Goal: Task Accomplishment & Management: Complete application form

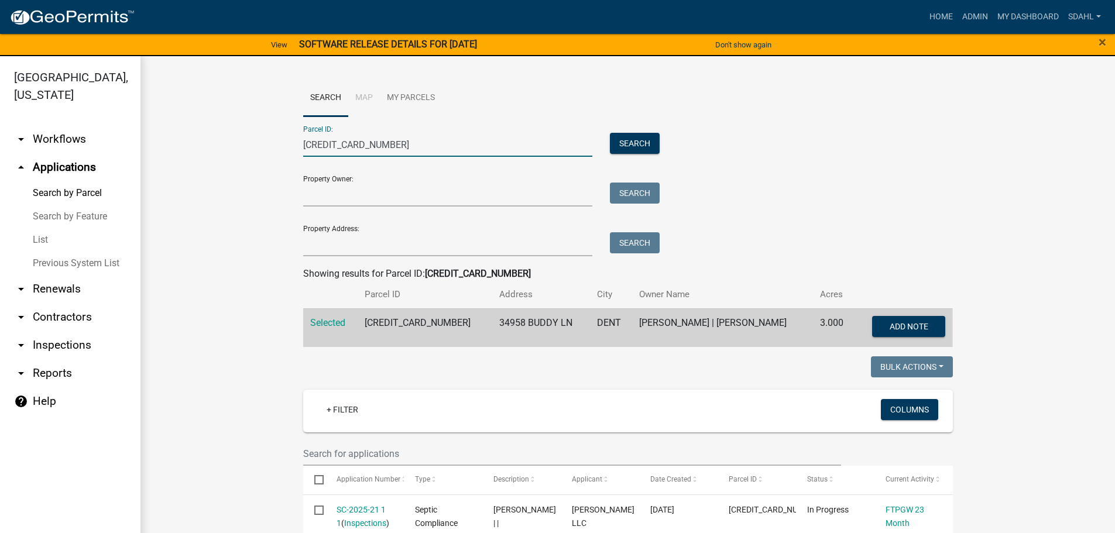
drag, startPoint x: 317, startPoint y: 148, endPoint x: 214, endPoint y: 152, distance: 102.5
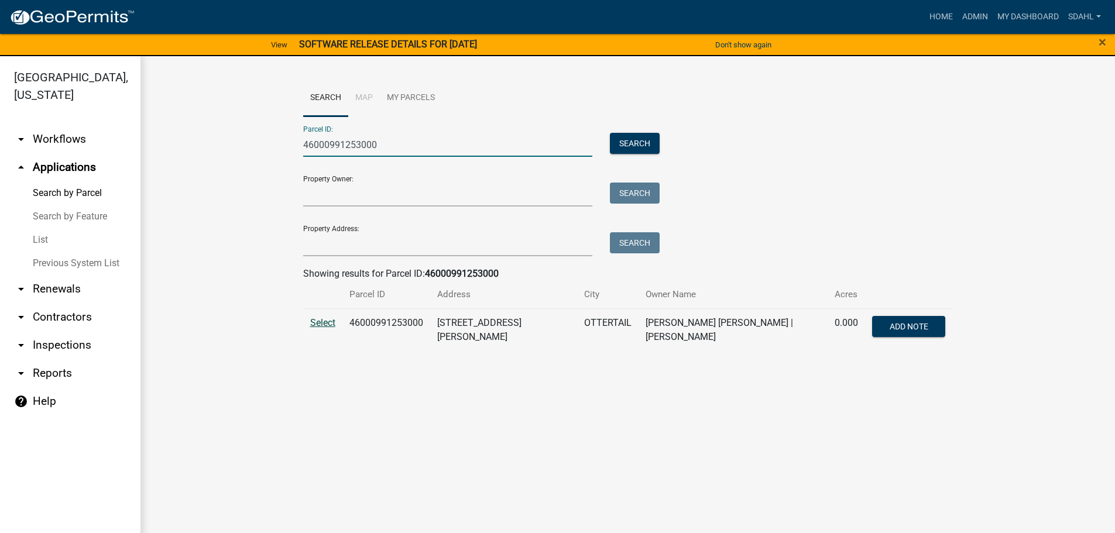
type input "46000991253000"
click at [320, 322] on span "Select" at bounding box center [322, 322] width 25 height 11
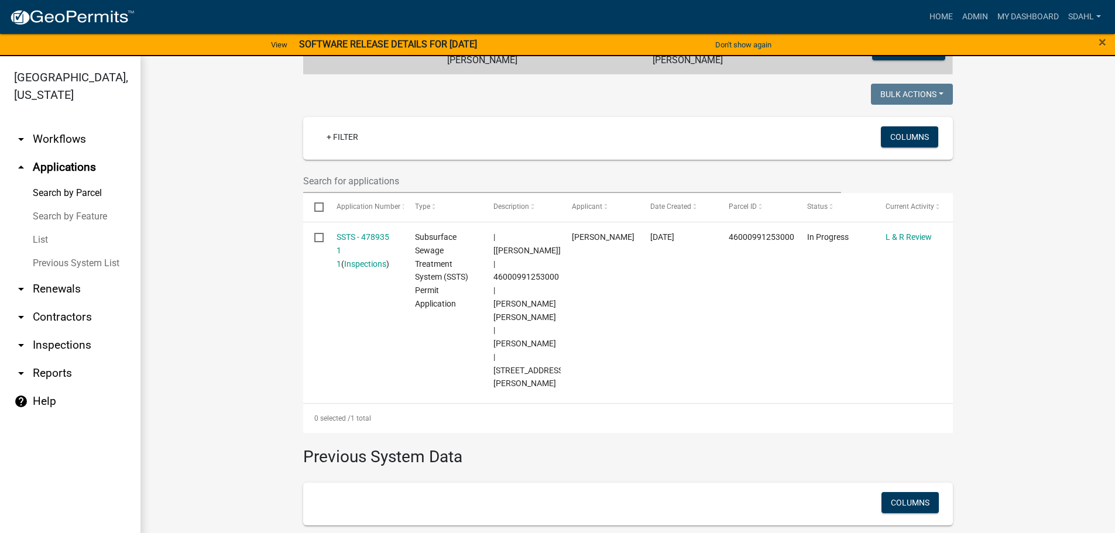
scroll to position [230, 0]
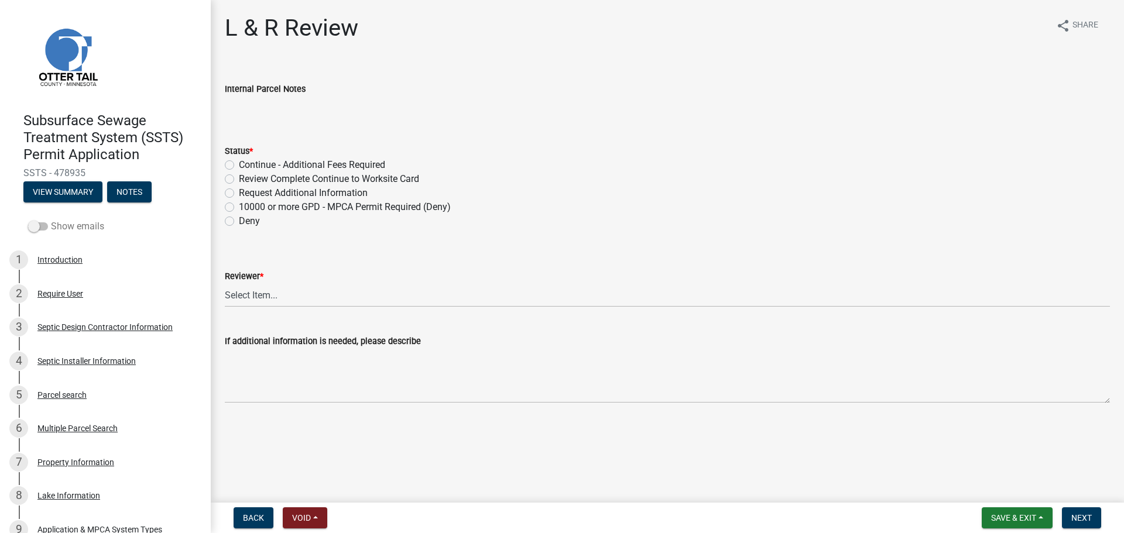
click at [54, 226] on label "Show emails" at bounding box center [66, 226] width 76 height 14
click at [51, 219] on input "Show emails" at bounding box center [51, 219] width 0 height 0
click at [140, 81] on link at bounding box center [100, 56] width 183 height 94
click at [75, 399] on div "Parcel search" at bounding box center [61, 395] width 49 height 8
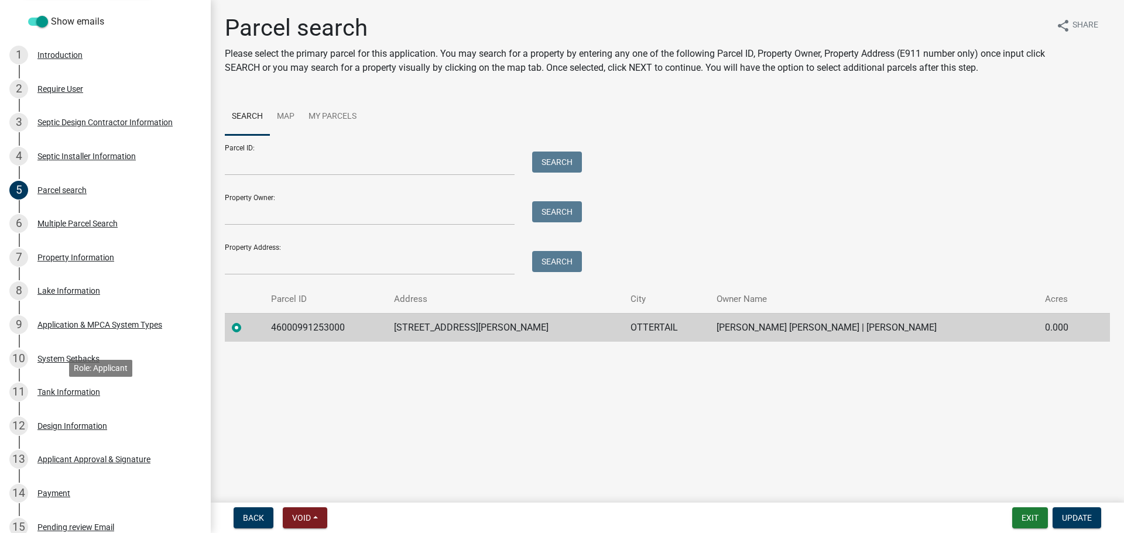
scroll to position [560, 0]
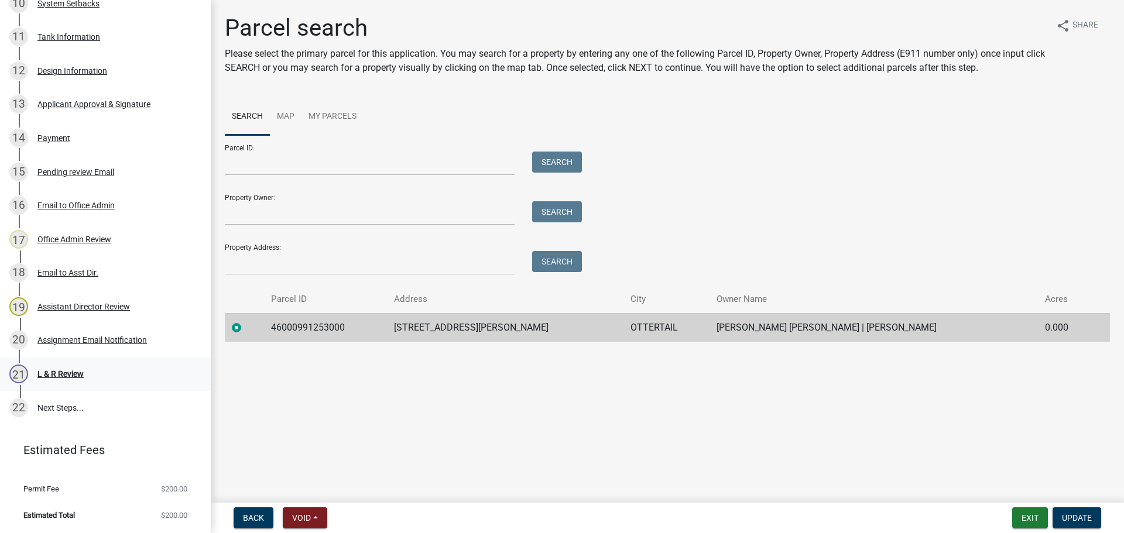
click at [70, 371] on div "L & R Review" at bounding box center [60, 374] width 46 height 8
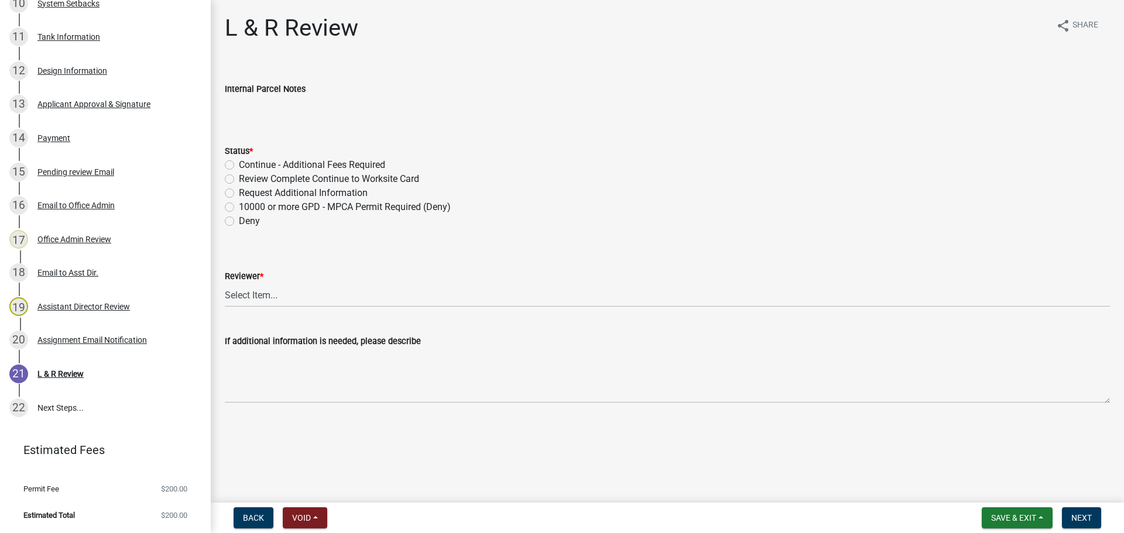
click at [332, 180] on label "Review Complete Continue to Worksite Card" at bounding box center [329, 179] width 180 height 14
click at [246, 180] on input "Review Complete Continue to Worksite Card" at bounding box center [243, 176] width 8 height 8
radio input "true"
click at [276, 290] on select "Select Item... Alexis Newark Andrea Perales Brittany Tollefson Elizabeth Plaste…" at bounding box center [667, 295] width 885 height 24
click at [225, 283] on select "Select Item... Alexis Newark Andrea Perales Brittany Tollefson Elizabeth Plaste…" at bounding box center [667, 295] width 885 height 24
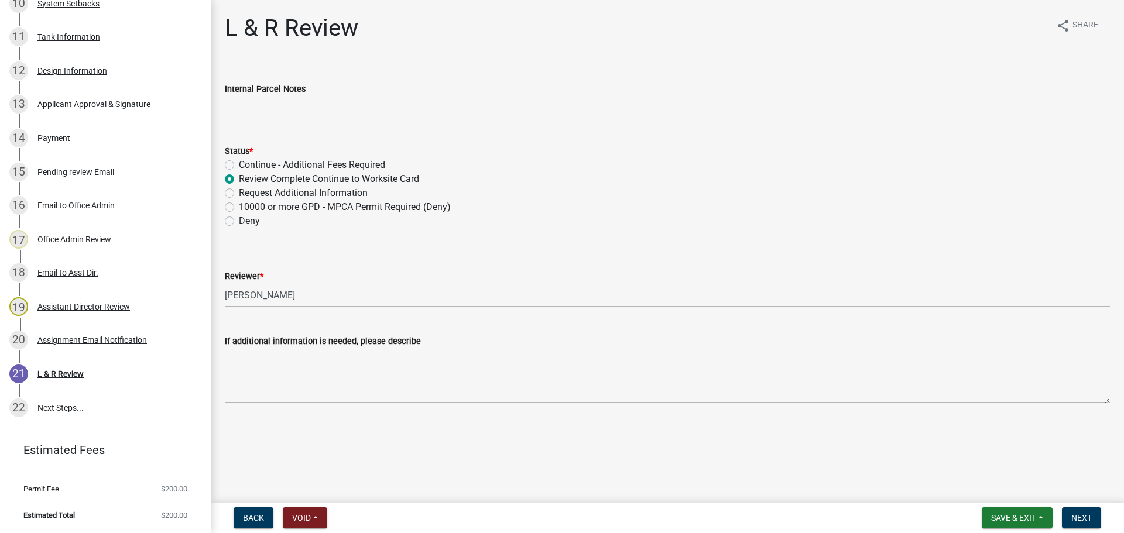
select select "c924b0b6-8bab-4fad-8e2d-179555df0fda"
click at [1085, 516] on span "Next" at bounding box center [1081, 517] width 20 height 9
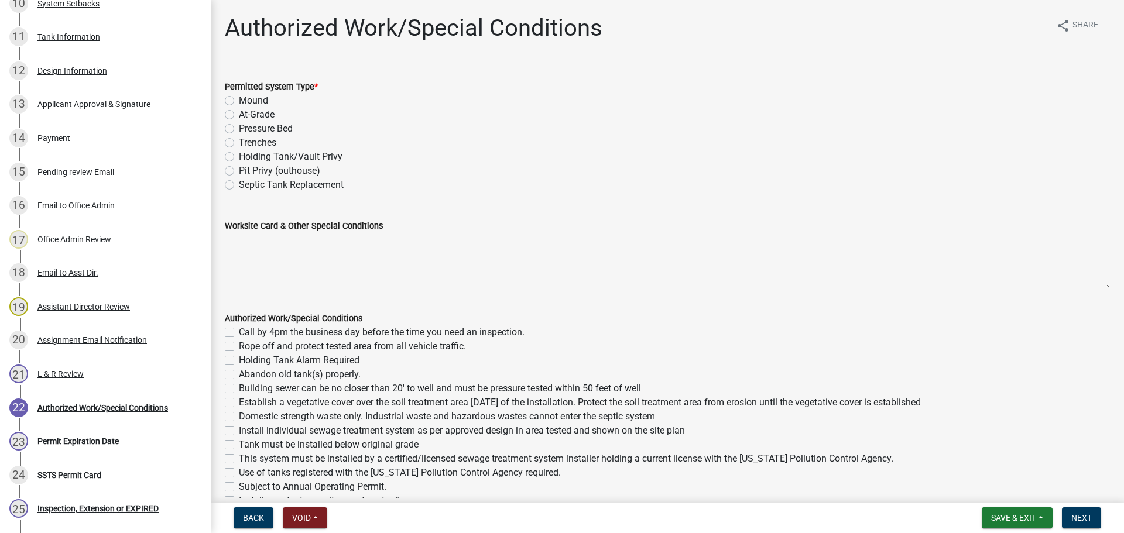
scroll to position [695, 0]
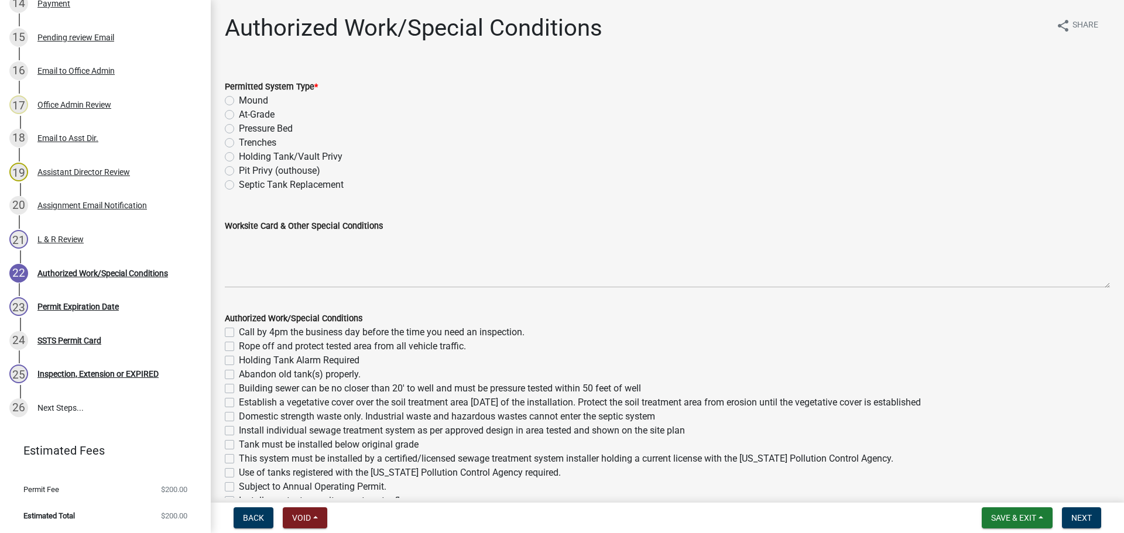
click at [265, 157] on label "Holding Tank/Vault Privy" at bounding box center [291, 157] width 104 height 14
click at [246, 157] on input "Holding Tank/Vault Privy" at bounding box center [243, 154] width 8 height 8
radio input "true"
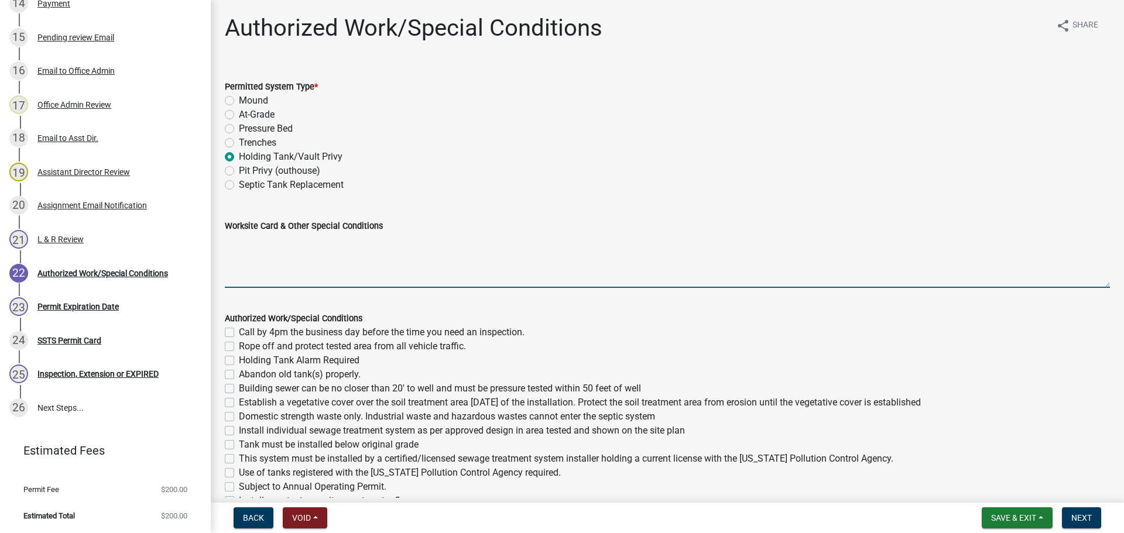
click at [243, 248] on textarea "Worksite Card & Other Special Conditions" at bounding box center [667, 260] width 885 height 55
paste textarea "2 Bedroom – Type II Holding Tank 2500 Gallon Holding Tank Will have outdoor man…"
click at [252, 243] on textarea "2 Bedroom – Type II Holding Tank 2500 Gallon Holding Tank Will have outdoor man…" at bounding box center [667, 260] width 885 height 55
click at [228, 252] on textarea "Shop – Type II Holding Tank 2500 Gallon Holding Tank Will have outdoor manual f…" at bounding box center [667, 260] width 885 height 55
click at [352, 260] on textarea "Shop – Type II Holding Tank 1500 Gallon Holding Tank Will have outdoor manual f…" at bounding box center [667, 260] width 885 height 55
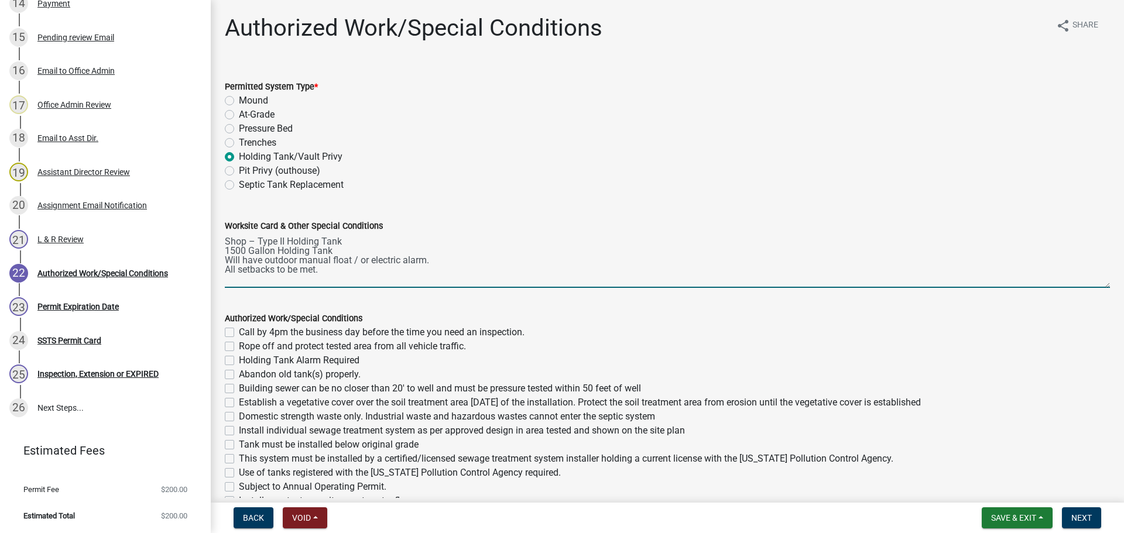
click at [276, 259] on textarea "Shop – Type II Holding Tank 1500 Gallon Holding Tank Will have outdoor manual f…" at bounding box center [667, 260] width 885 height 55
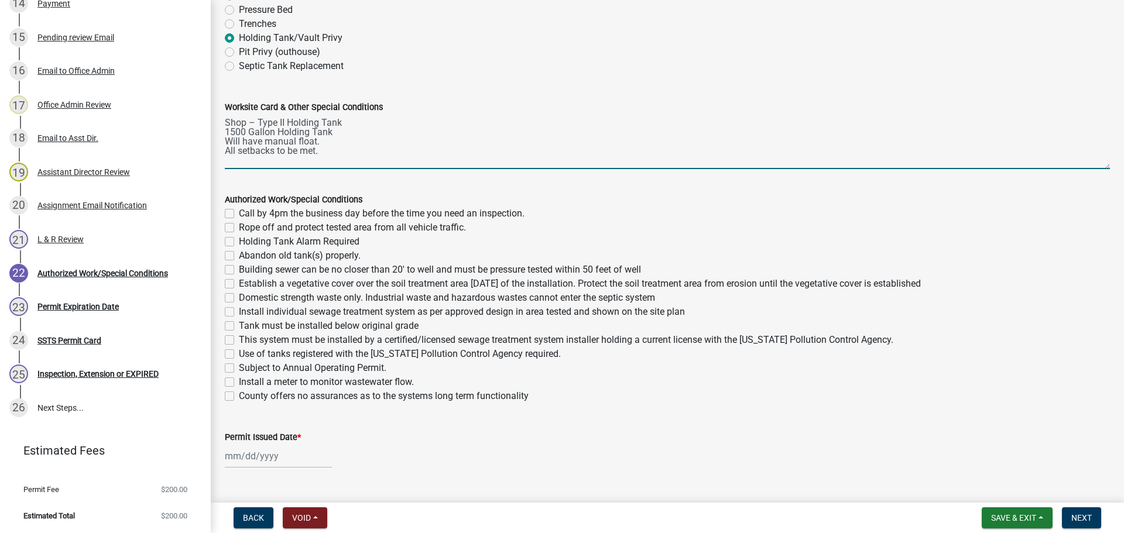
scroll to position [145, 0]
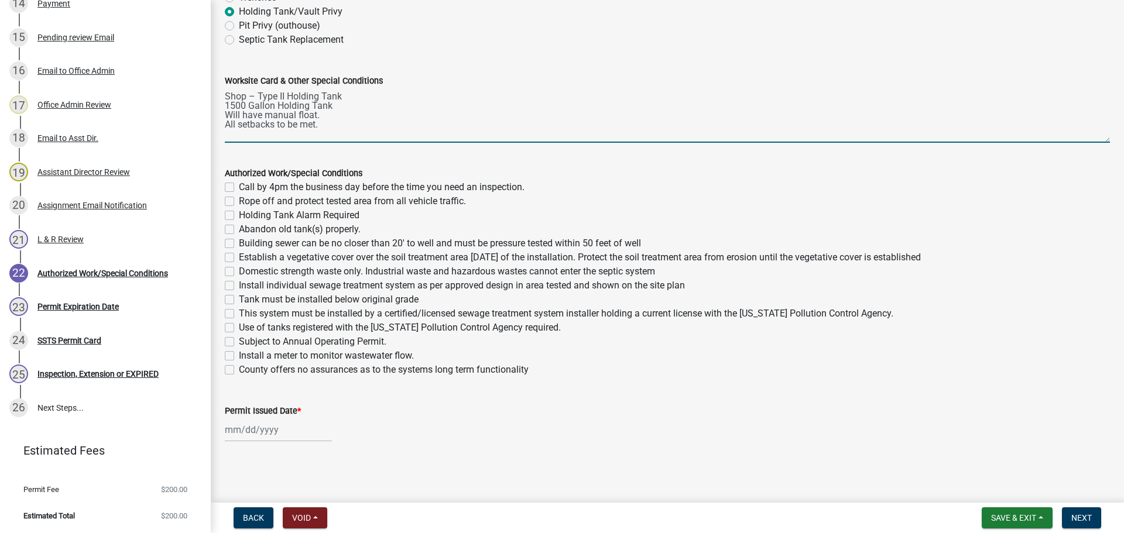
type textarea "Shop – Type II Holding Tank 1500 Gallon Holding Tank Will have manual float. Al…"
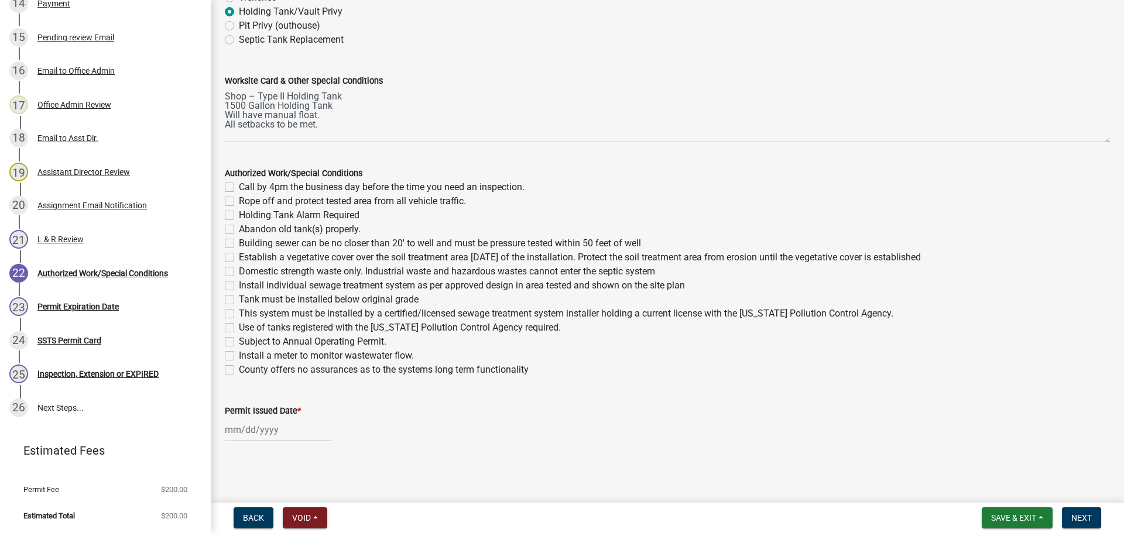
click at [239, 189] on label "Call by 4pm the business day before the time you need an inspection." at bounding box center [382, 187] width 286 height 14
click at [239, 188] on input "Call by 4pm the business day before the time you need an inspection." at bounding box center [243, 184] width 8 height 8
checkbox input "true"
checkbox input "false"
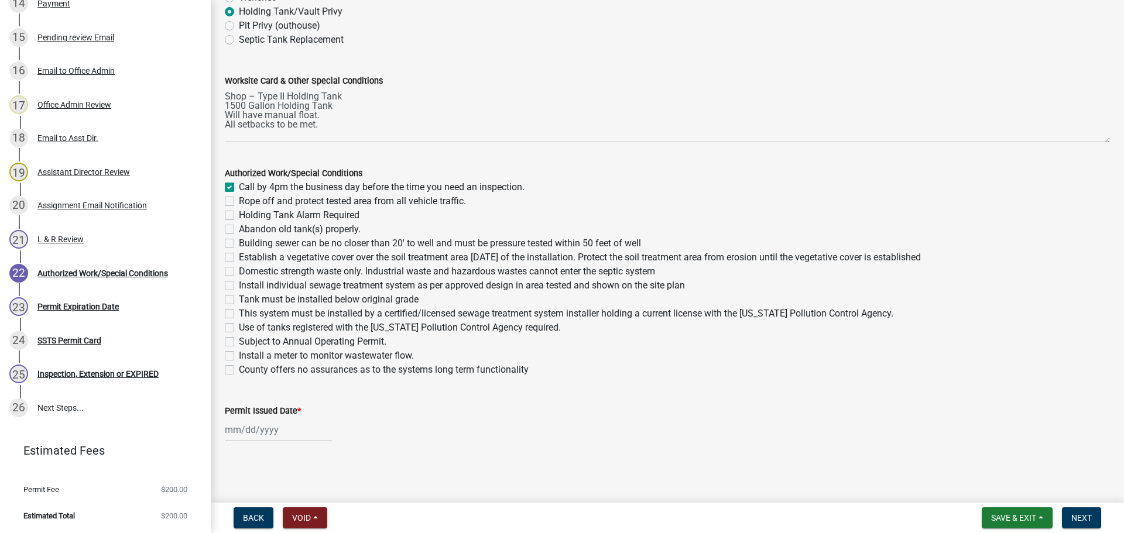
checkbox input "false"
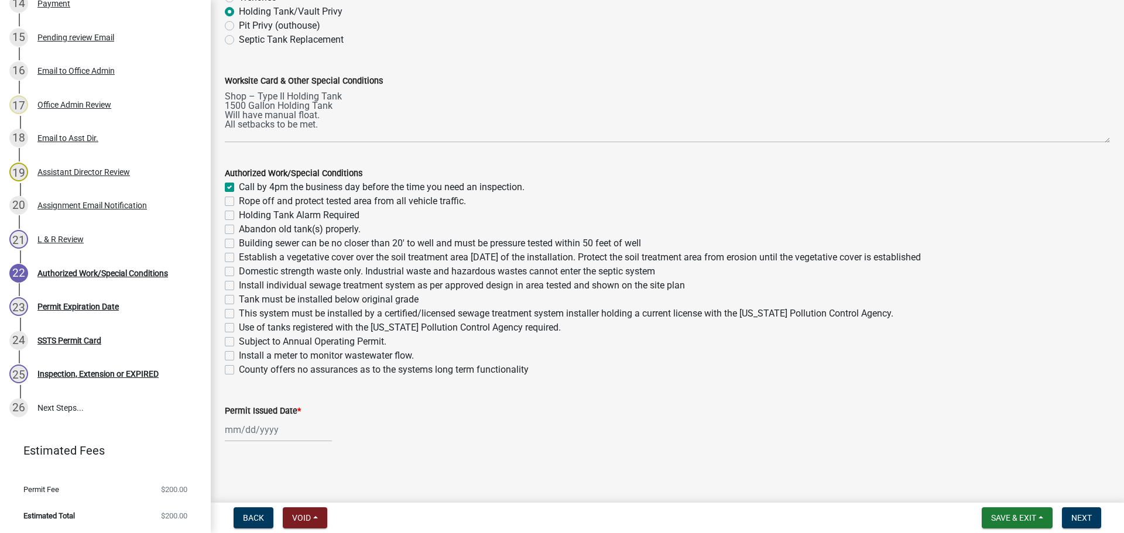
checkbox input "false"
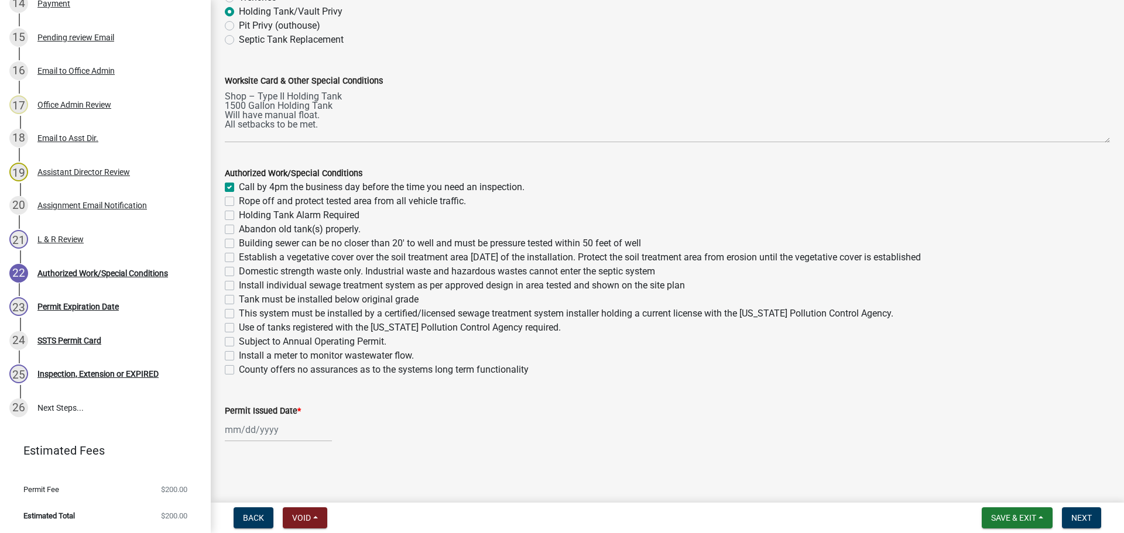
checkbox input "false"
click at [239, 300] on label "Tank must be installed below original grade" at bounding box center [329, 300] width 180 height 14
click at [239, 300] on input "Tank must be installed below original grade" at bounding box center [243, 297] width 8 height 8
checkbox input "true"
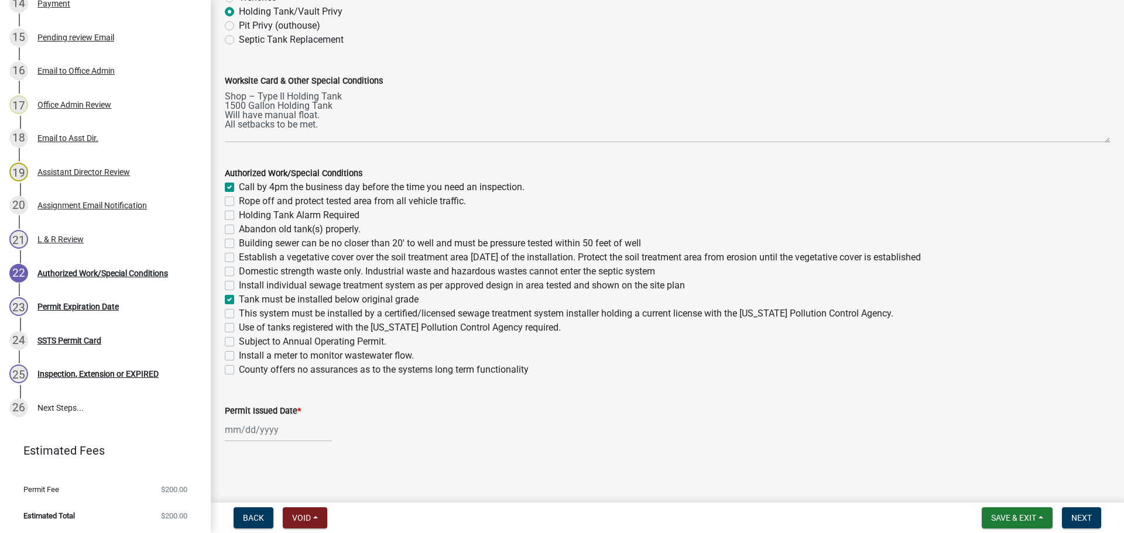
checkbox input "false"
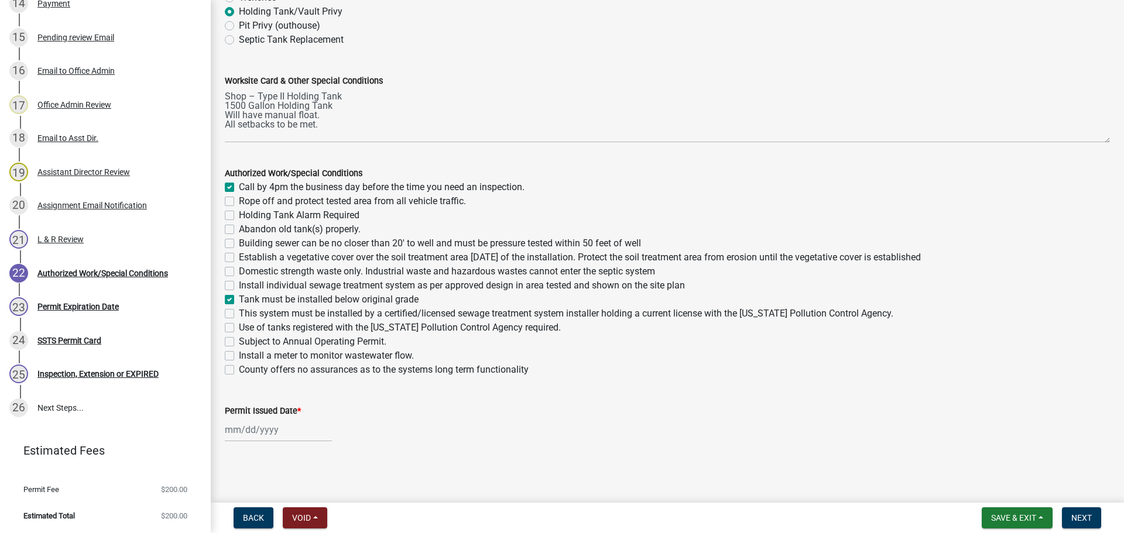
checkbox input "false"
checkbox input "true"
checkbox input "false"
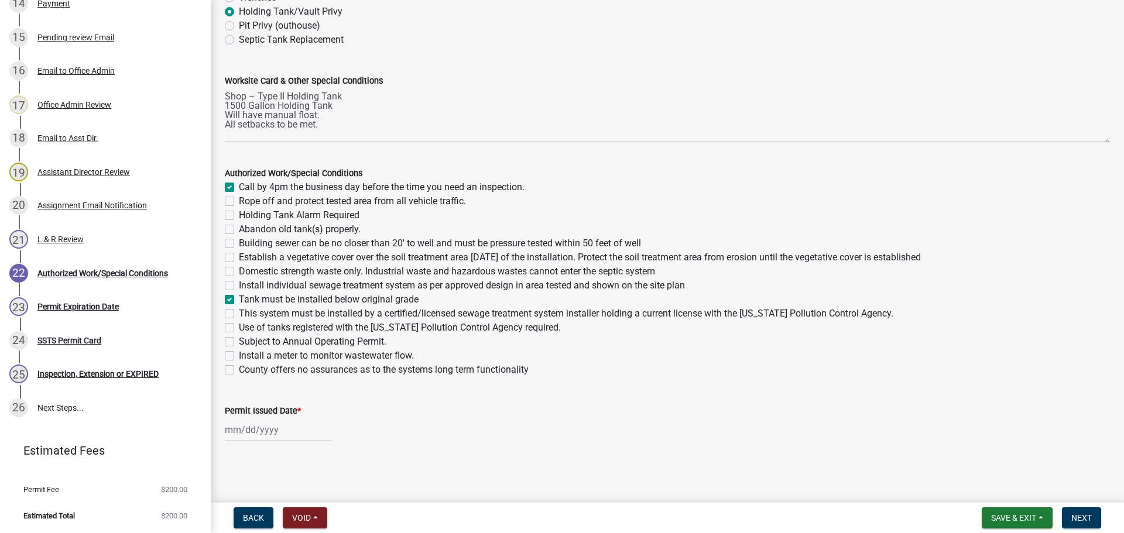
checkbox input "false"
click at [239, 316] on label "This system must be installed by a certified/licensed sewage treatment system i…" at bounding box center [566, 314] width 654 height 14
click at [239, 314] on input "This system must be installed by a certified/licensed sewage treatment system i…" at bounding box center [243, 311] width 8 height 8
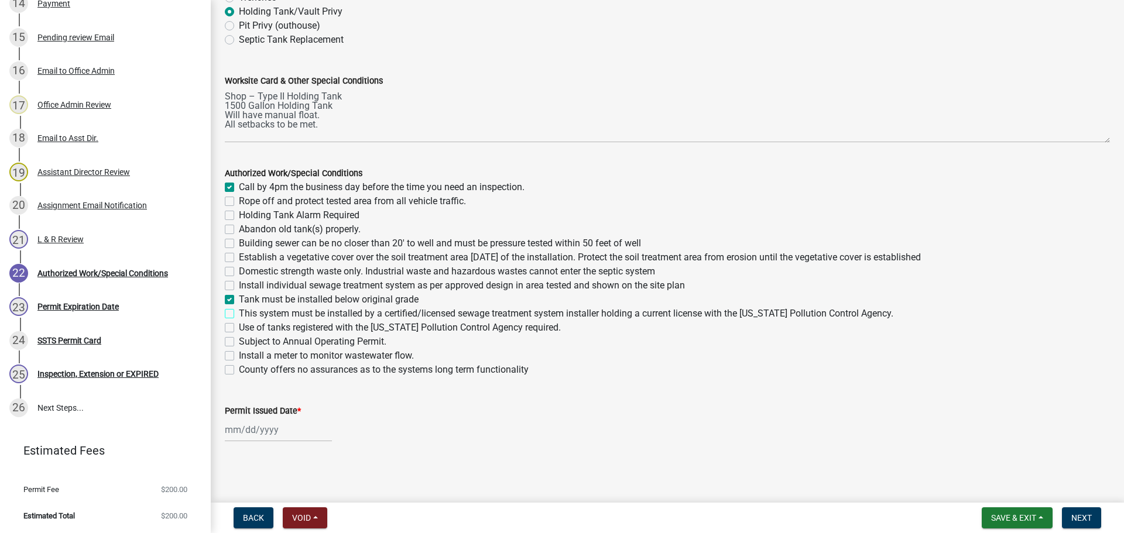
checkbox input "true"
checkbox input "false"
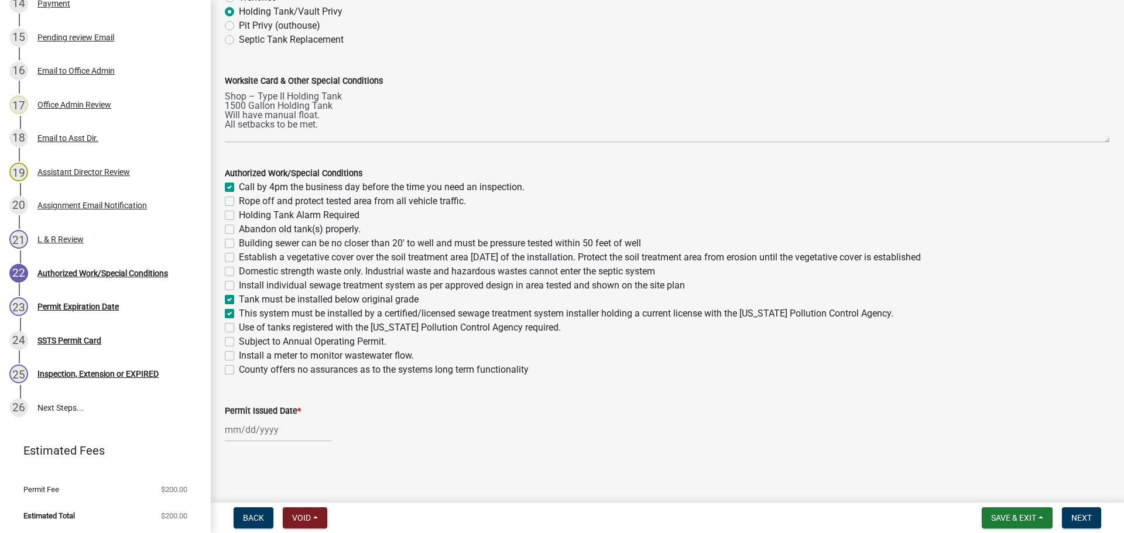
checkbox input "false"
checkbox input "true"
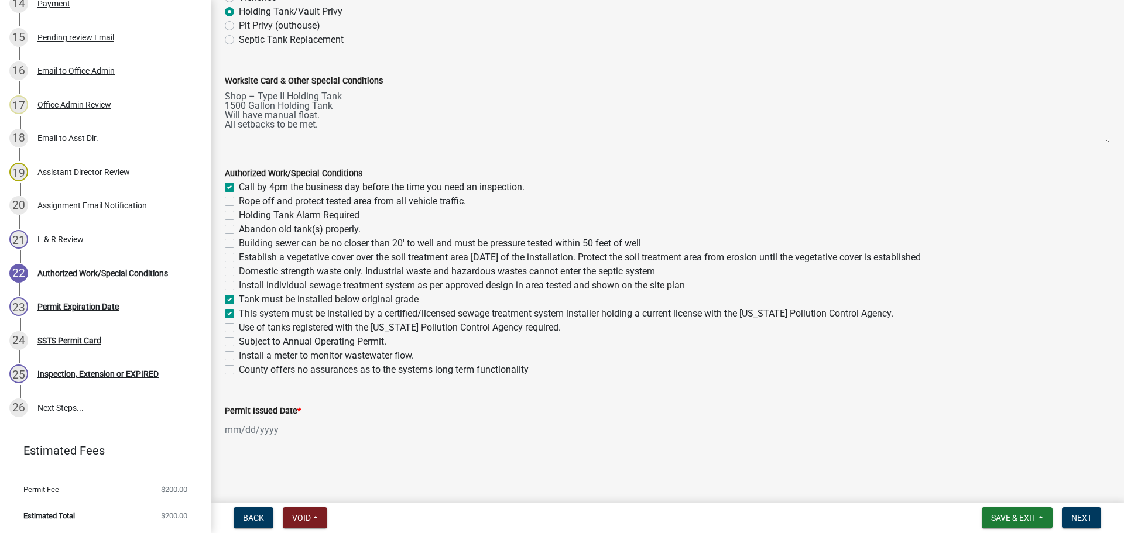
checkbox input "true"
checkbox input "false"
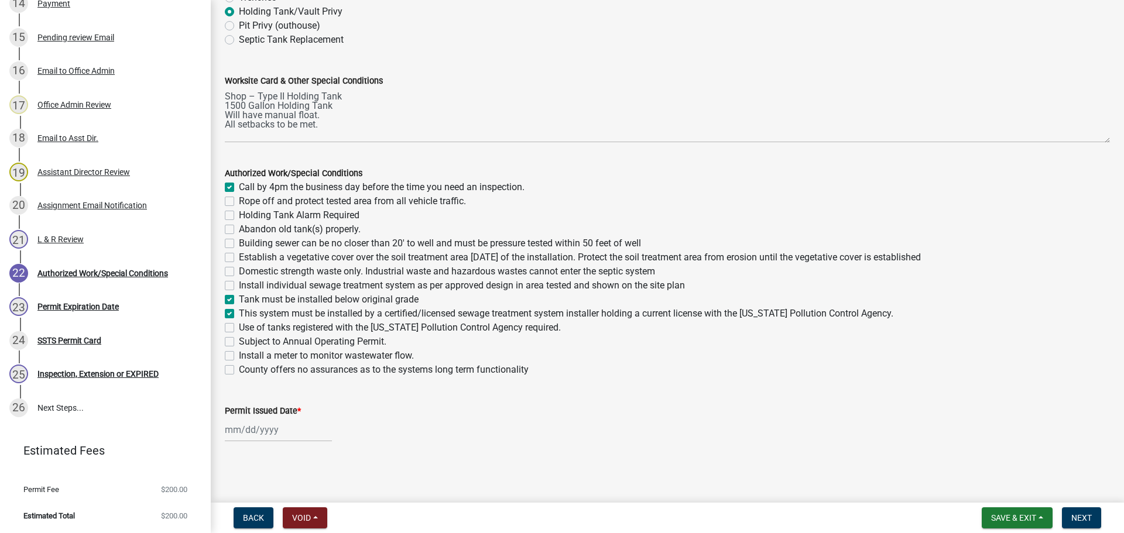
click at [239, 327] on label "Use of tanks registered with the Minnesota Pollution Control Agency required." at bounding box center [400, 328] width 322 height 14
click at [239, 327] on input "Use of tanks registered with the Minnesota Pollution Control Agency required." at bounding box center [243, 325] width 8 height 8
checkbox input "true"
checkbox input "false"
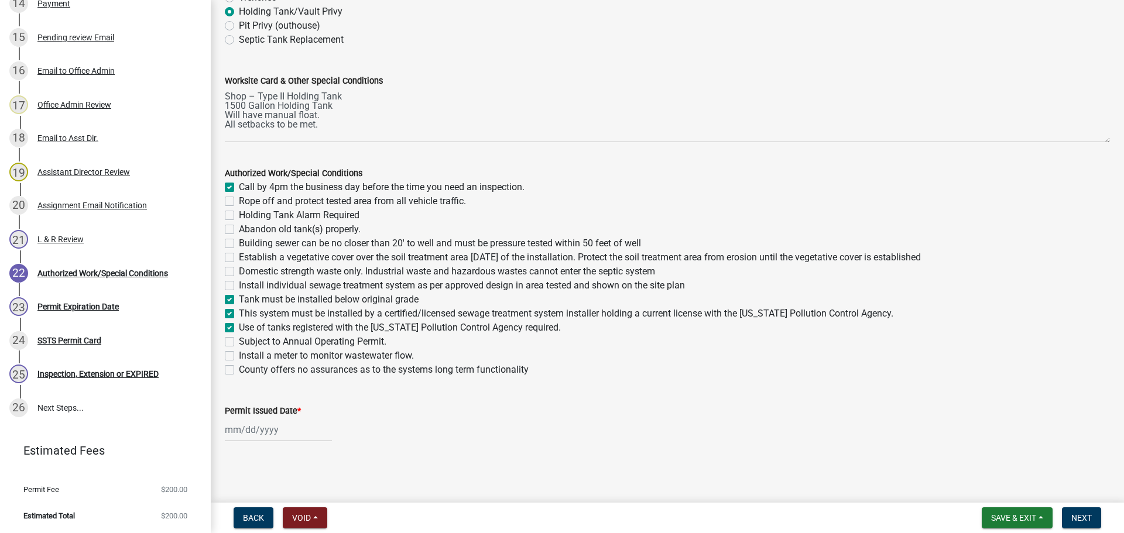
checkbox input "false"
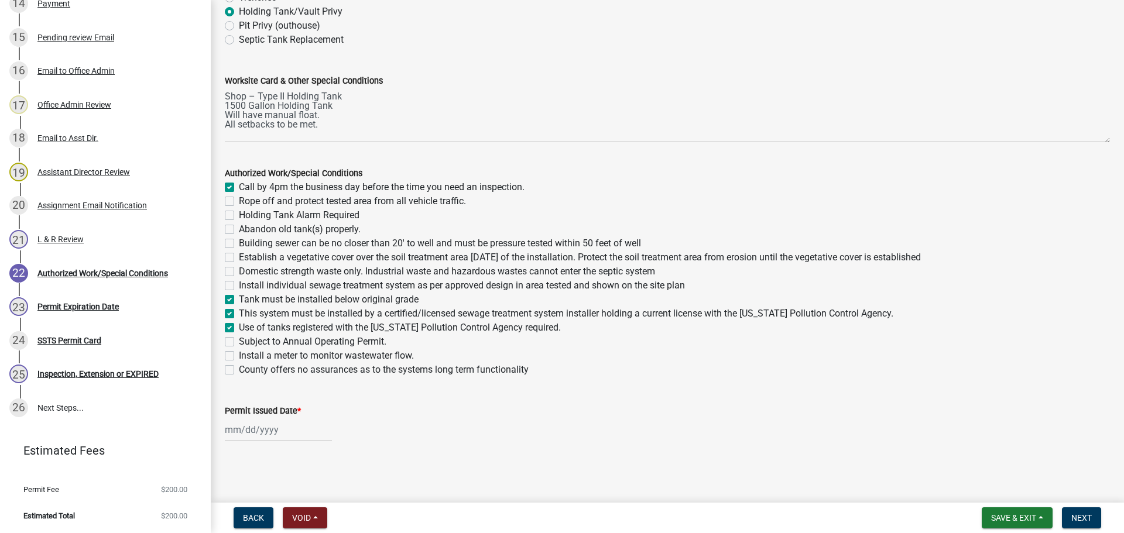
checkbox input "false"
checkbox input "true"
checkbox input "false"
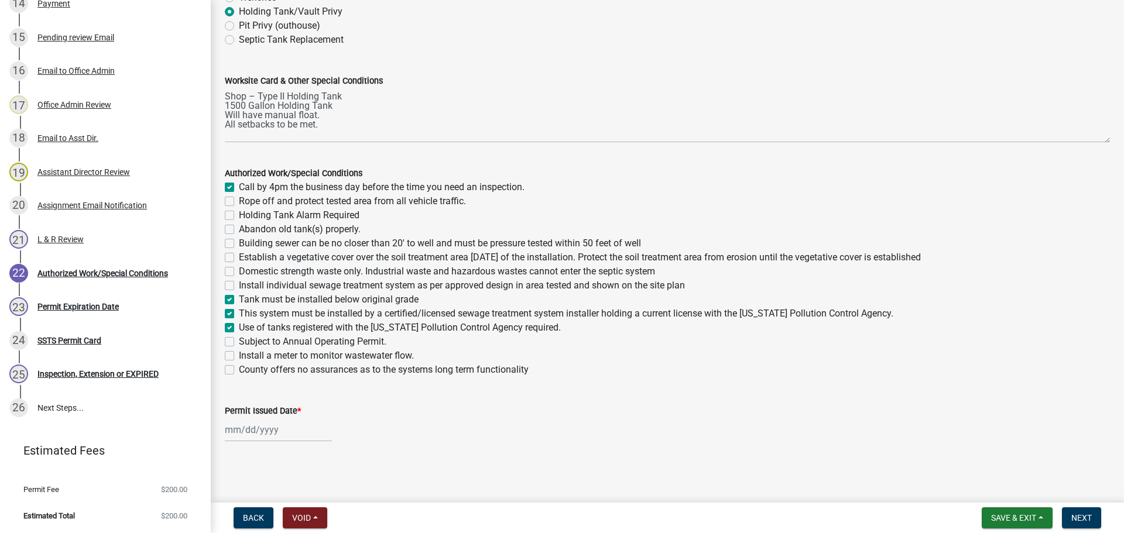
checkbox input "false"
click at [239, 214] on label "Holding Tank Alarm Required" at bounding box center [299, 215] width 121 height 14
click at [239, 214] on input "Holding Tank Alarm Required" at bounding box center [243, 212] width 8 height 8
checkbox input "true"
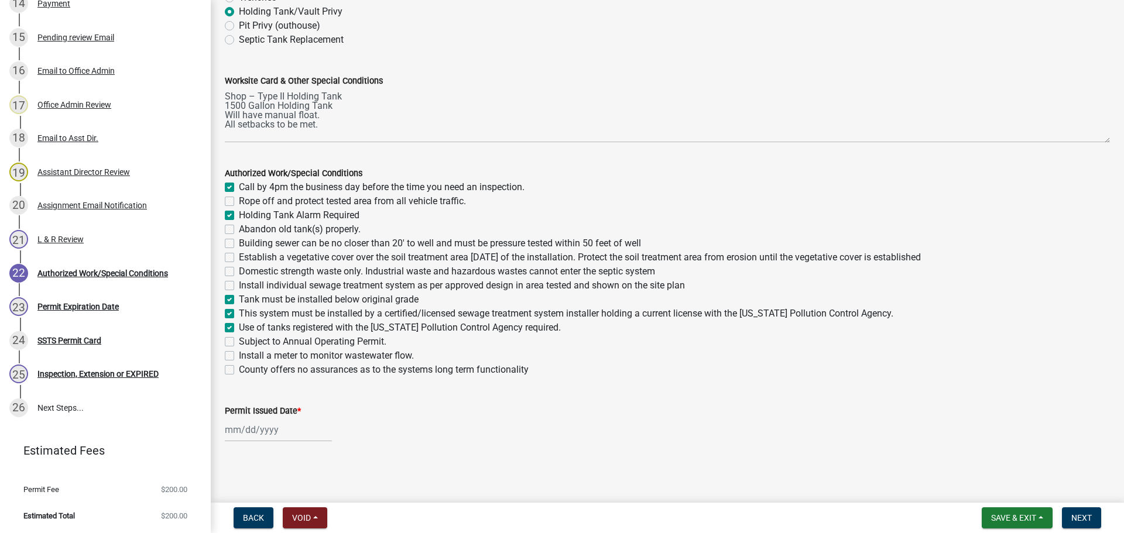
checkbox input "true"
checkbox input "false"
checkbox input "true"
checkbox input "false"
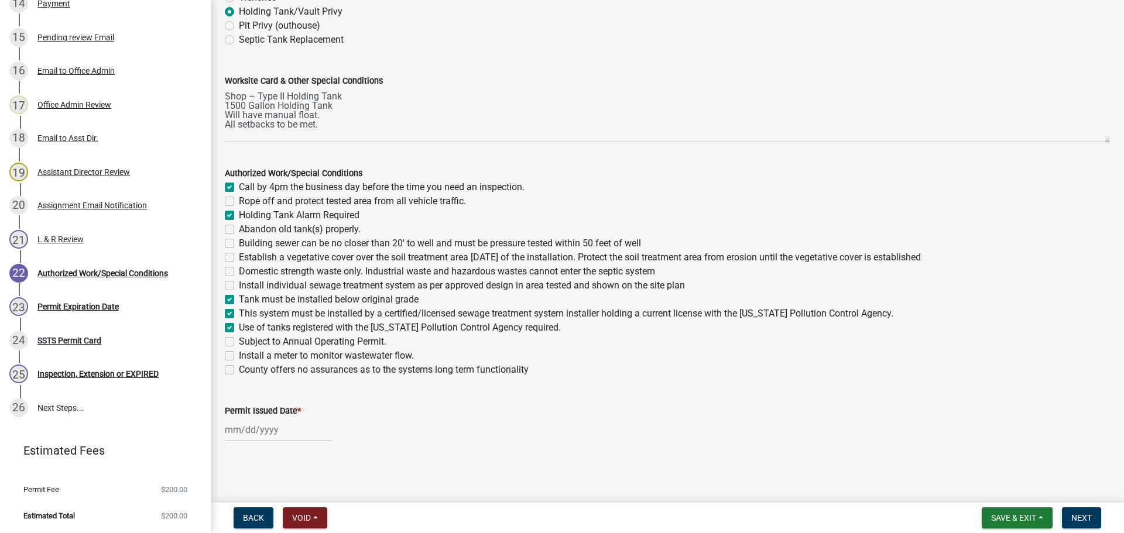
checkbox input "false"
checkbox input "true"
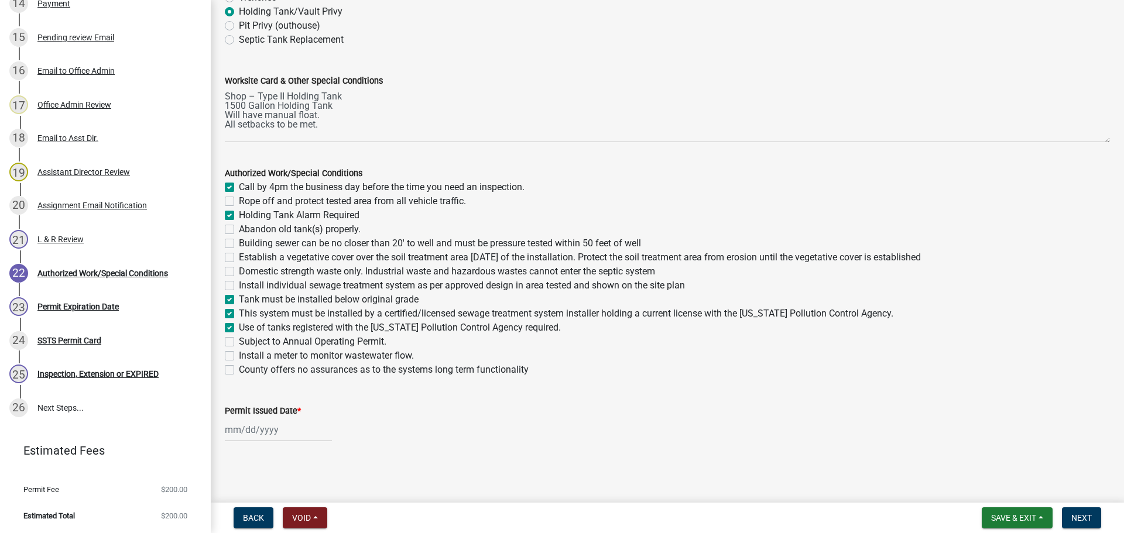
checkbox input "true"
checkbox input "false"
select select "9"
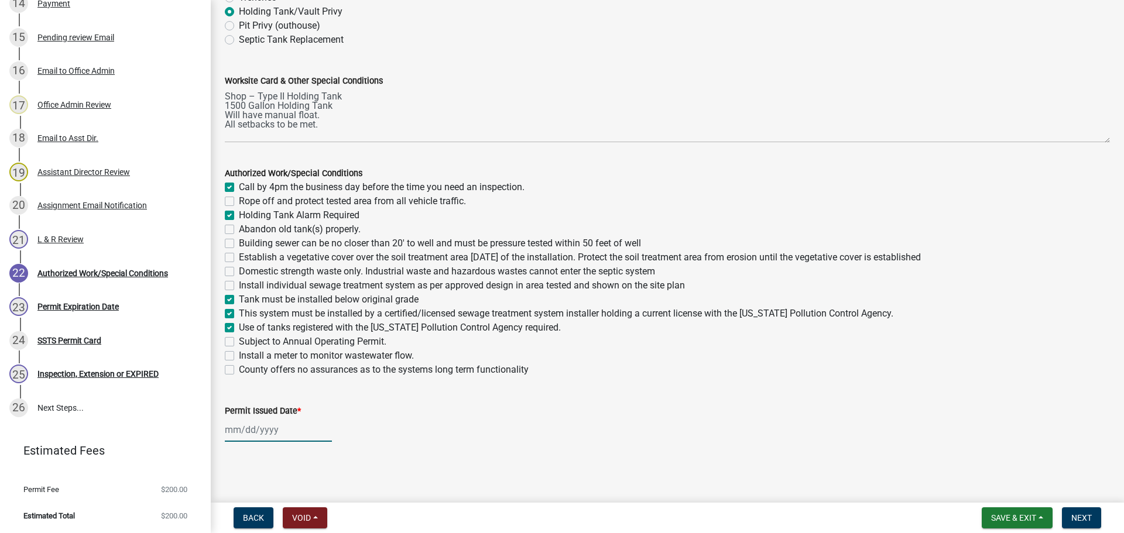
select select "2025"
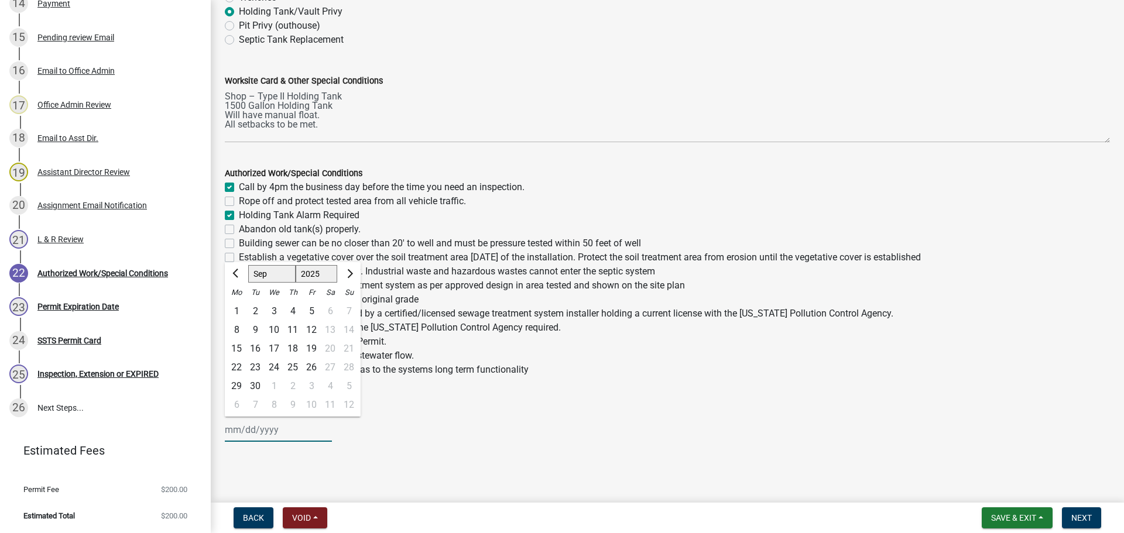
click at [255, 427] on div "Jan Feb Mar Apr May Jun Jul Aug Sep Oct Nov Dec 1525 1526 1527 1528 1529 1530 1…" at bounding box center [278, 430] width 107 height 24
click at [274, 368] on div "24" at bounding box center [274, 367] width 19 height 19
type input "09/24/2025"
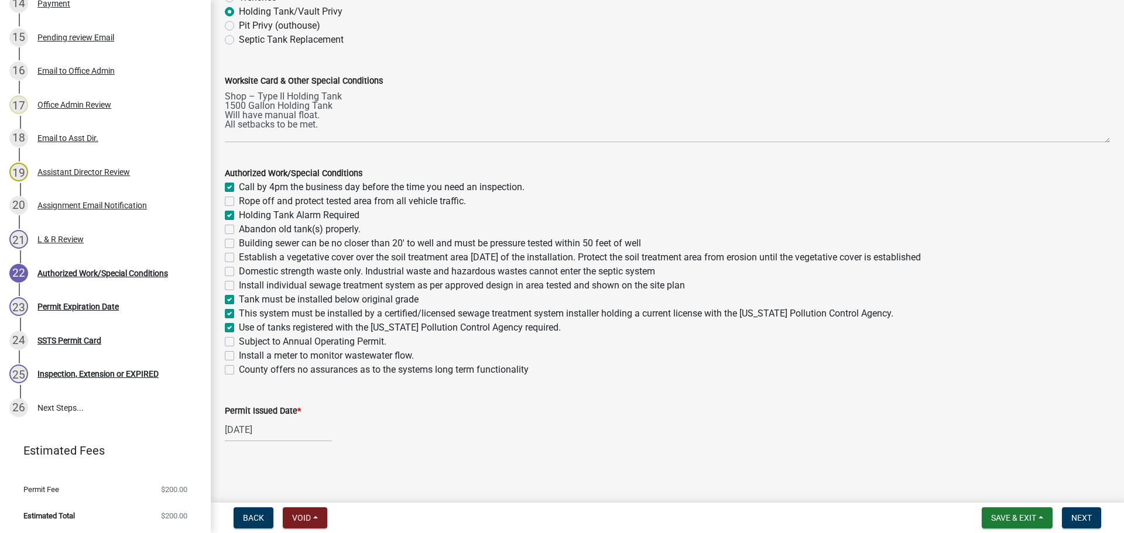
click at [452, 423] on div "09/24/2025" at bounding box center [667, 430] width 885 height 24
click at [1080, 512] on button "Next" at bounding box center [1081, 517] width 39 height 21
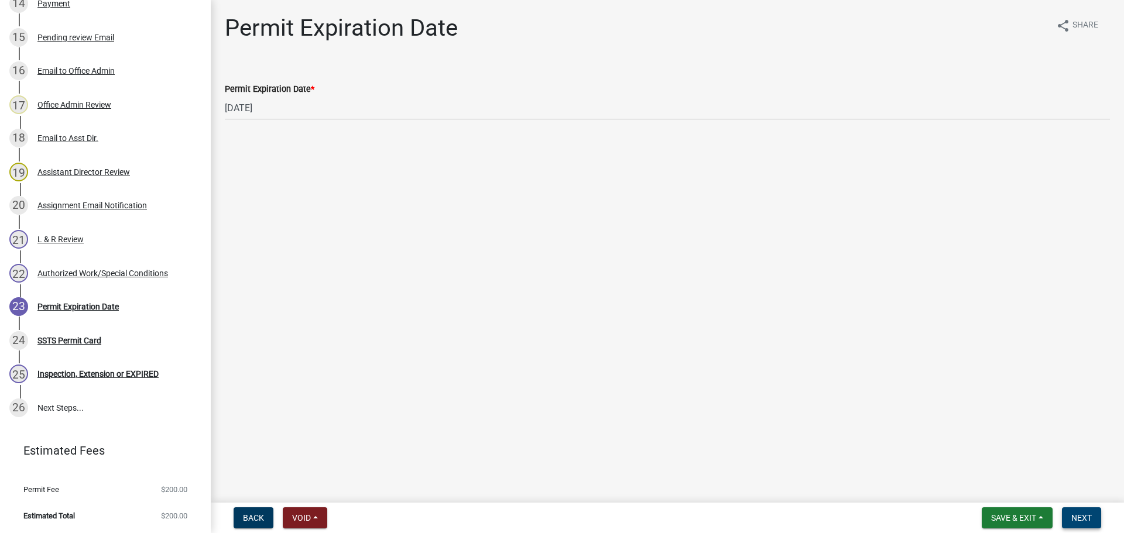
click at [1077, 512] on button "Next" at bounding box center [1081, 517] width 39 height 21
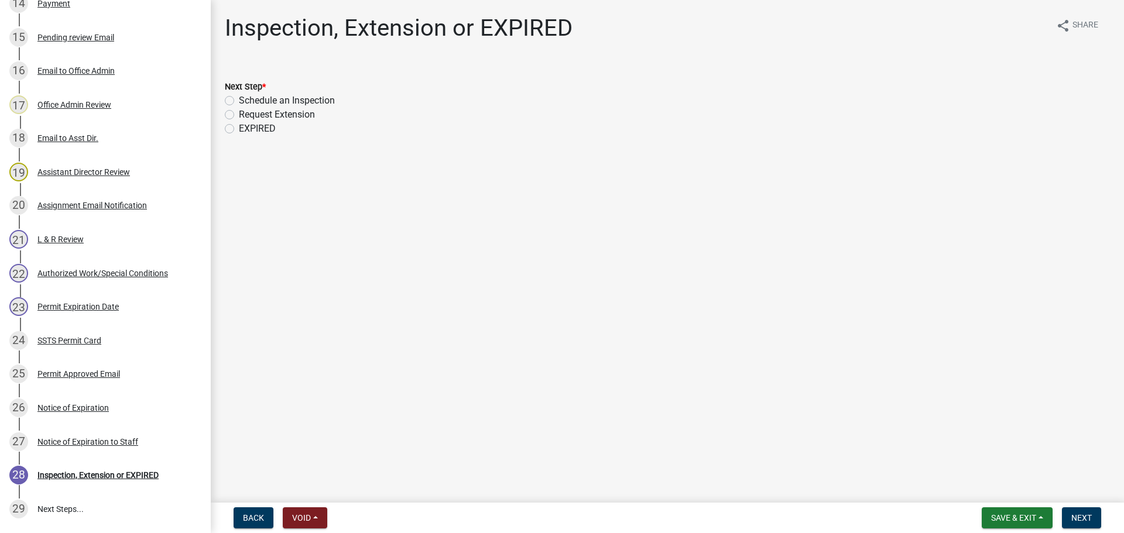
scroll to position [796, 0]
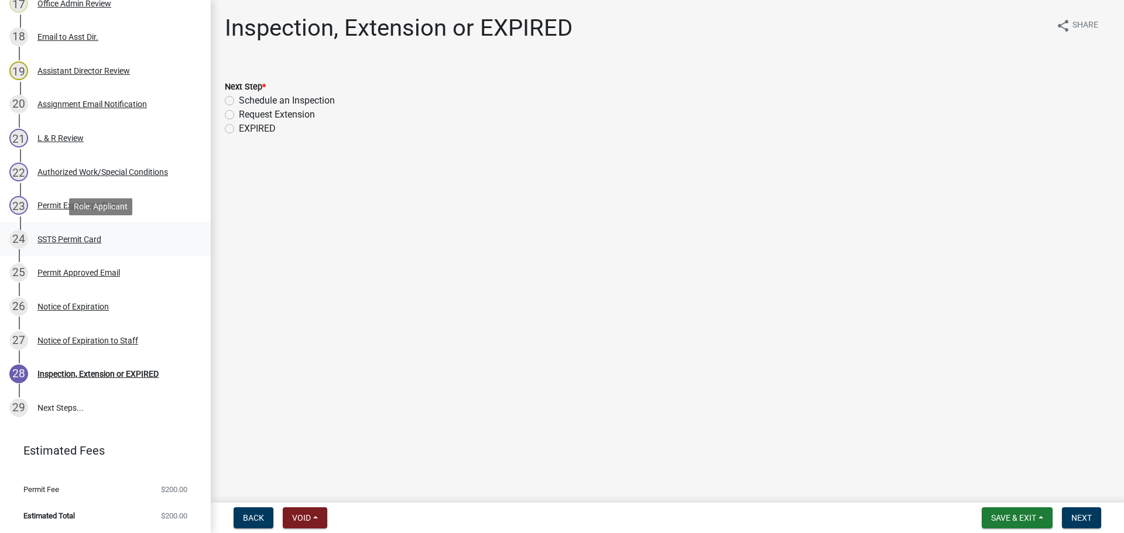
click at [70, 240] on div "SSTS Permit Card" at bounding box center [69, 239] width 64 height 8
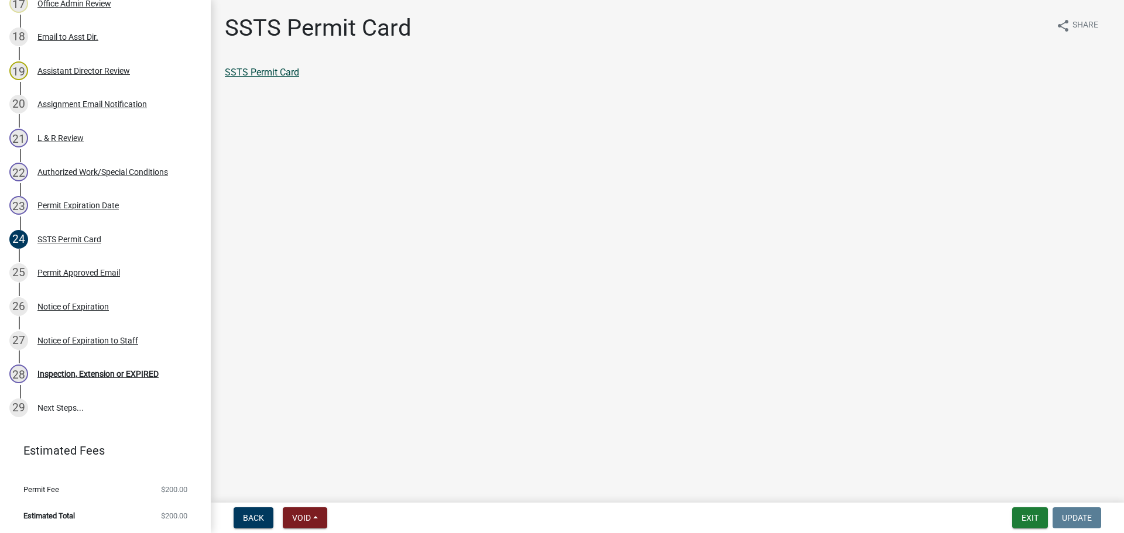
click at [267, 67] on link "SSTS Permit Card" at bounding box center [262, 72] width 74 height 11
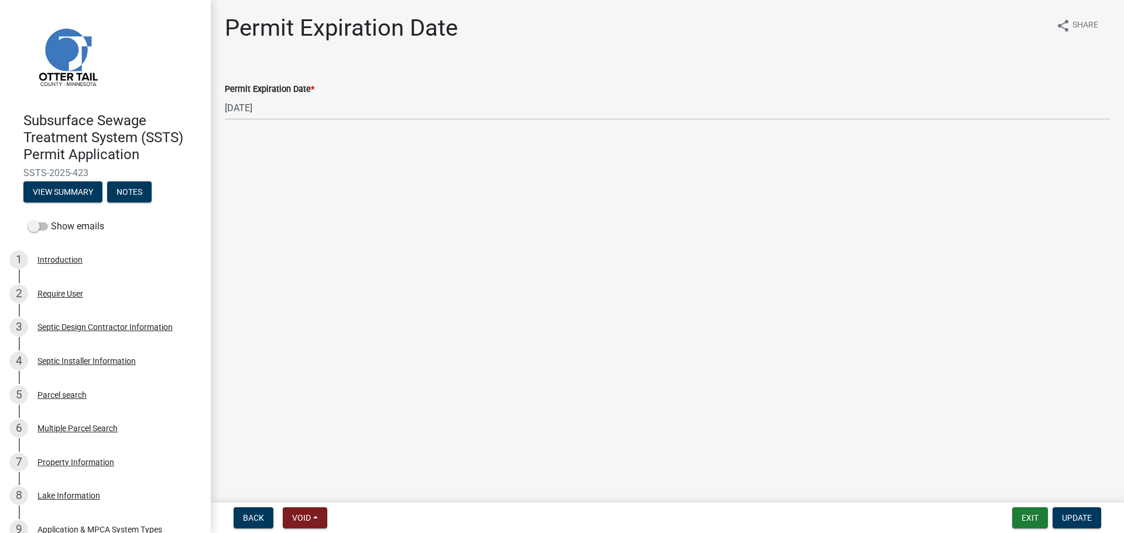
scroll to position [117, 0]
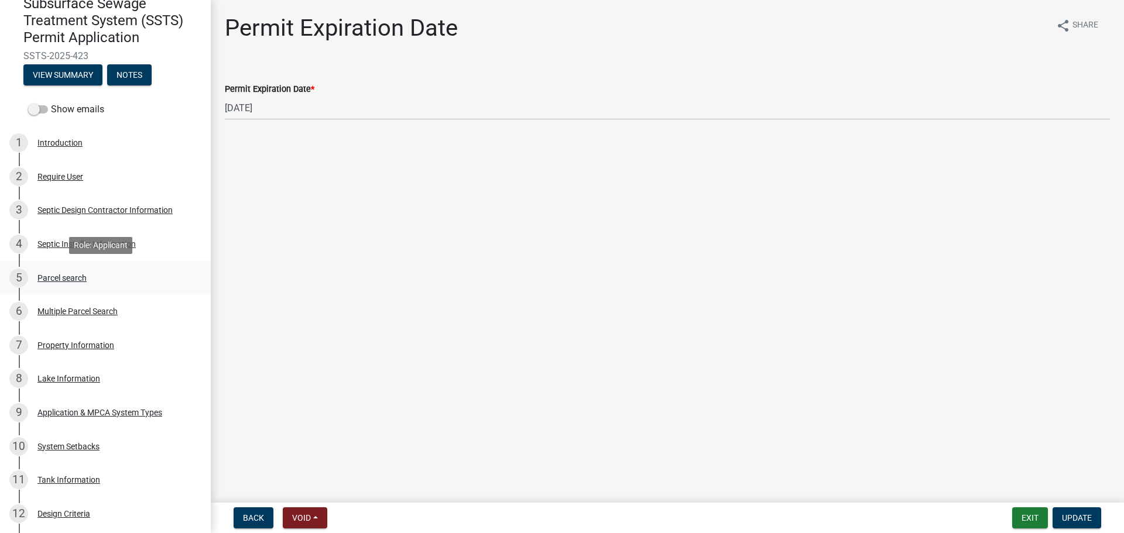
click at [61, 274] on div "Parcel search" at bounding box center [61, 278] width 49 height 8
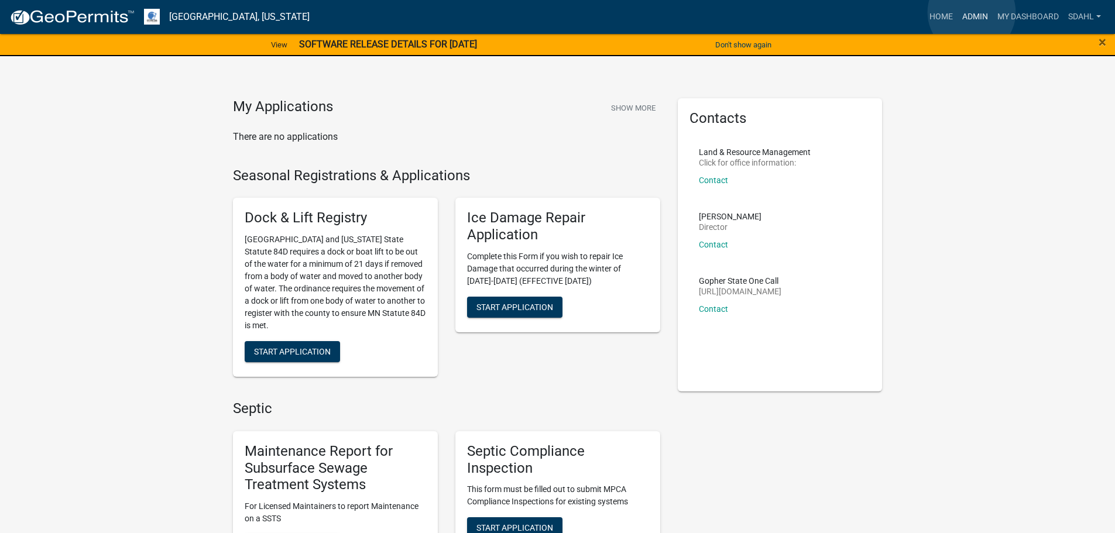
click at [971, 12] on link "Admin" at bounding box center [974, 17] width 35 height 22
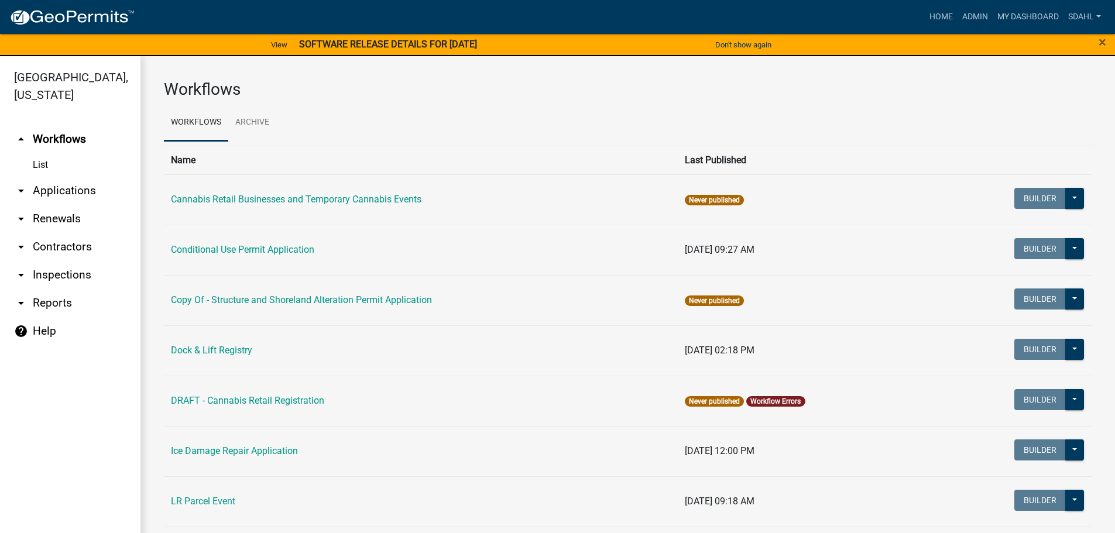
click at [83, 191] on link "arrow_drop_down Applications" at bounding box center [70, 191] width 140 height 28
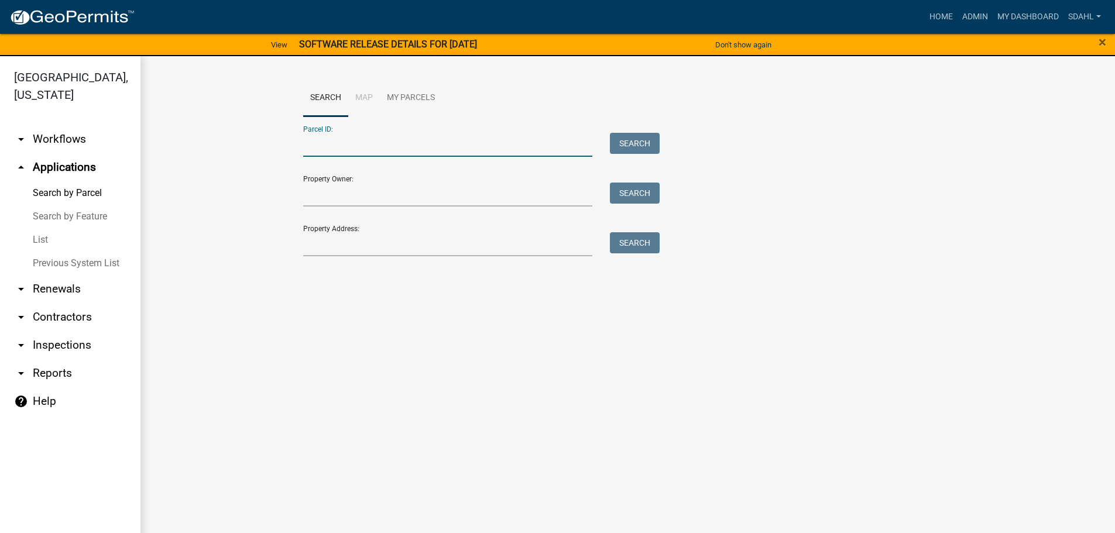
click at [352, 147] on input "Parcel ID:" at bounding box center [448, 145] width 290 height 24
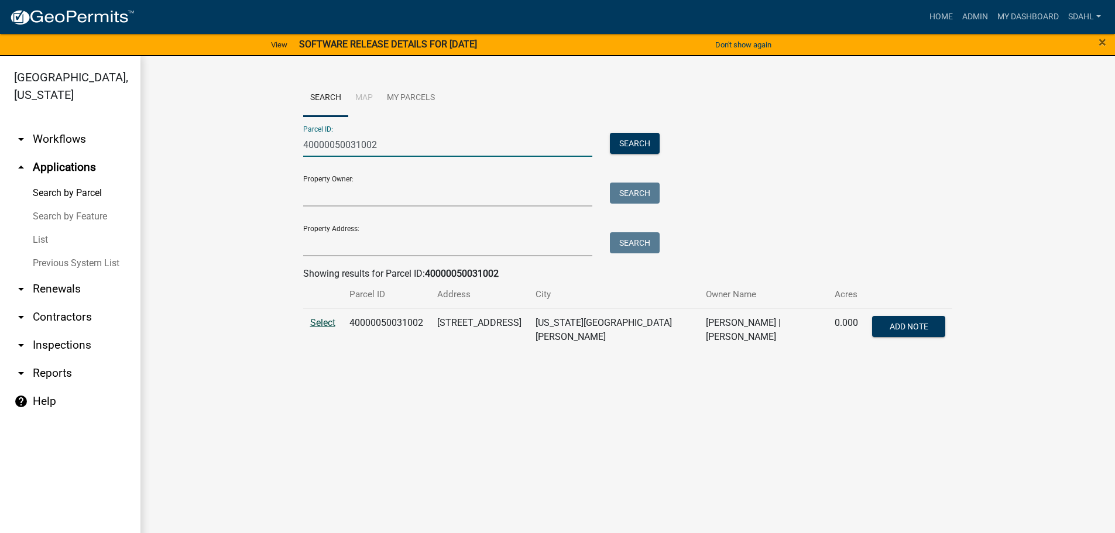
type input "40000050031002"
click at [324, 320] on span "Select" at bounding box center [322, 322] width 25 height 11
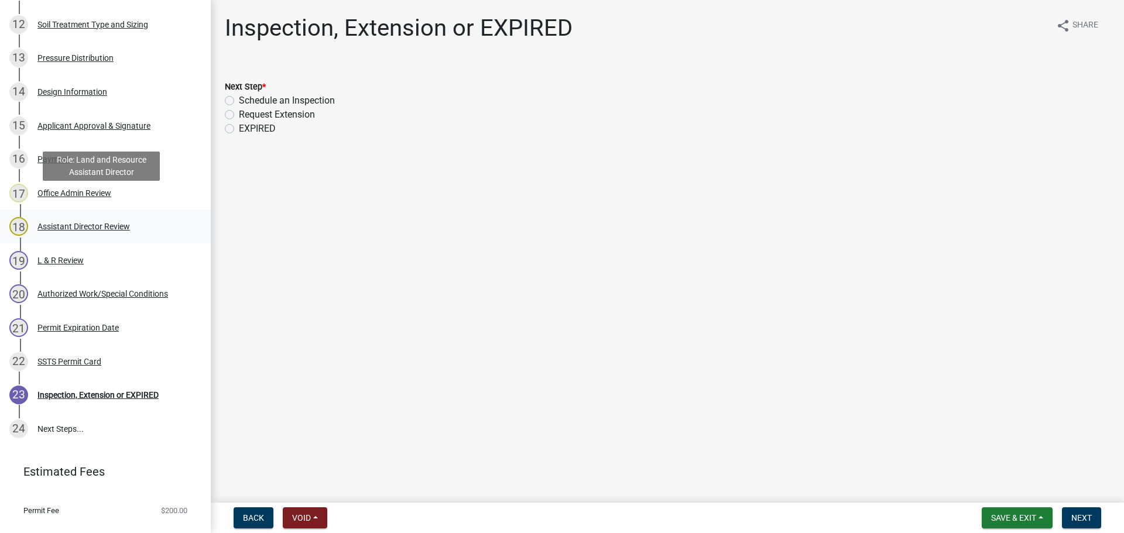
scroll to position [628, 0]
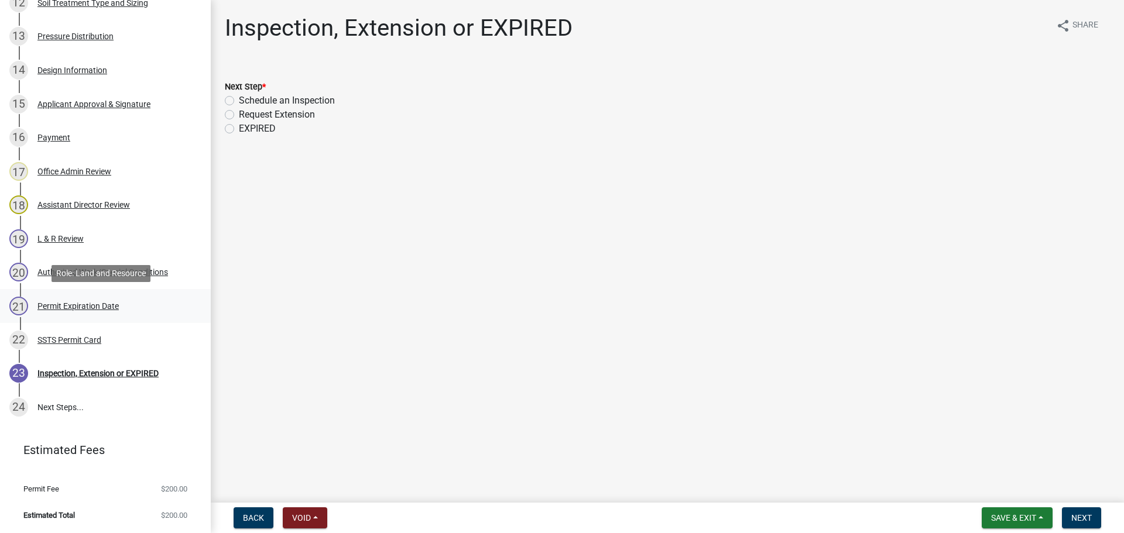
click at [93, 303] on div "Permit Expiration Date" at bounding box center [77, 306] width 81 height 8
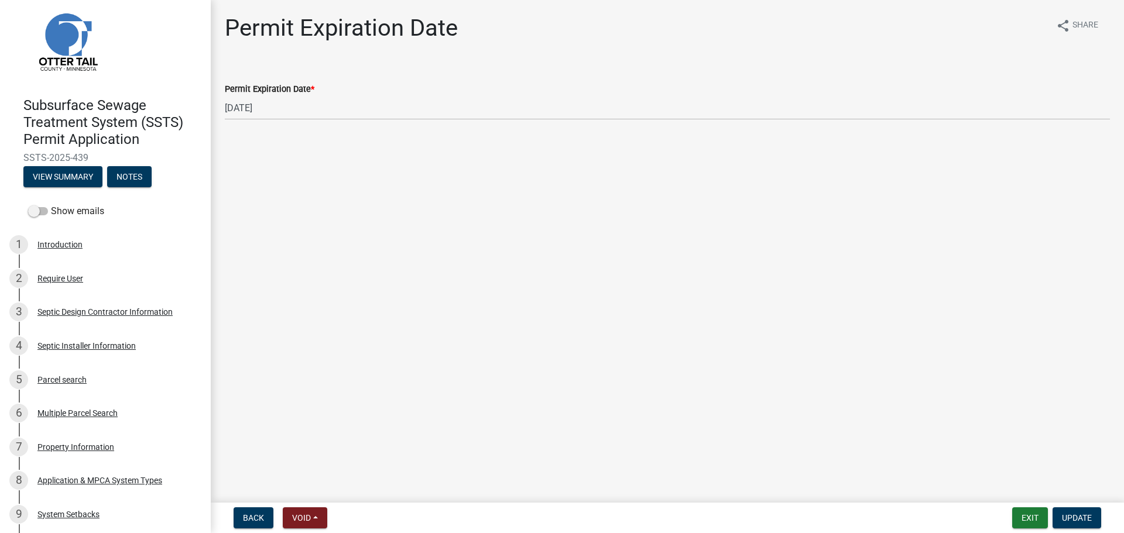
scroll to position [0, 0]
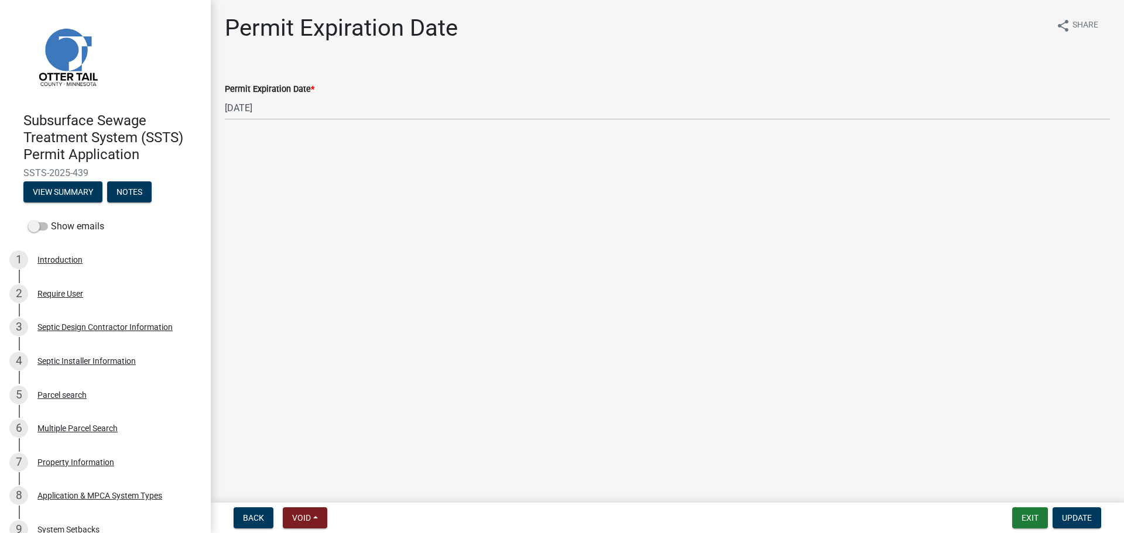
drag, startPoint x: 938, startPoint y: 67, endPoint x: 936, endPoint y: 58, distance: 9.4
click at [938, 67] on div "Permit Expiration Date * 09/22/2026" at bounding box center [667, 93] width 885 height 54
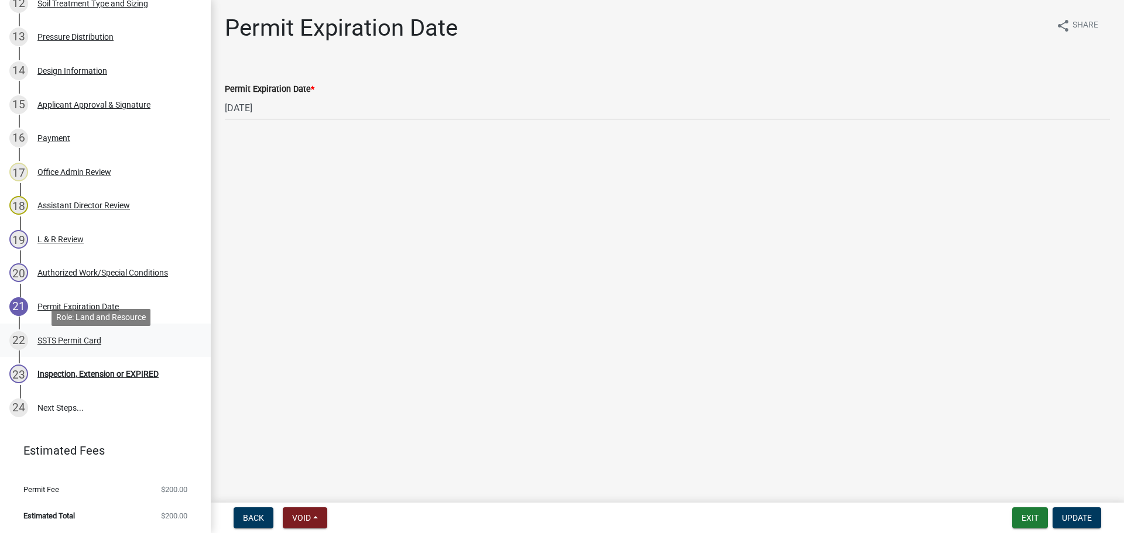
scroll to position [628, 0]
click at [85, 378] on div "23 Inspection, Extension or EXPIRED" at bounding box center [100, 373] width 183 height 19
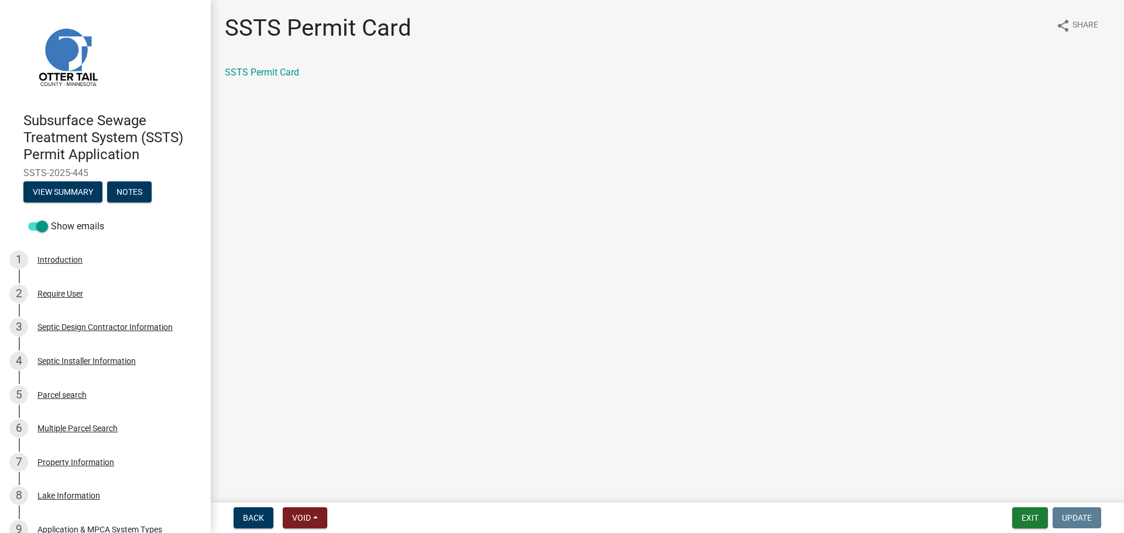
scroll to position [796, 0]
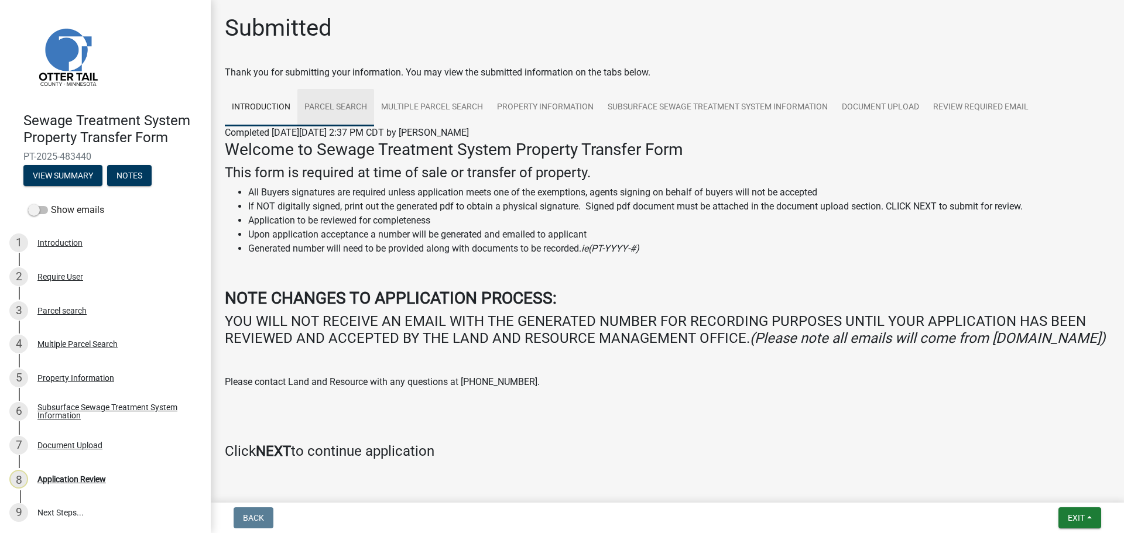
click at [344, 108] on link "Parcel search" at bounding box center [335, 107] width 77 height 37
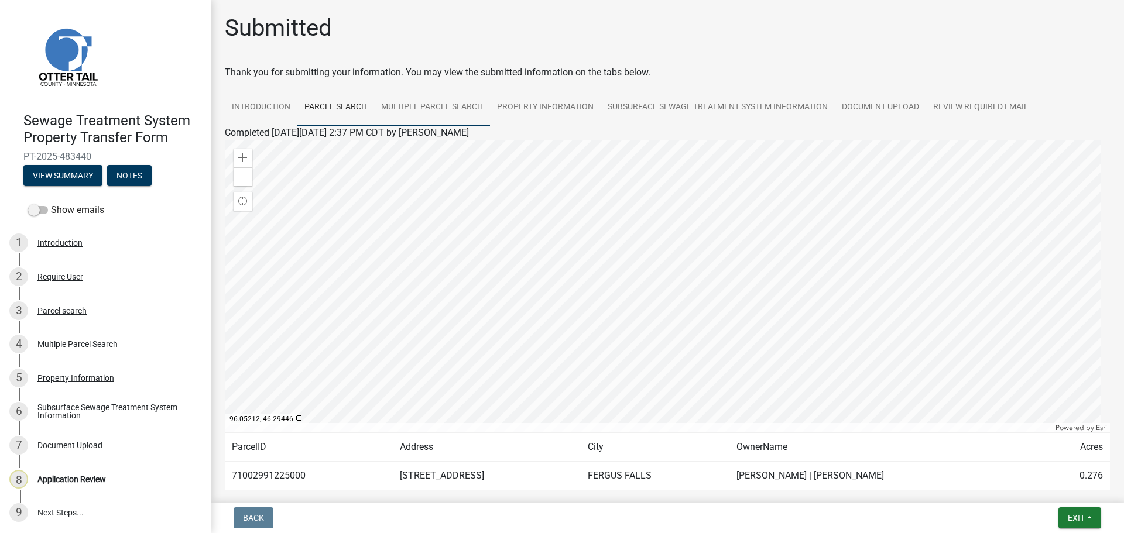
click at [431, 112] on link "Multiple Parcel Search" at bounding box center [432, 107] width 116 height 37
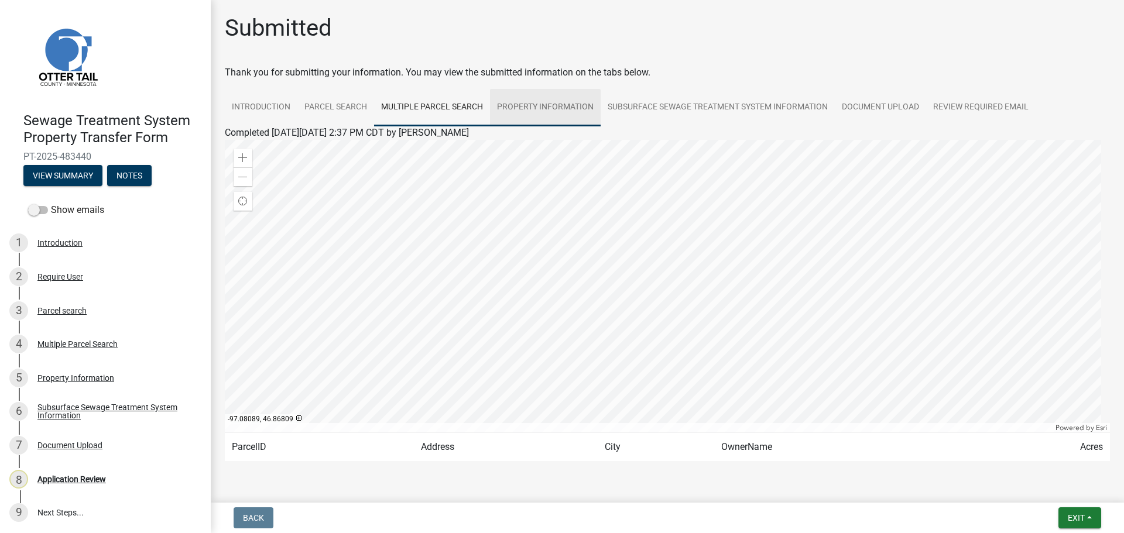
click at [548, 109] on link "Property Information" at bounding box center [545, 107] width 111 height 37
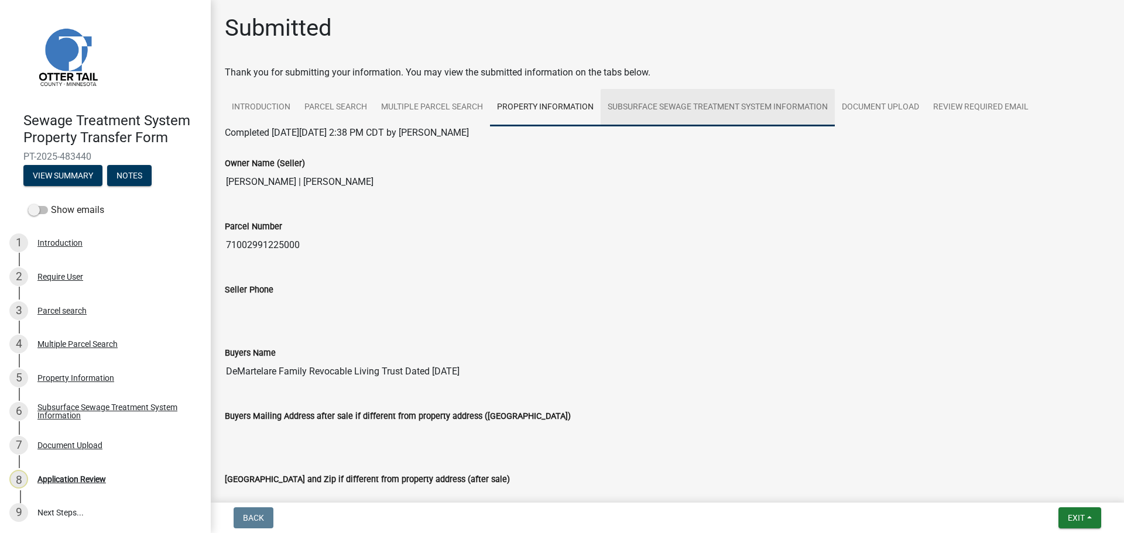
click at [712, 111] on link "Subsurface Sewage Treatment System Information" at bounding box center [717, 107] width 234 height 37
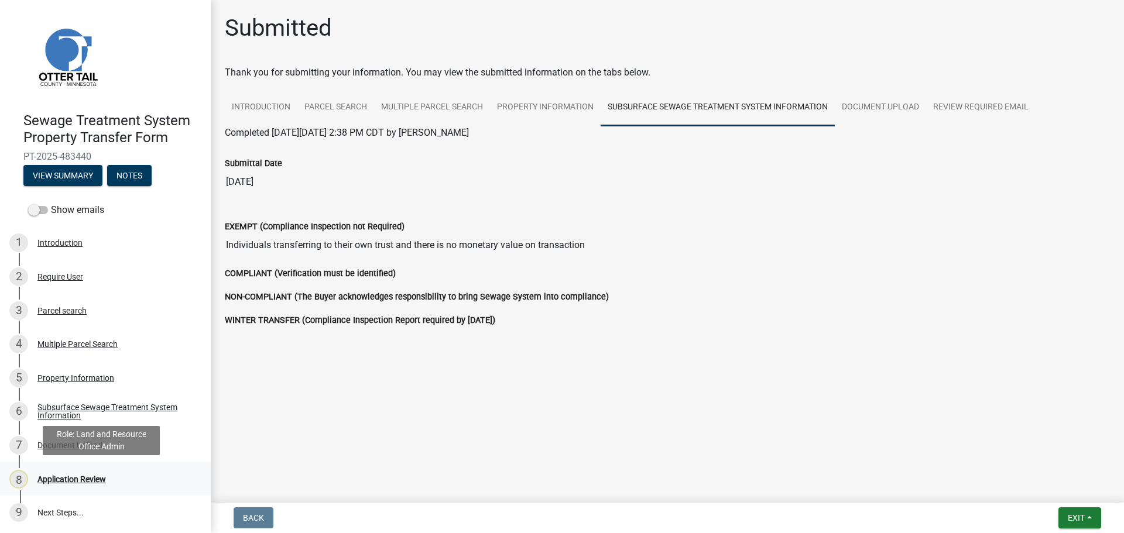
click at [73, 479] on div "Application Review" at bounding box center [71, 479] width 68 height 8
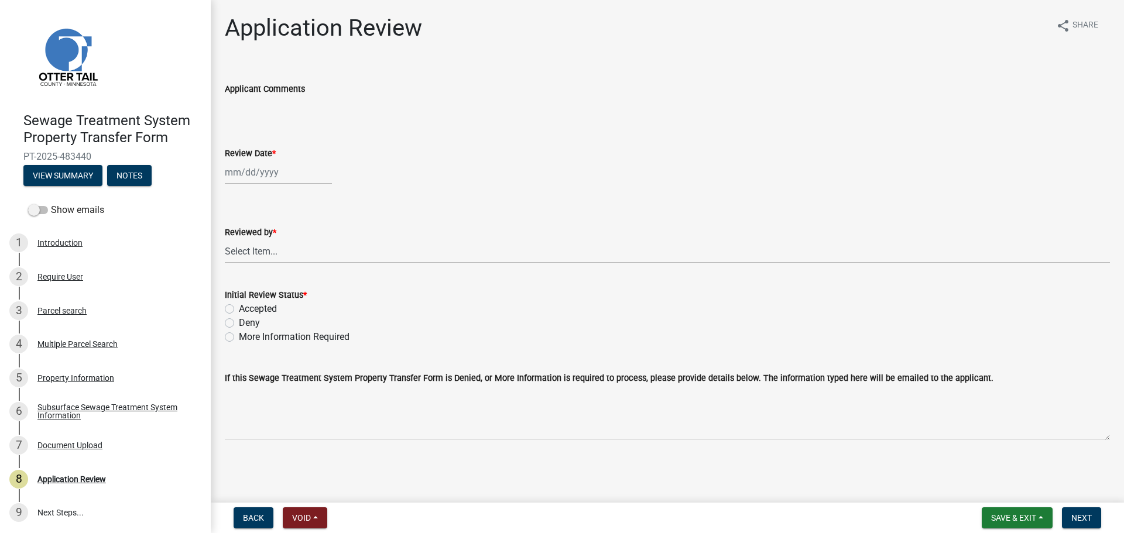
click at [270, 176] on div at bounding box center [278, 172] width 107 height 24
select select "9"
select select "2025"
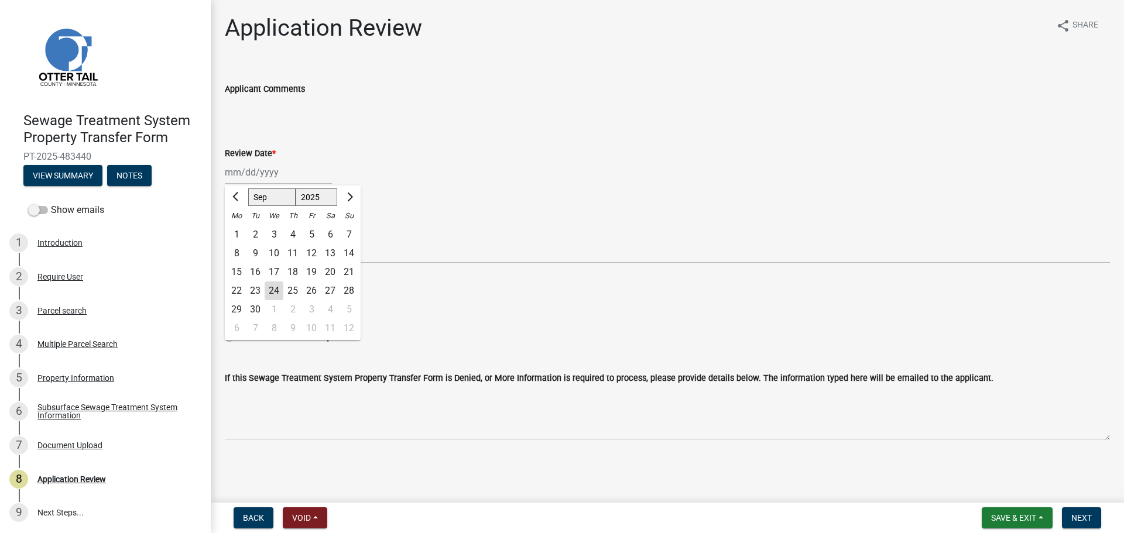
click at [272, 290] on div "24" at bounding box center [274, 290] width 19 height 19
type input "[DATE]"
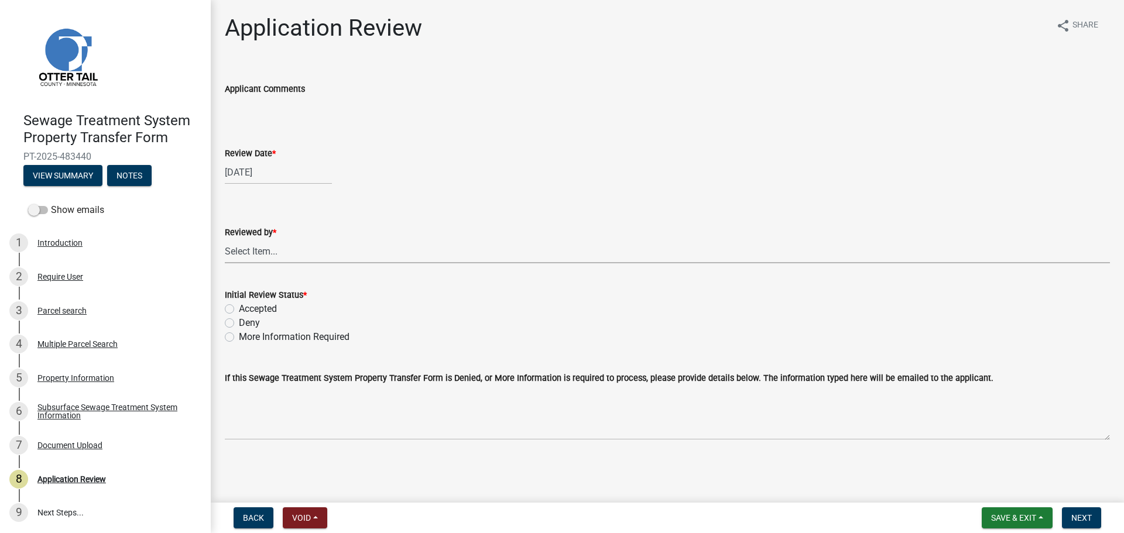
click at [279, 250] on select "Select Item... [PERSON_NAME] [PERSON_NAME] [PERSON_NAME] [PERSON_NAME] [PERSON_…" at bounding box center [667, 251] width 885 height 24
click at [225, 239] on select "Select Item... [PERSON_NAME] [PERSON_NAME] [PERSON_NAME] [PERSON_NAME] [PERSON_…" at bounding box center [667, 251] width 885 height 24
select select "67745ee8-7159-4960-80f9-a638286b467c"
click at [261, 303] on label "Accepted" at bounding box center [258, 309] width 38 height 14
click at [246, 303] on input "Accepted" at bounding box center [243, 306] width 8 height 8
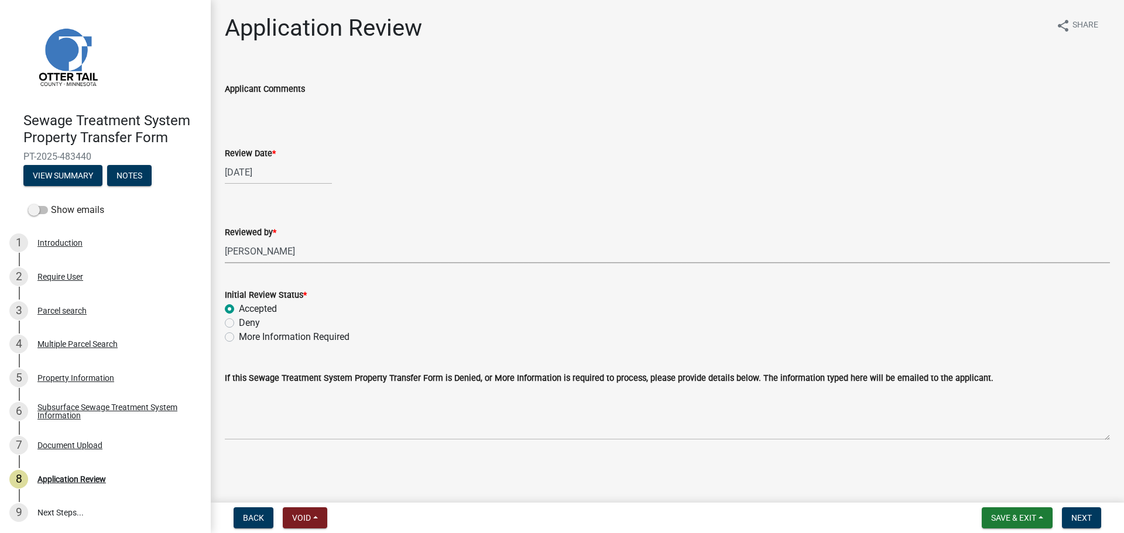
radio input "true"
click at [1080, 520] on span "Next" at bounding box center [1081, 517] width 20 height 9
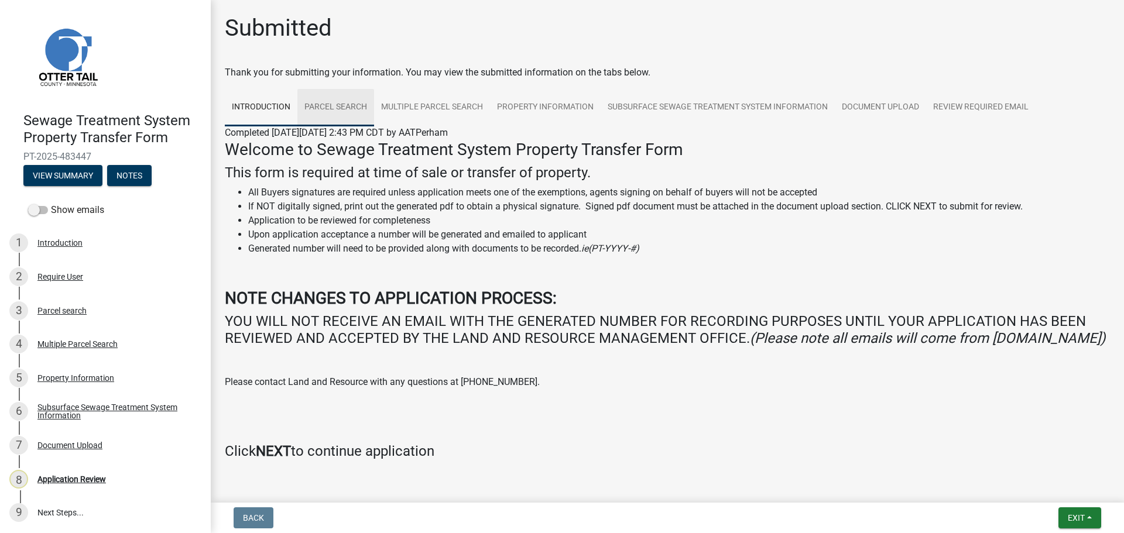
click at [342, 111] on link "Parcel search" at bounding box center [335, 107] width 77 height 37
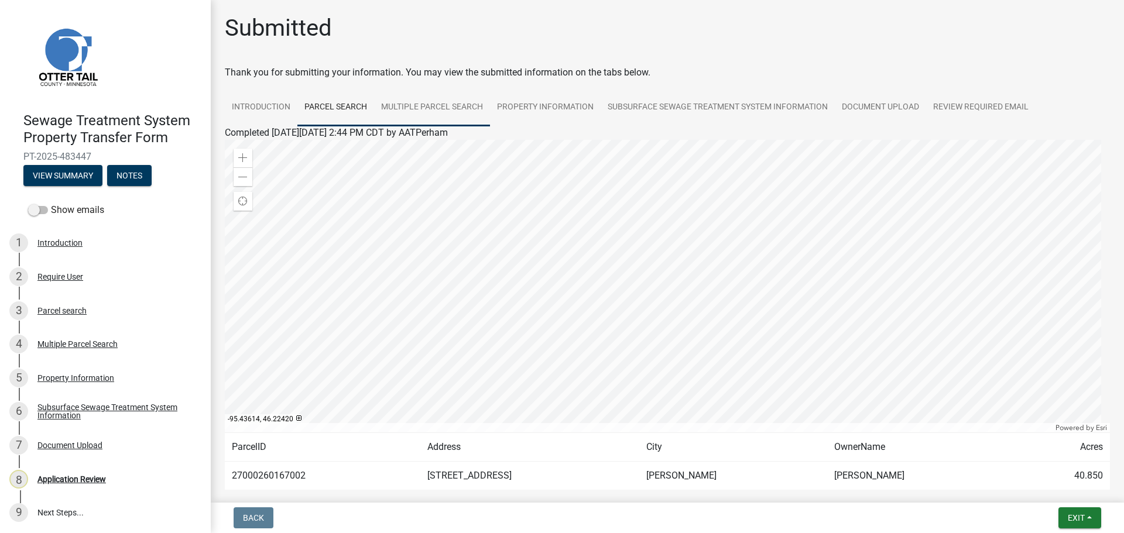
click at [451, 108] on link "Multiple Parcel Search" at bounding box center [432, 107] width 116 height 37
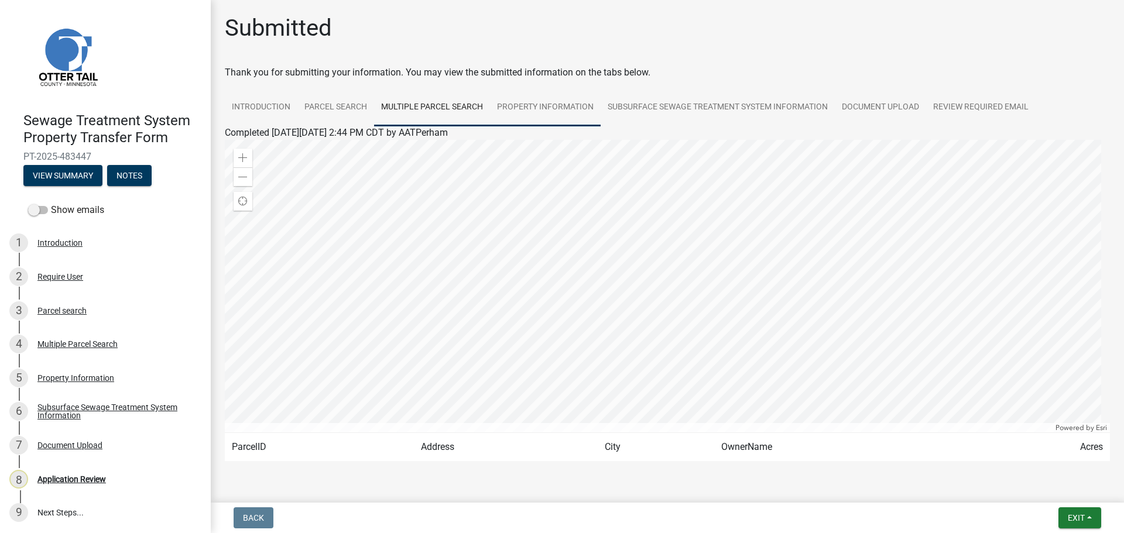
click at [547, 109] on link "Property Information" at bounding box center [545, 107] width 111 height 37
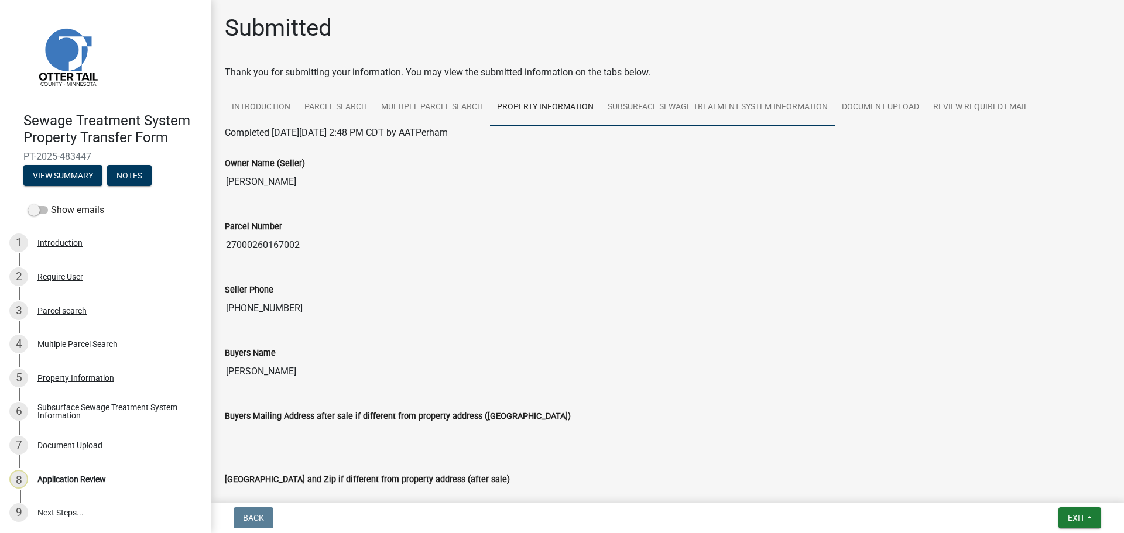
click at [650, 109] on link "Subsurface Sewage Treatment System Information" at bounding box center [717, 107] width 234 height 37
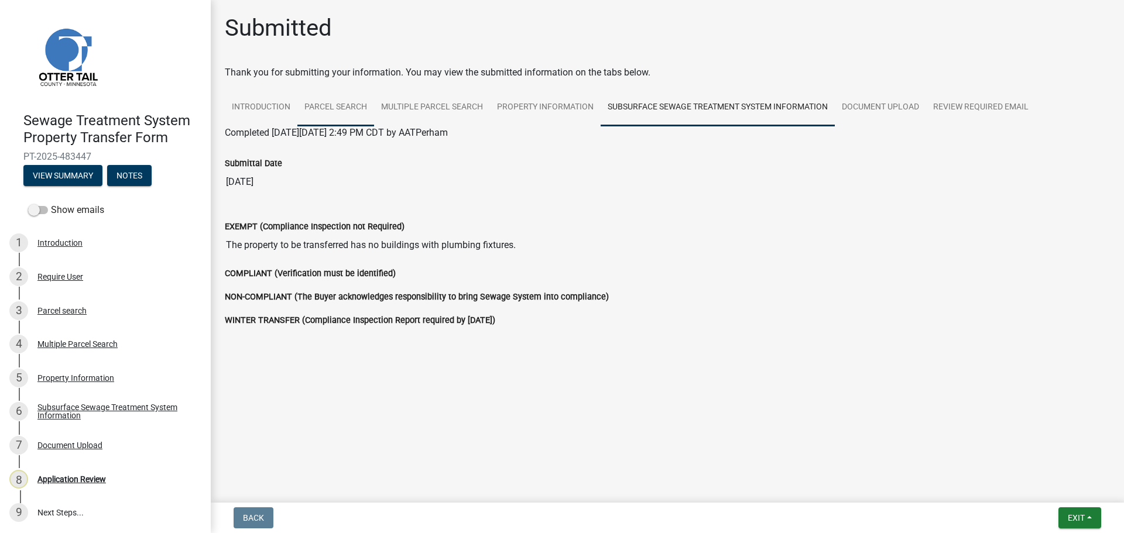
click at [318, 110] on link "Parcel search" at bounding box center [335, 107] width 77 height 37
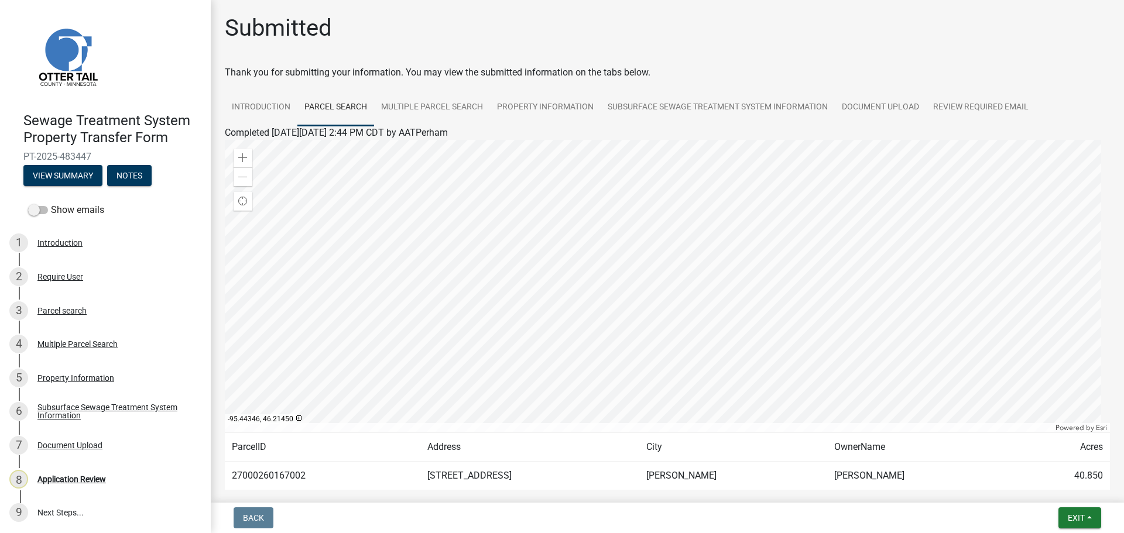
click at [255, 476] on td "27000260167002" at bounding box center [322, 476] width 195 height 29
copy td "27000260167002"
click at [661, 109] on link "Subsurface Sewage Treatment System Information" at bounding box center [717, 107] width 234 height 37
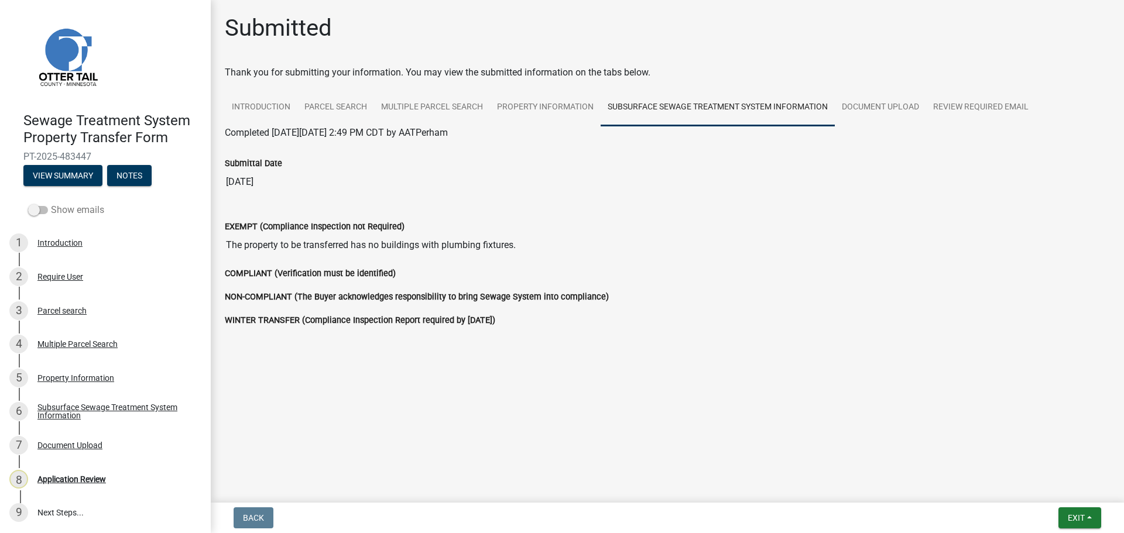
click at [68, 211] on label "Show emails" at bounding box center [66, 210] width 76 height 14
click at [51, 203] on input "Show emails" at bounding box center [51, 203] width 0 height 0
click at [72, 172] on button "View Summary" at bounding box center [62, 175] width 79 height 21
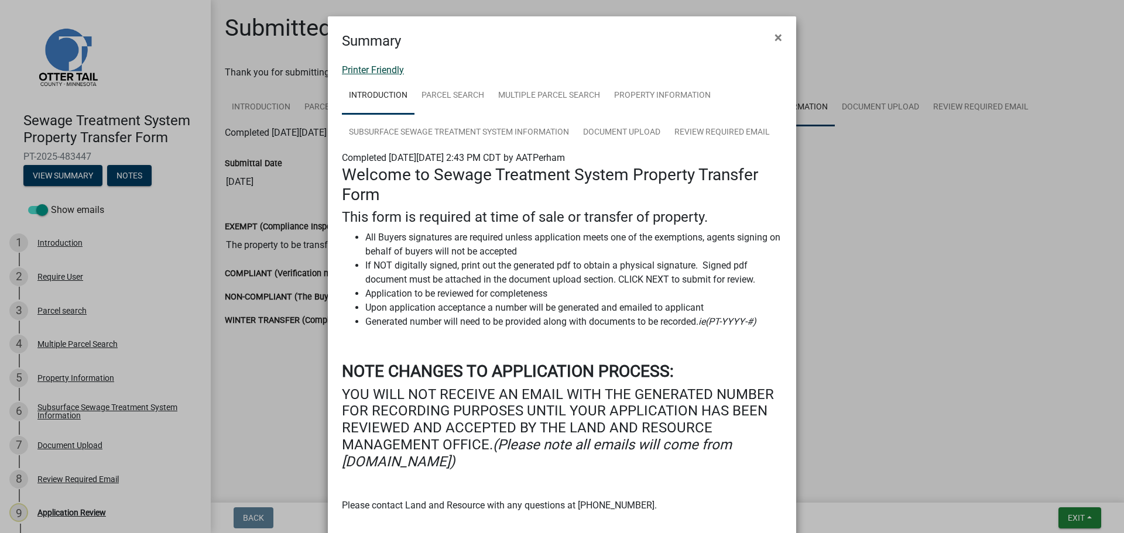
click at [374, 65] on link "Printer Friendly" at bounding box center [373, 69] width 62 height 11
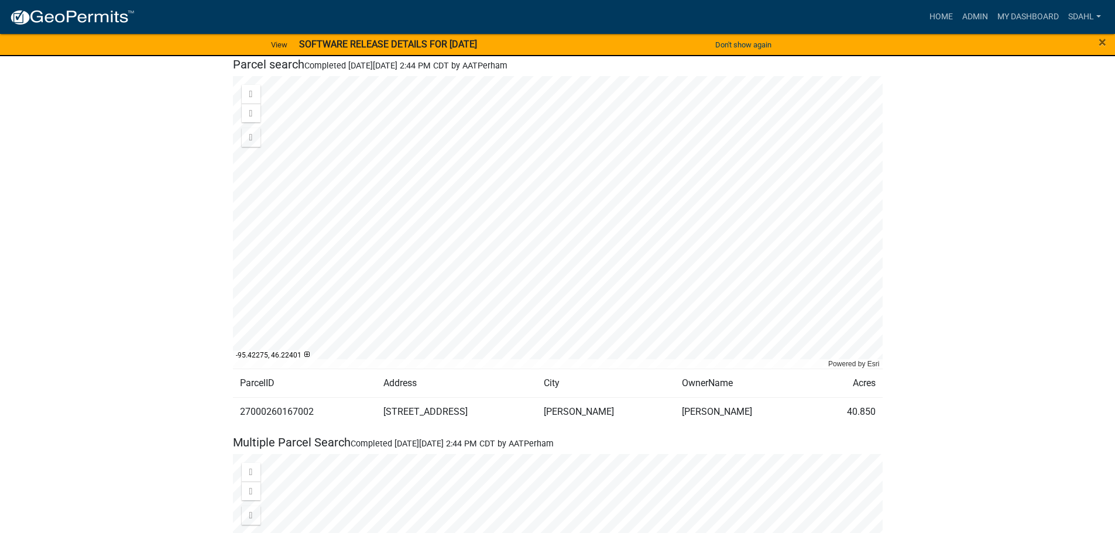
scroll to position [644, 0]
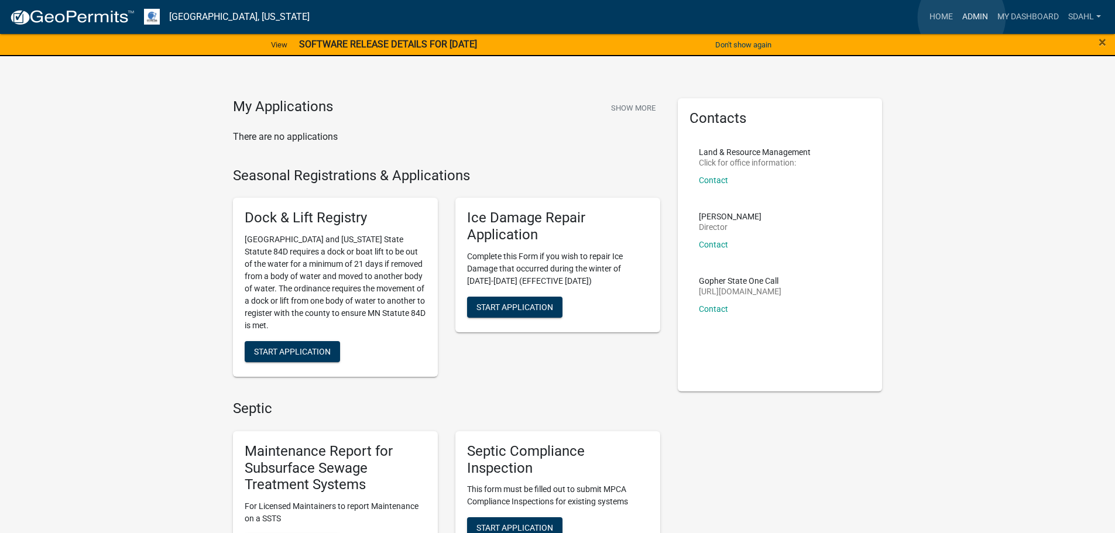
click at [962, 17] on link "Admin" at bounding box center [974, 17] width 35 height 22
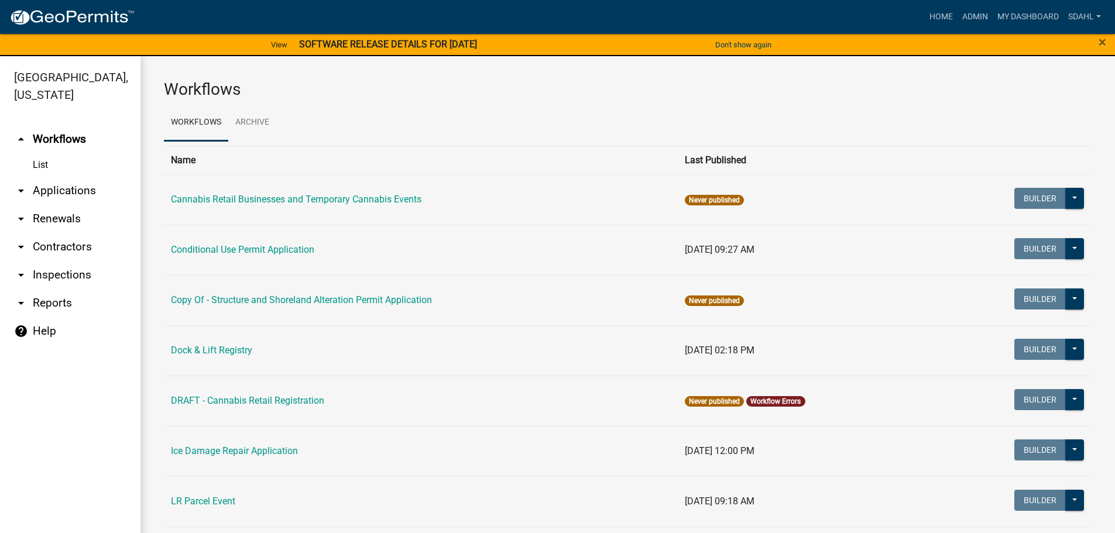
click at [73, 183] on link "arrow_drop_down Applications" at bounding box center [70, 191] width 140 height 28
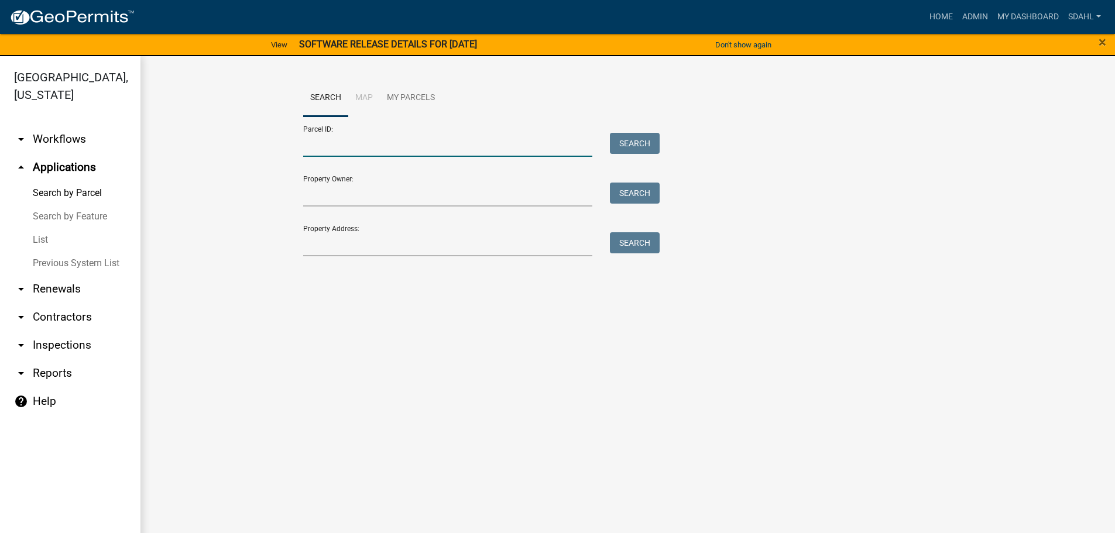
click at [403, 141] on input "Parcel ID:" at bounding box center [448, 145] width 290 height 24
paste input "27000260167002"
type input "27000260167002"
click at [631, 135] on button "Search" at bounding box center [635, 143] width 50 height 21
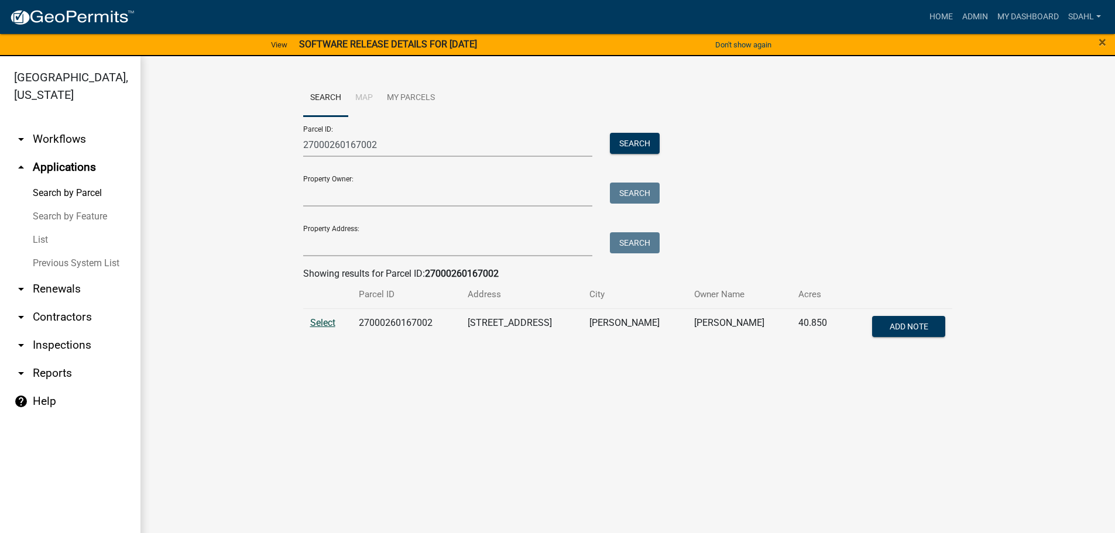
click at [316, 325] on span "Select" at bounding box center [322, 322] width 25 height 11
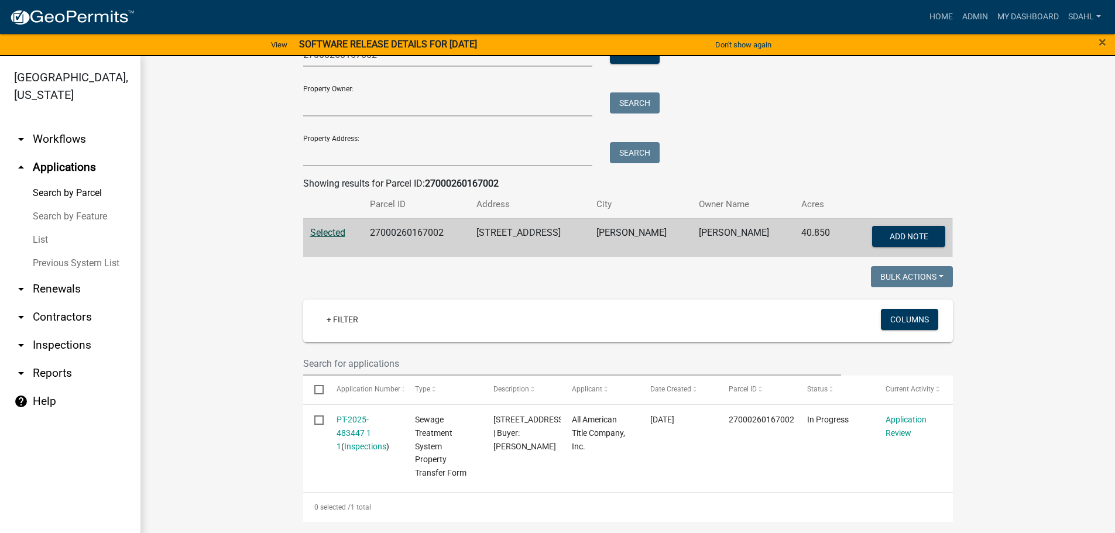
scroll to position [176, 0]
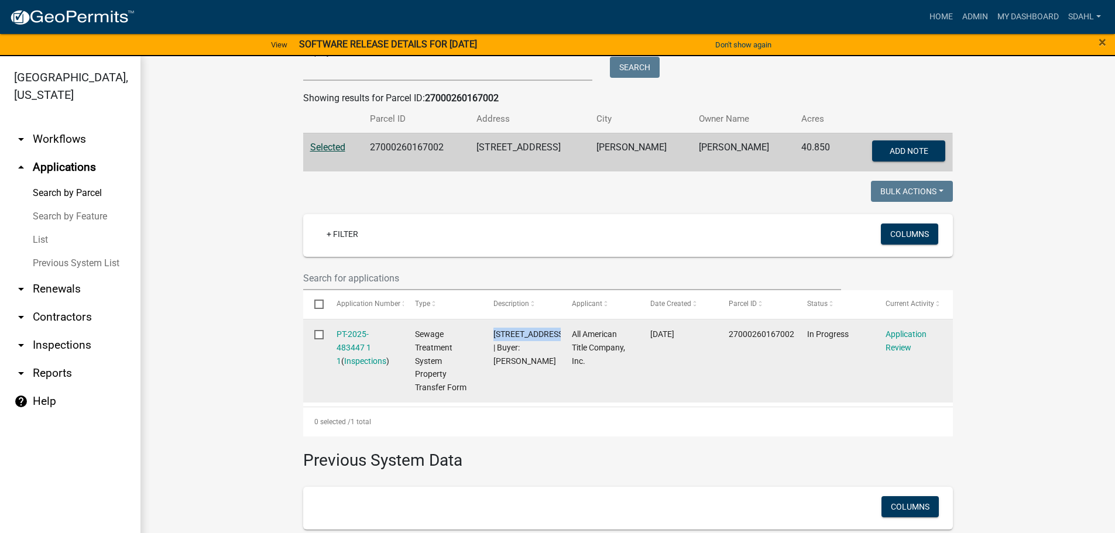
drag, startPoint x: 516, startPoint y: 345, endPoint x: 490, endPoint y: 335, distance: 27.6
click at [493, 337] on span "17698 CO HWY 65 | Buyer: Christopher B Olson" at bounding box center [529, 347] width 72 height 36
copy span "[STREET_ADDRESS]"
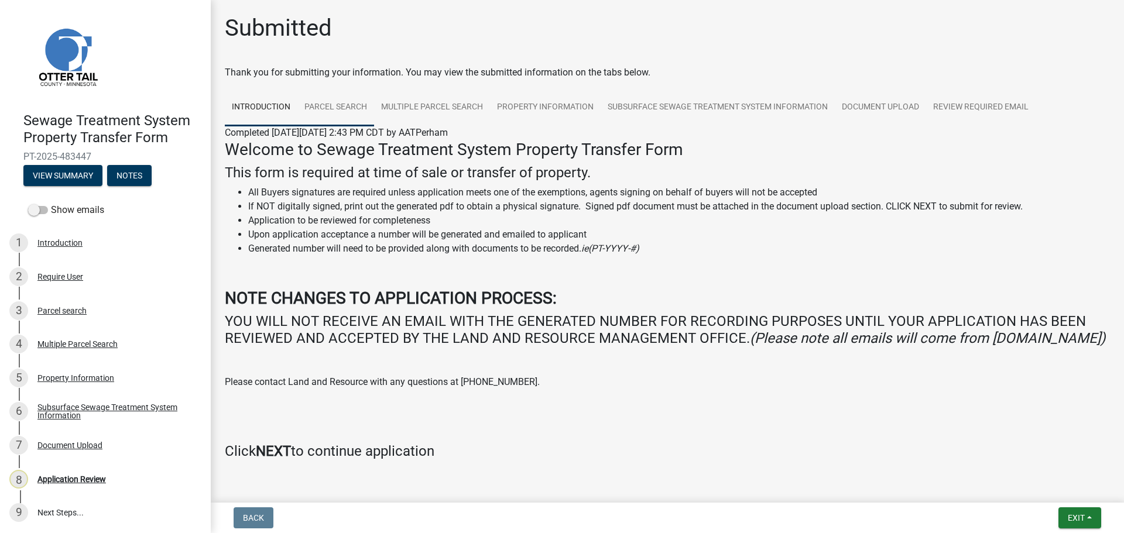
click at [355, 108] on link "Parcel search" at bounding box center [335, 107] width 77 height 37
click at [328, 108] on link "Parcel search" at bounding box center [335, 107] width 77 height 37
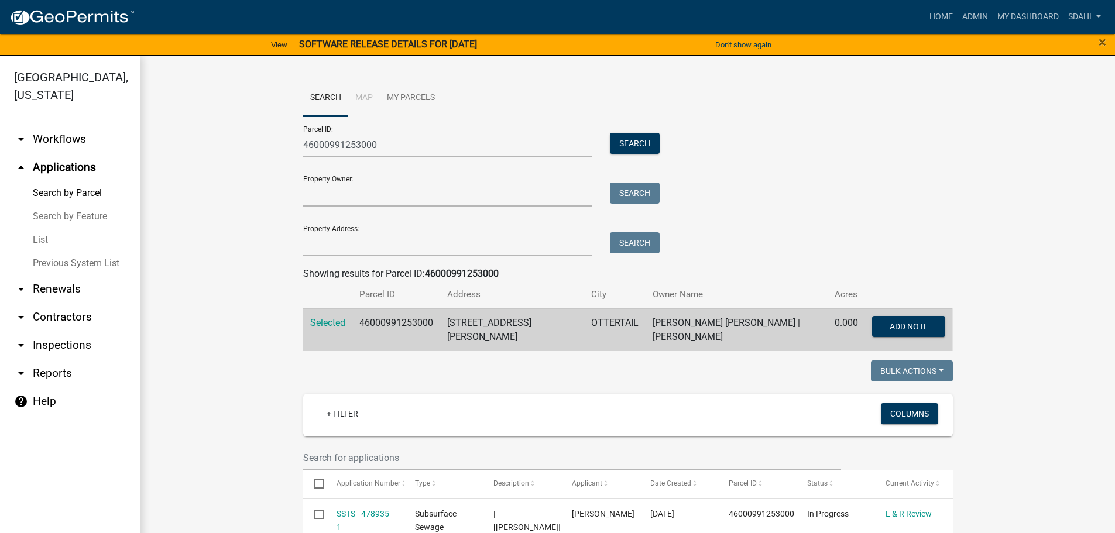
scroll to position [230, 0]
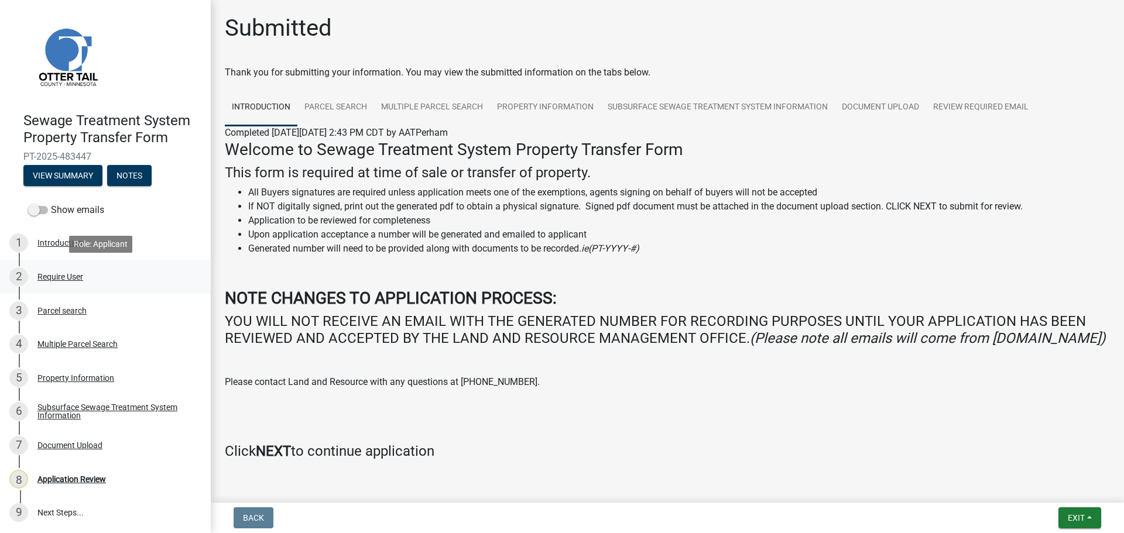
click at [54, 277] on div "Require User" at bounding box center [60, 277] width 46 height 8
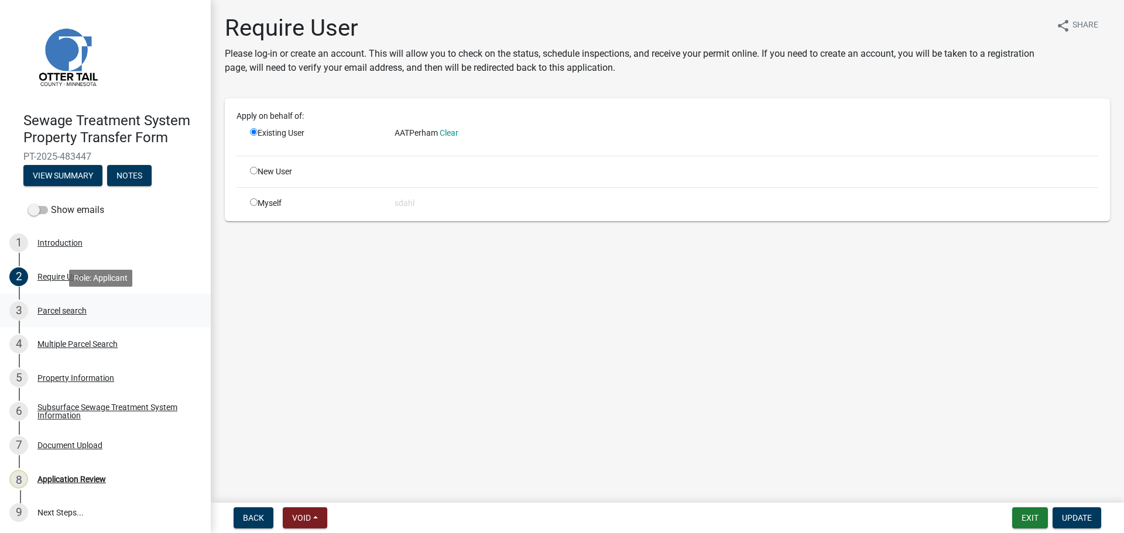
click at [71, 310] on div "Parcel search" at bounding box center [61, 311] width 49 height 8
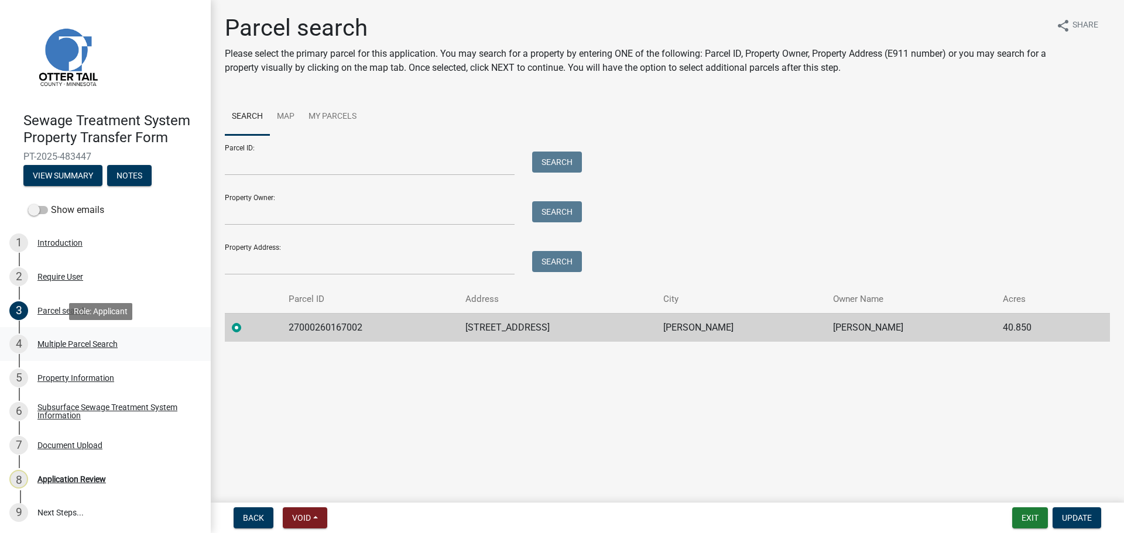
click at [63, 342] on div "Multiple Parcel Search" at bounding box center [77, 344] width 80 height 8
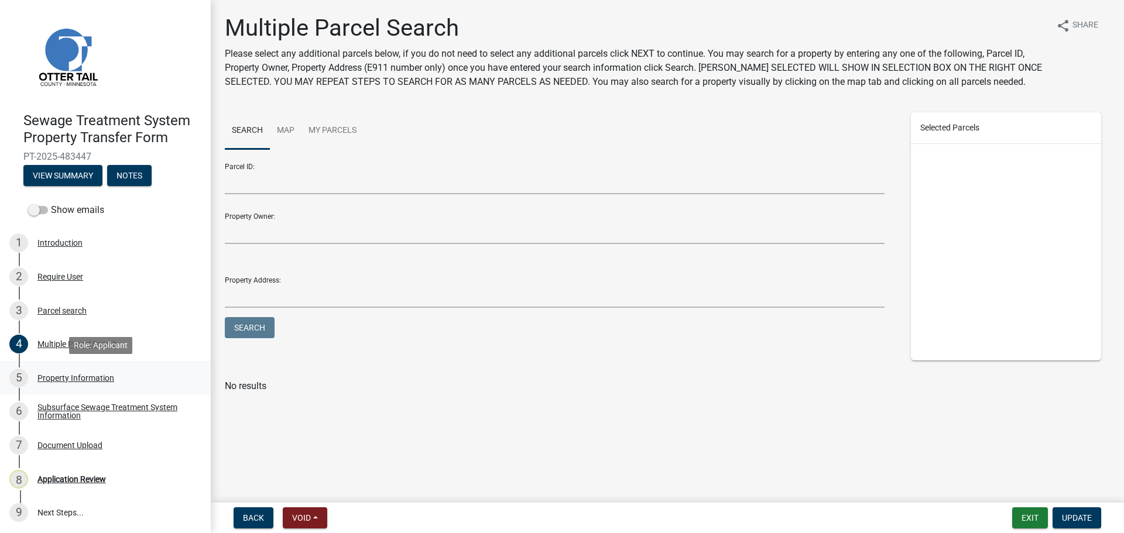
click at [78, 377] on div "Property Information" at bounding box center [75, 378] width 77 height 8
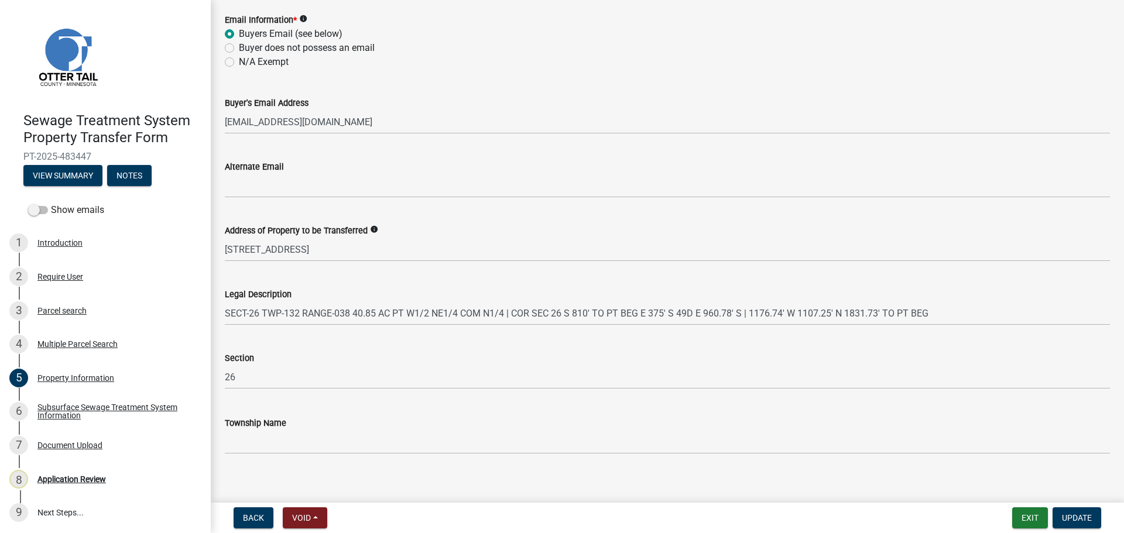
scroll to position [524, 0]
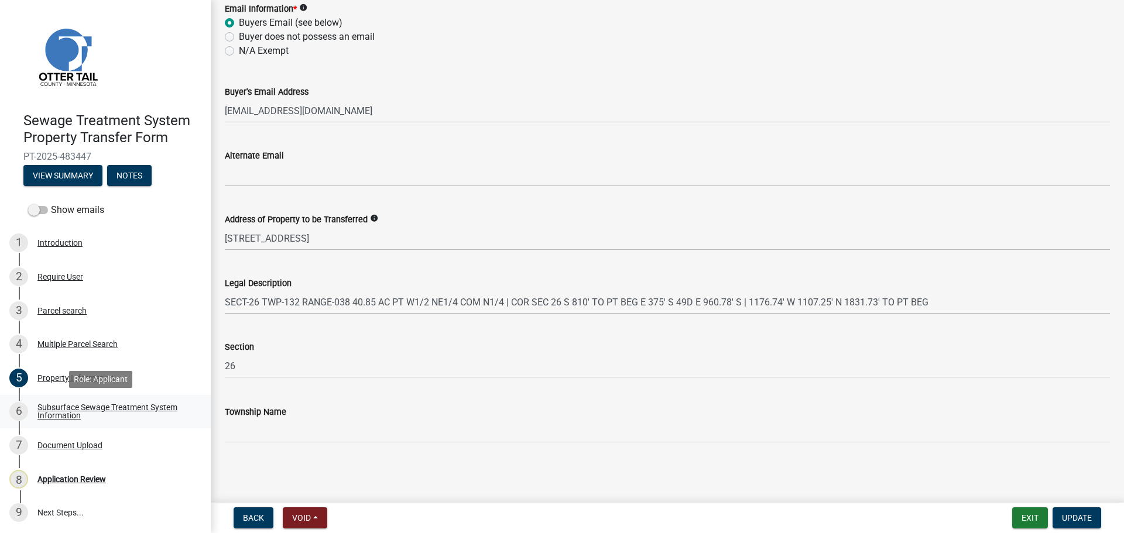
click at [56, 413] on div "Subsurface Sewage Treatment System Information" at bounding box center [114, 411] width 154 height 16
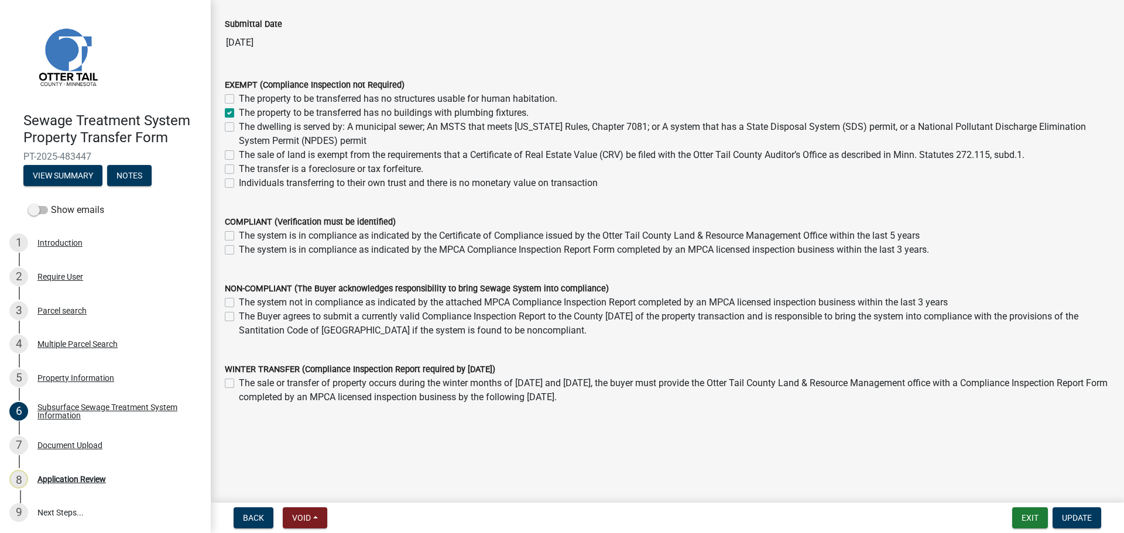
scroll to position [25, 0]
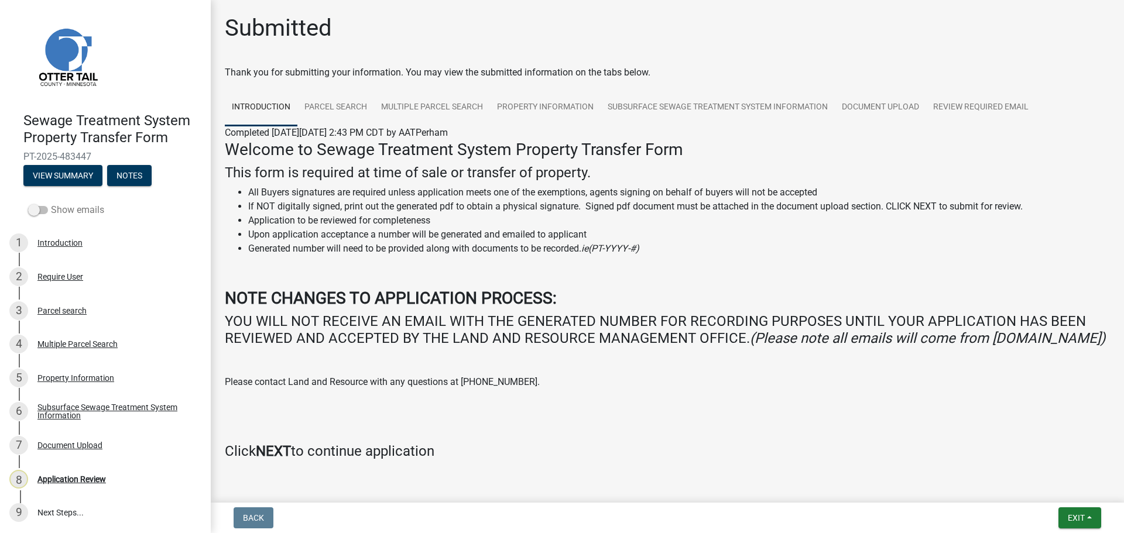
click at [69, 215] on label "Show emails" at bounding box center [66, 210] width 76 height 14
click at [51, 203] on input "Show emails" at bounding box center [51, 203] width 0 height 0
click at [74, 176] on button "View Summary" at bounding box center [62, 175] width 79 height 21
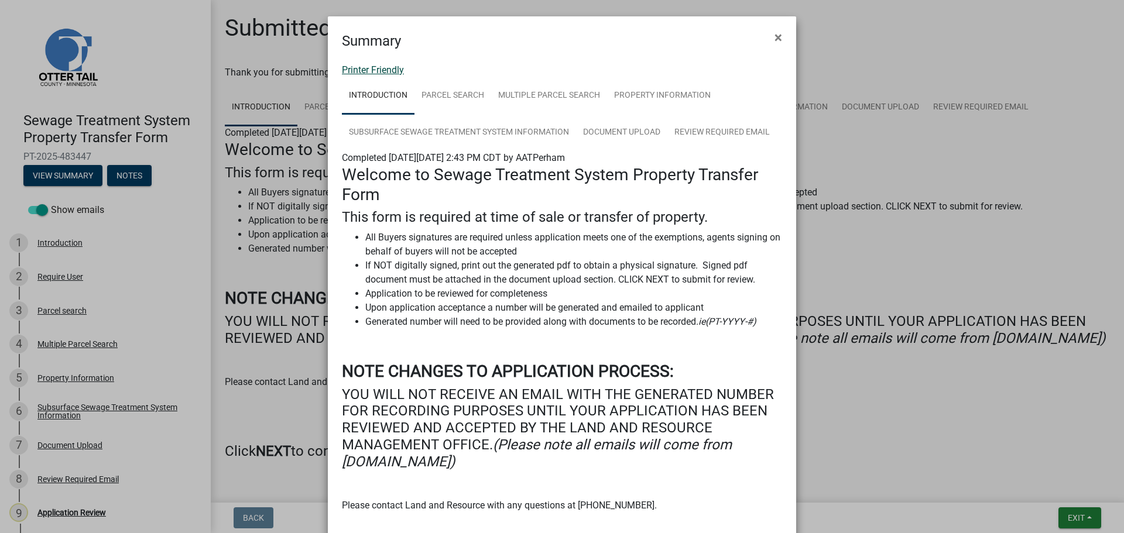
click at [395, 70] on link "Printer Friendly" at bounding box center [373, 69] width 62 height 11
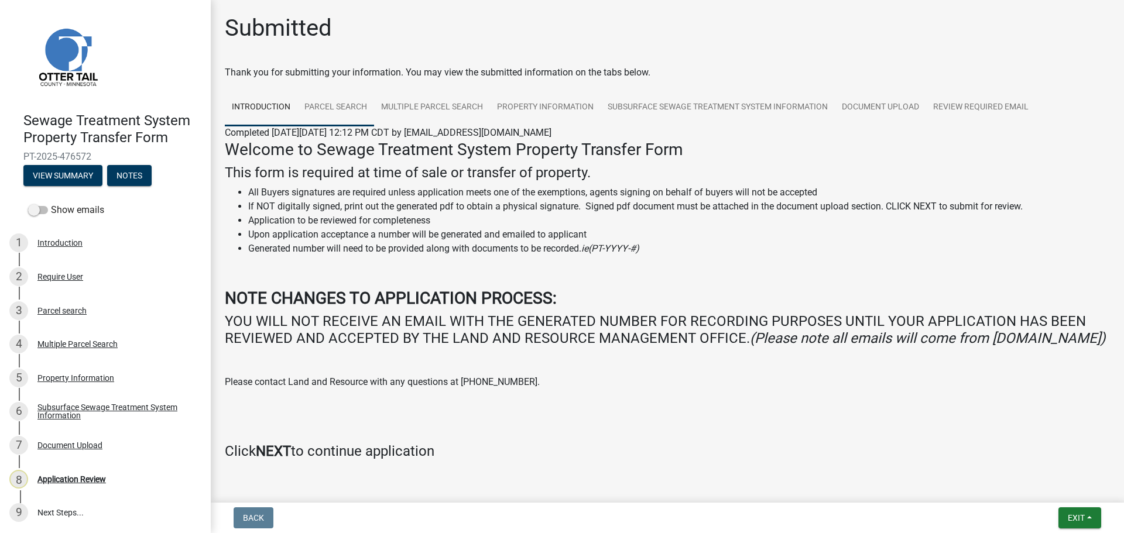
click at [327, 110] on link "Parcel search" at bounding box center [335, 107] width 77 height 37
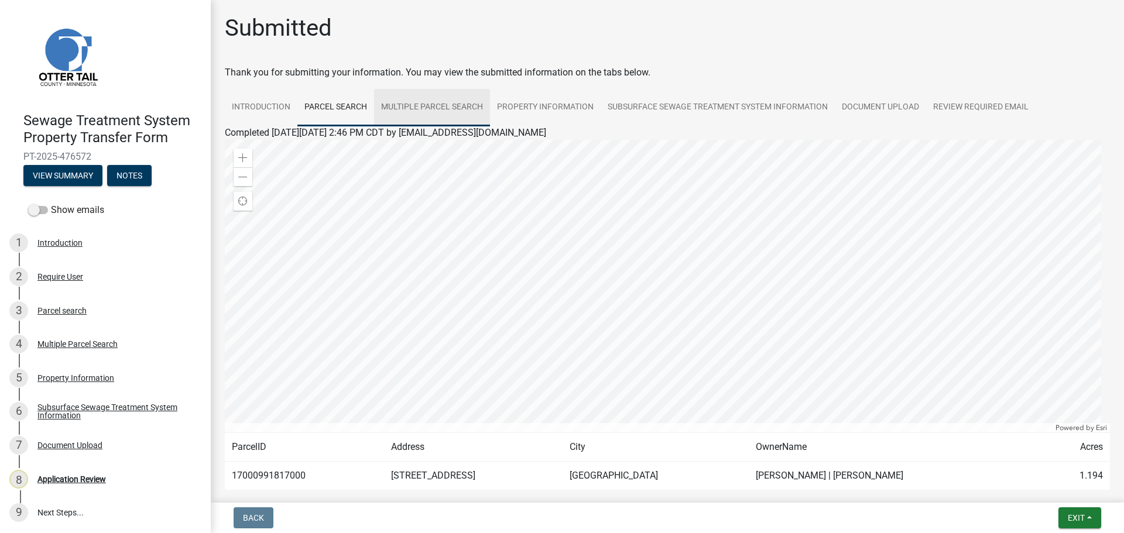
click at [416, 108] on link "Multiple Parcel Search" at bounding box center [432, 107] width 116 height 37
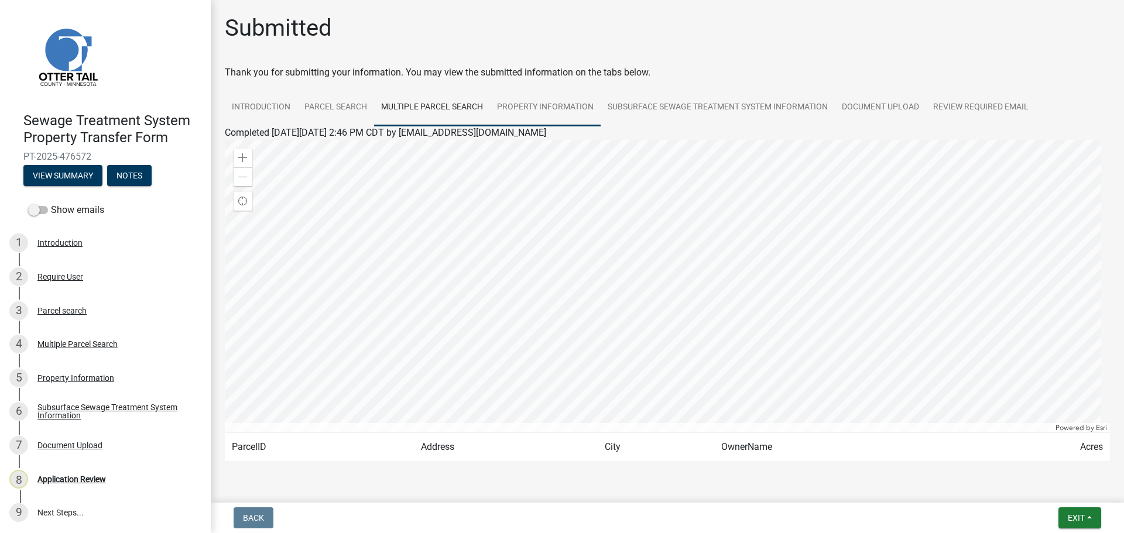
click at [572, 109] on link "Property Information" at bounding box center [545, 107] width 111 height 37
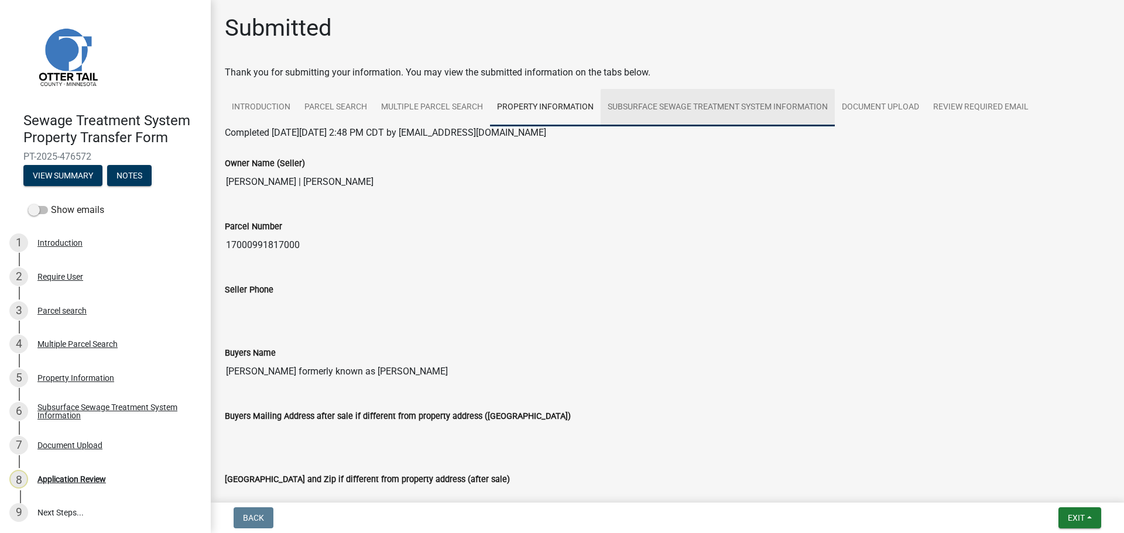
click at [683, 105] on link "Subsurface Sewage Treatment System Information" at bounding box center [717, 107] width 234 height 37
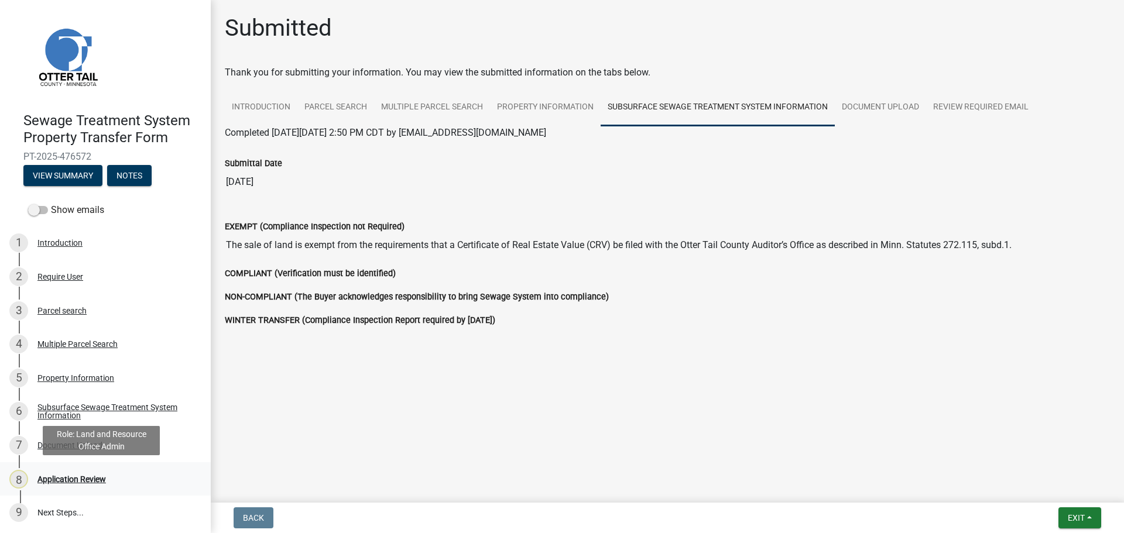
click at [67, 479] on div "Application Review" at bounding box center [71, 479] width 68 height 8
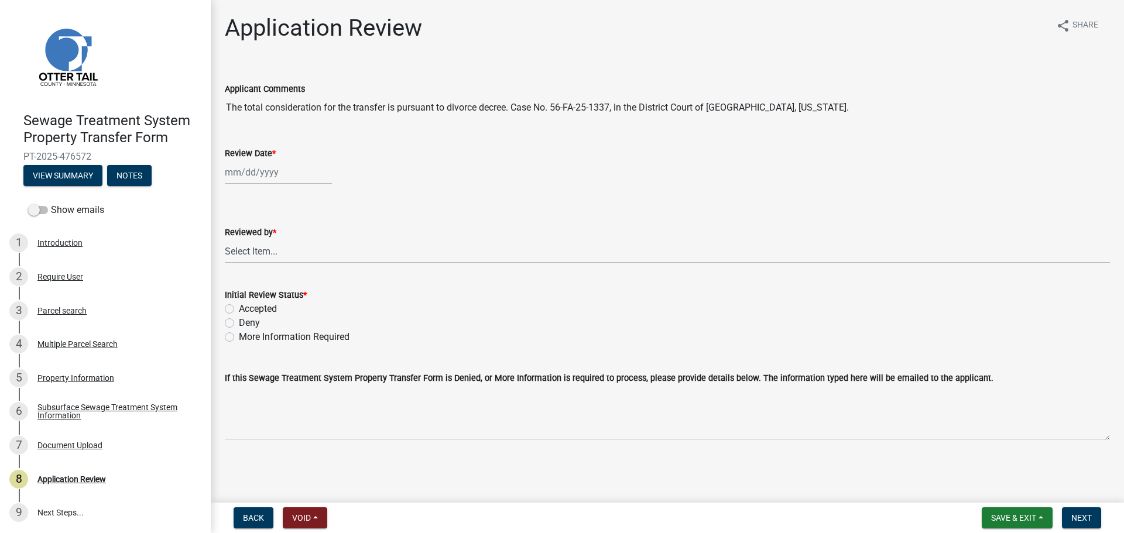
click at [234, 179] on div at bounding box center [278, 172] width 107 height 24
select select "9"
select select "2025"
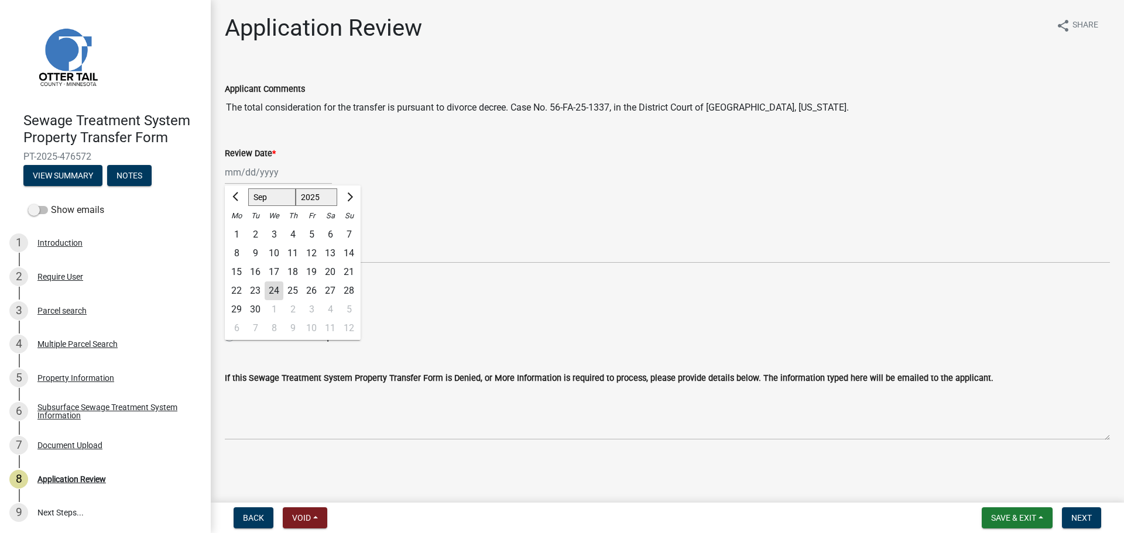
click at [274, 289] on div "24" at bounding box center [274, 290] width 19 height 19
type input "[DATE]"
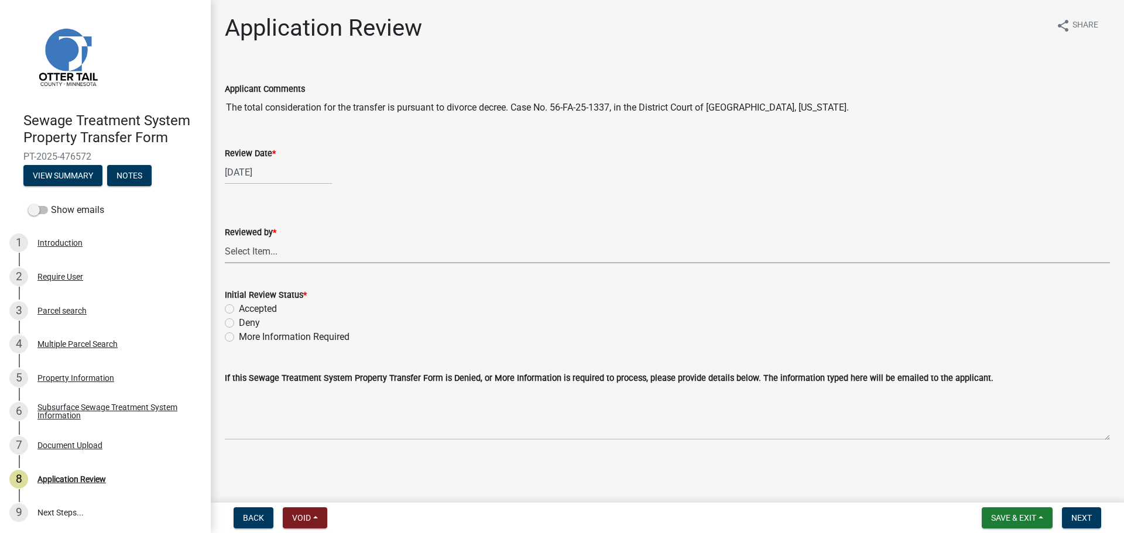
click at [277, 249] on select "Select Item... Alexis Newark Amy Busko Andrea Perales Brittany Tollefson Christ…" at bounding box center [667, 251] width 885 height 24
click at [225, 239] on select "Select Item... Alexis Newark Amy Busko Andrea Perales Brittany Tollefson Christ…" at bounding box center [667, 251] width 885 height 24
select select "67745ee8-7159-4960-80f9-a638286b467c"
click at [252, 300] on label "Initial Review Status *" at bounding box center [266, 295] width 82 height 8
click at [239, 308] on label "Accepted" at bounding box center [258, 309] width 38 height 14
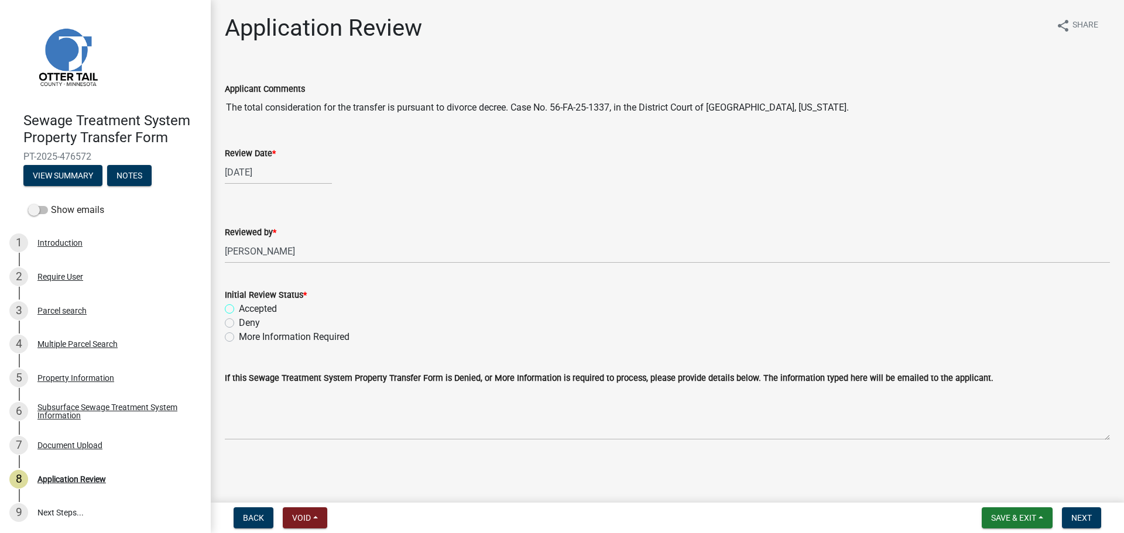
click at [239, 308] on input "Accepted" at bounding box center [243, 306] width 8 height 8
radio input "true"
click at [1085, 518] on span "Next" at bounding box center [1081, 517] width 20 height 9
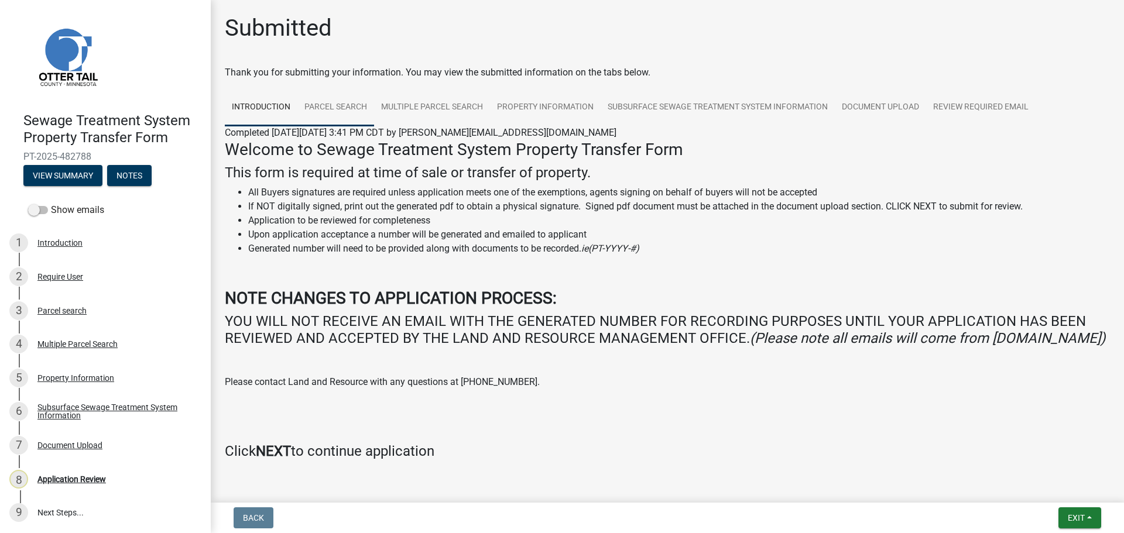
click at [346, 108] on link "Parcel search" at bounding box center [335, 107] width 77 height 37
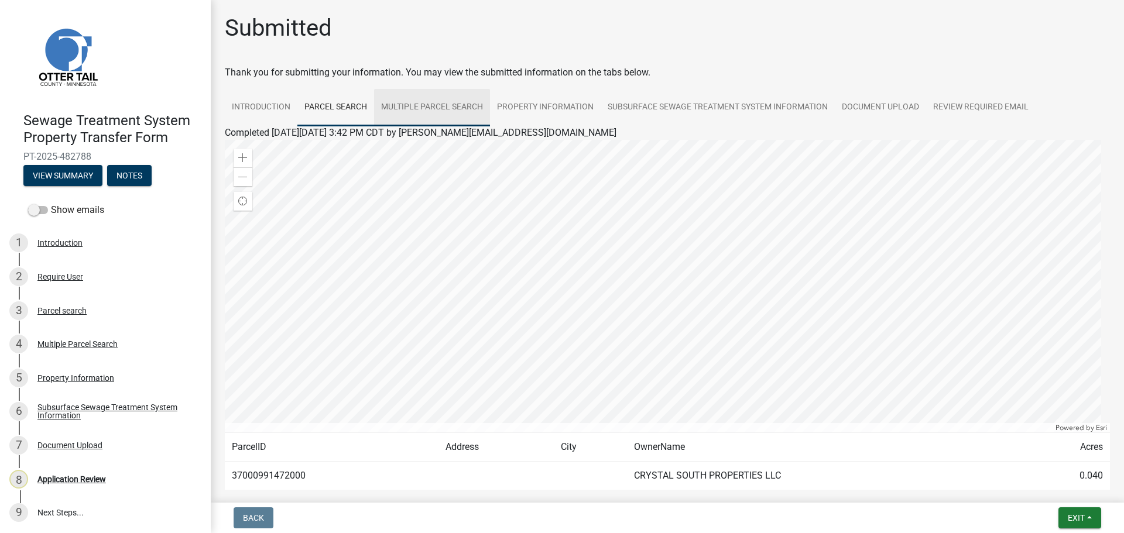
click at [442, 109] on link "Multiple Parcel Search" at bounding box center [432, 107] width 116 height 37
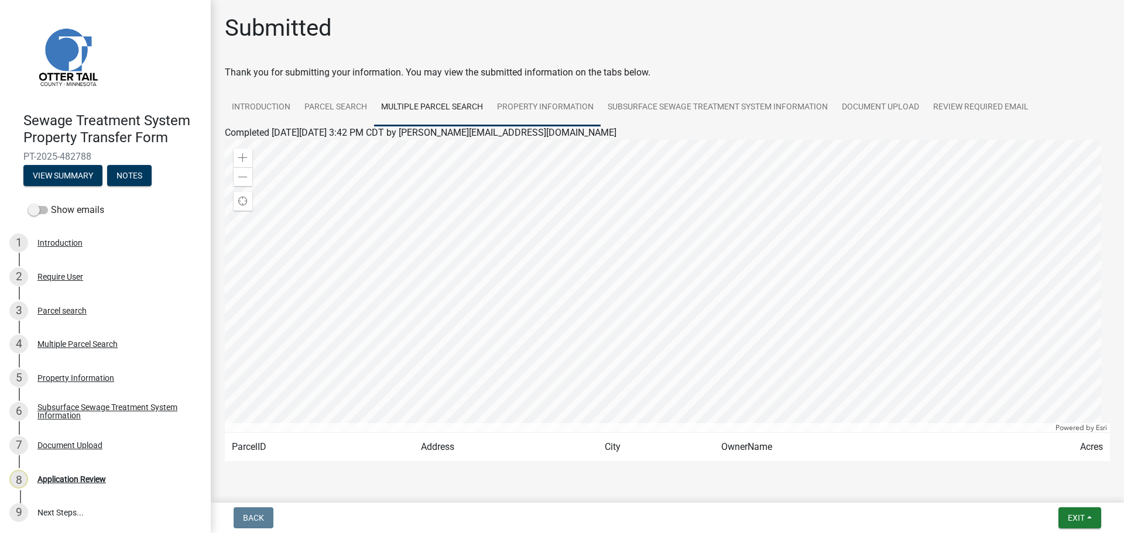
click at [534, 102] on link "Property Information" at bounding box center [545, 107] width 111 height 37
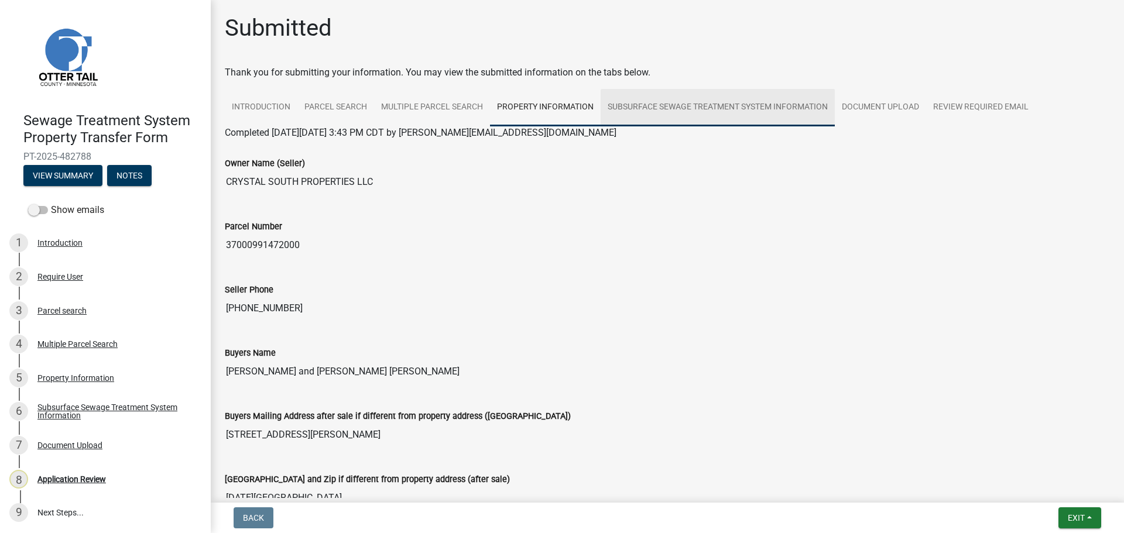
click at [771, 112] on link "Subsurface Sewage Treatment System Information" at bounding box center [717, 107] width 234 height 37
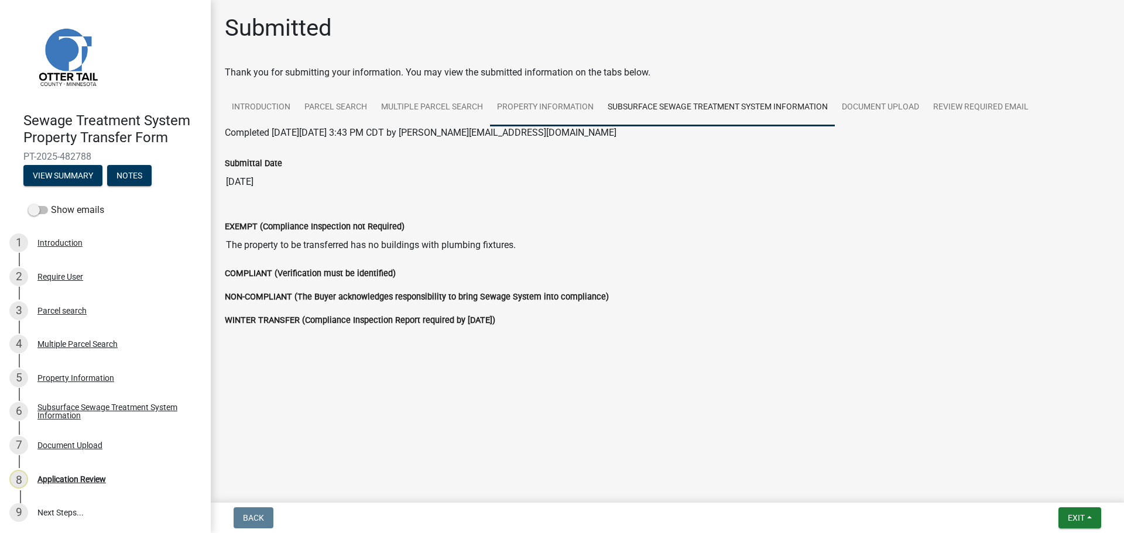
click at [539, 108] on link "Property Information" at bounding box center [545, 107] width 111 height 37
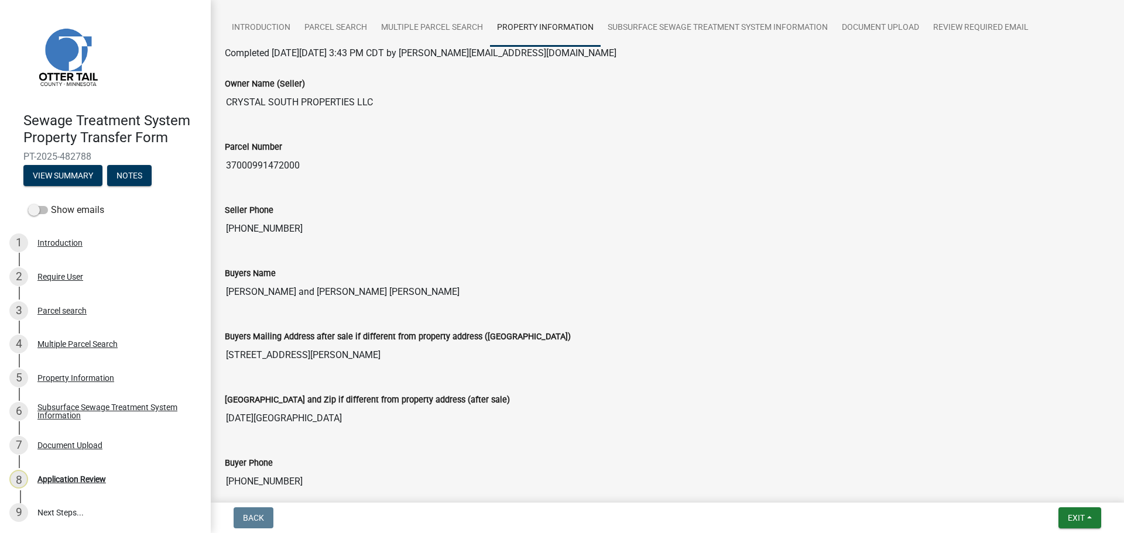
scroll to position [60, 0]
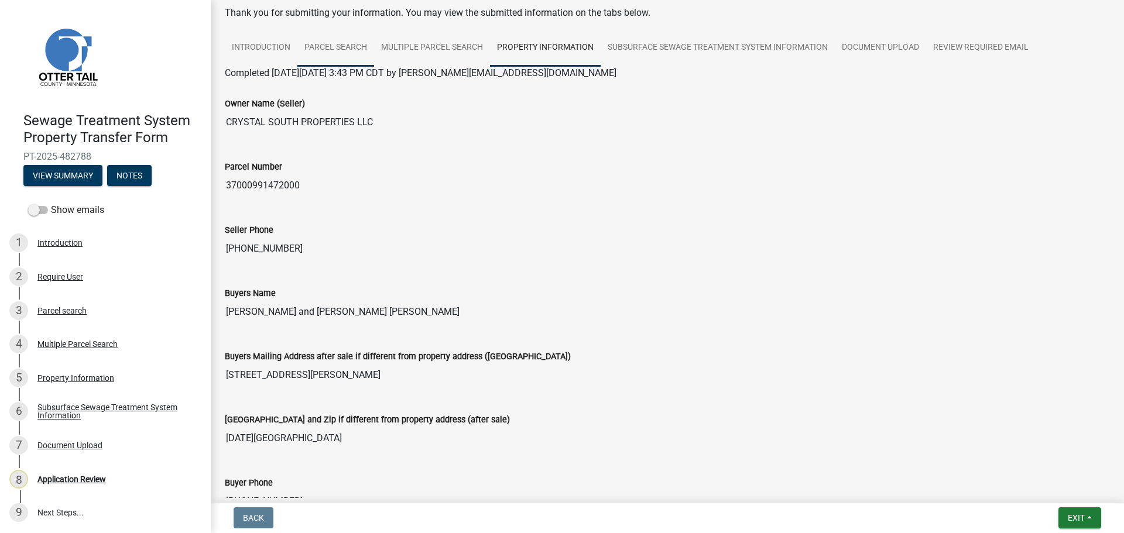
click at [342, 51] on link "Parcel search" at bounding box center [335, 47] width 77 height 37
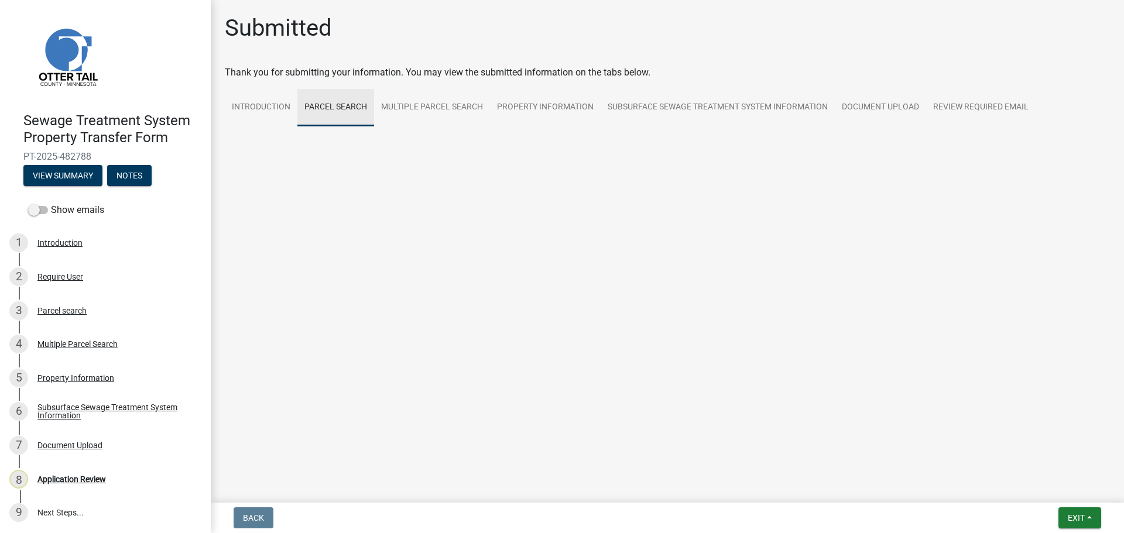
scroll to position [0, 0]
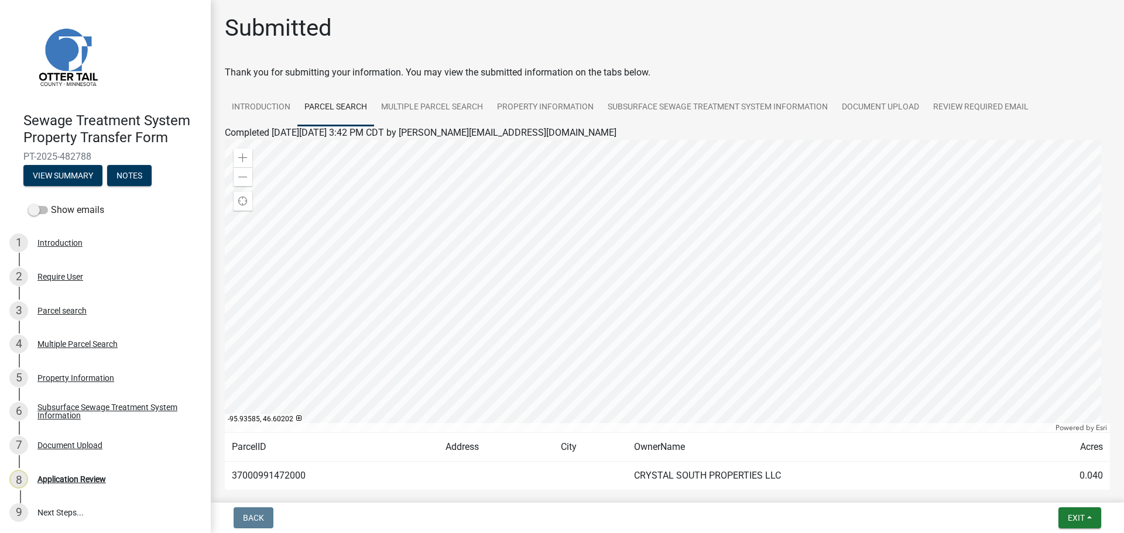
click at [270, 476] on td "37000991472000" at bounding box center [332, 476] width 214 height 29
copy td "37000991472000"
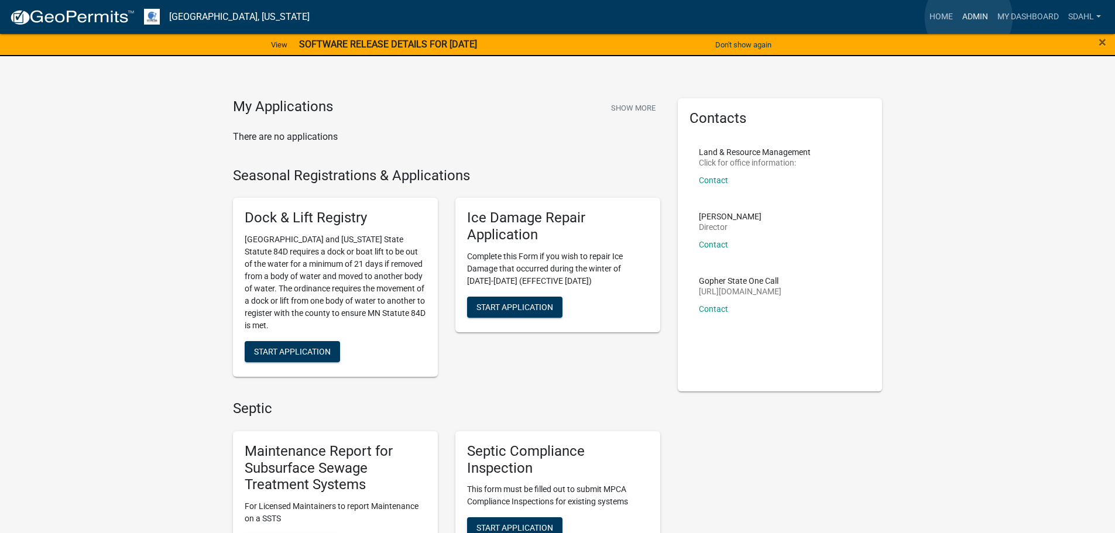
click at [969, 18] on link "Admin" at bounding box center [974, 17] width 35 height 22
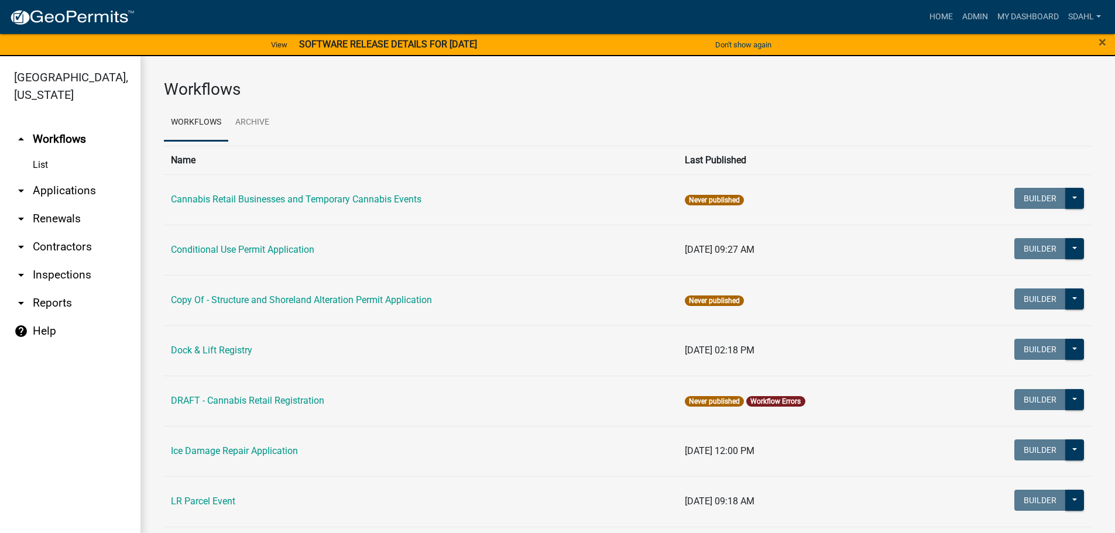
click at [81, 190] on link "arrow_drop_down Applications" at bounding box center [70, 191] width 140 height 28
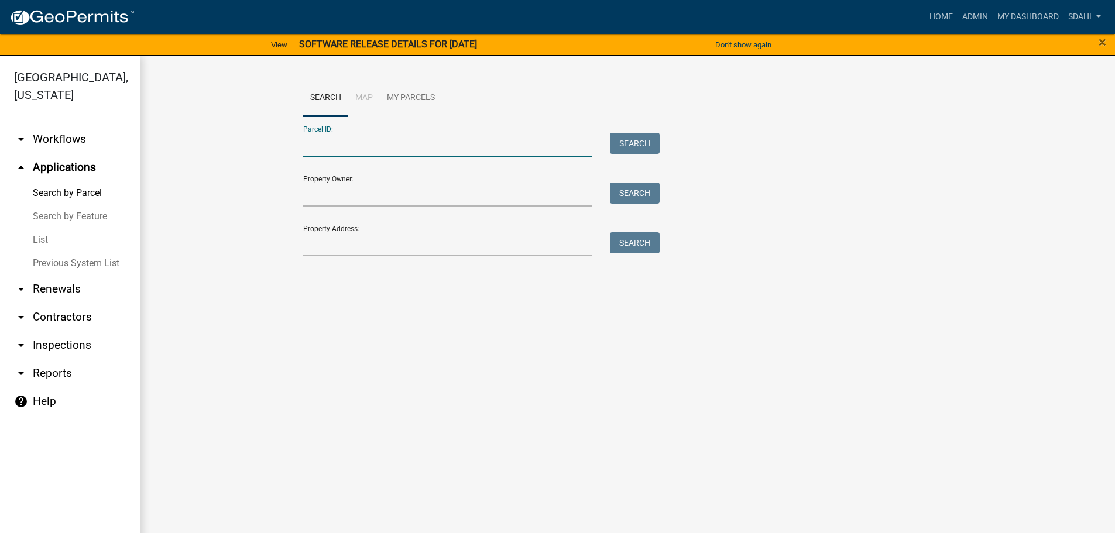
click at [327, 144] on input "Parcel ID:" at bounding box center [448, 145] width 290 height 24
paste input "37000991472000"
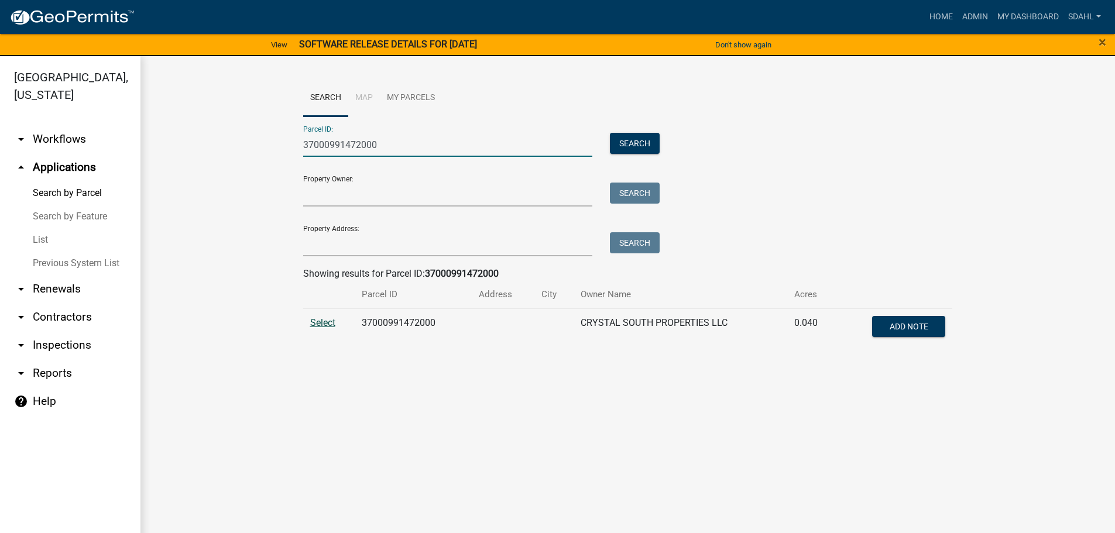
type input "37000991472000"
click at [325, 321] on span "Select" at bounding box center [322, 322] width 25 height 11
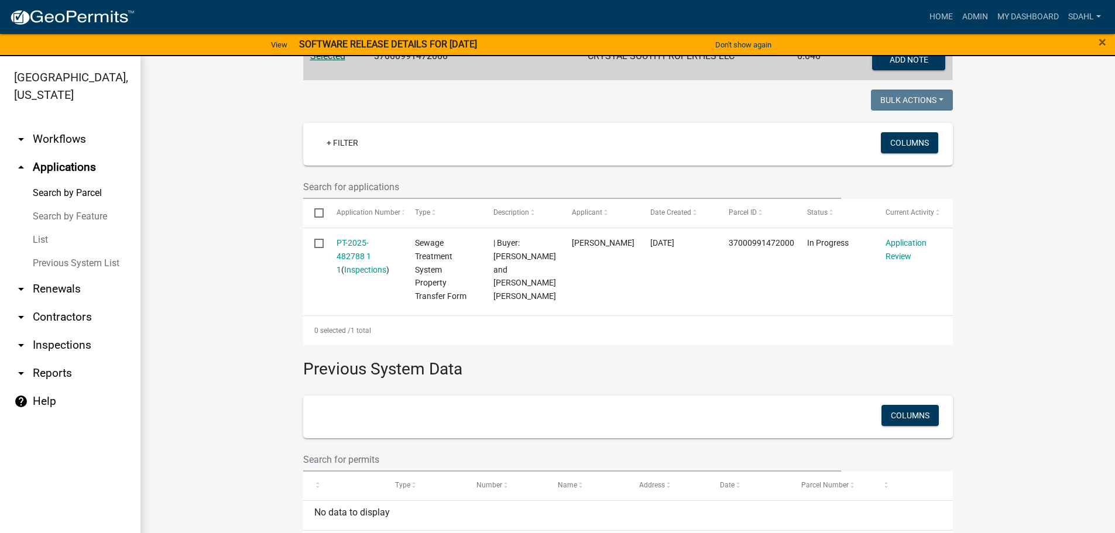
scroll to position [293, 0]
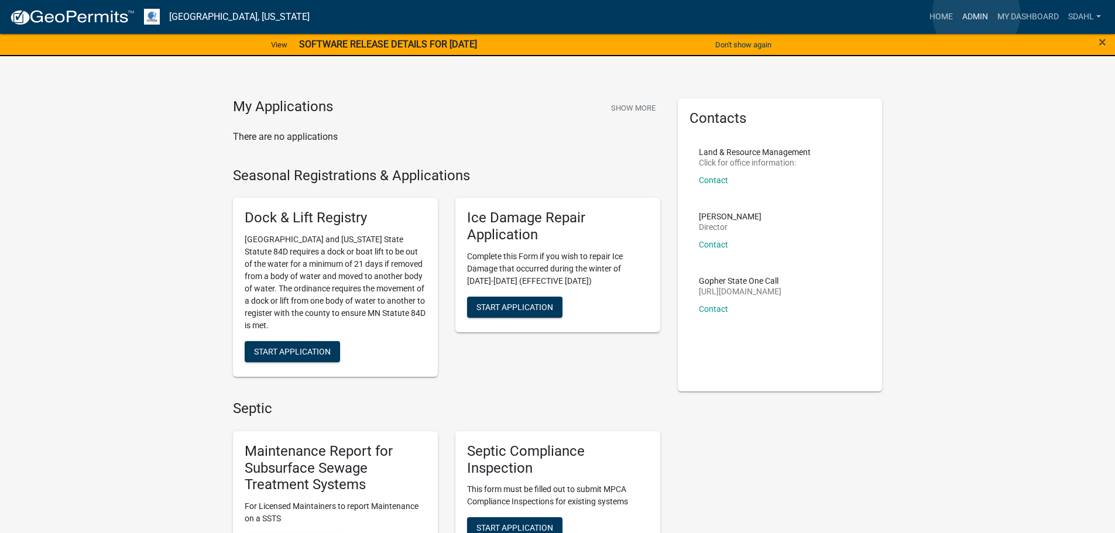
click at [976, 14] on link "Admin" at bounding box center [974, 17] width 35 height 22
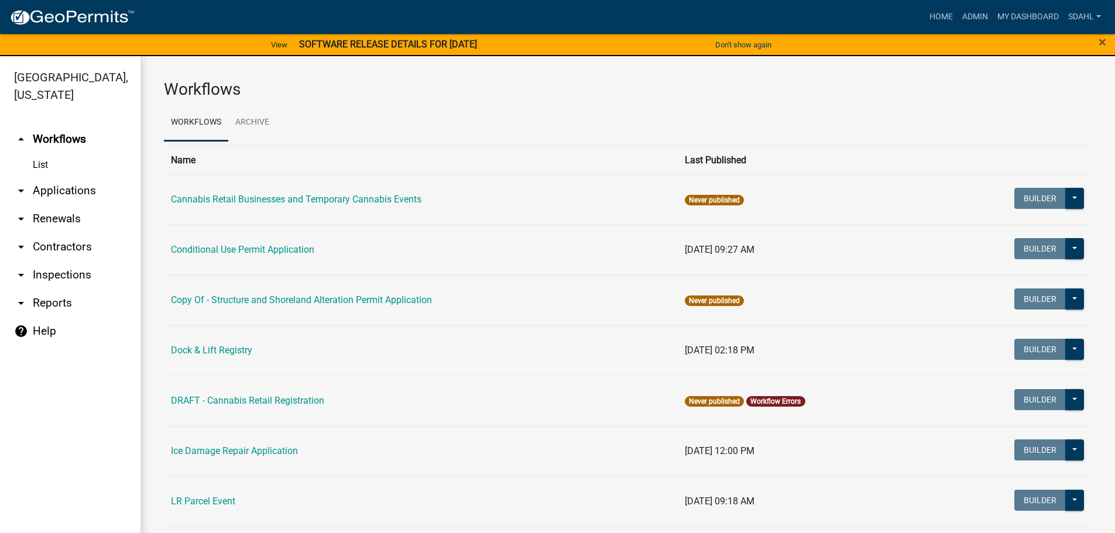
click at [75, 194] on link "arrow_drop_down Applications" at bounding box center [70, 191] width 140 height 28
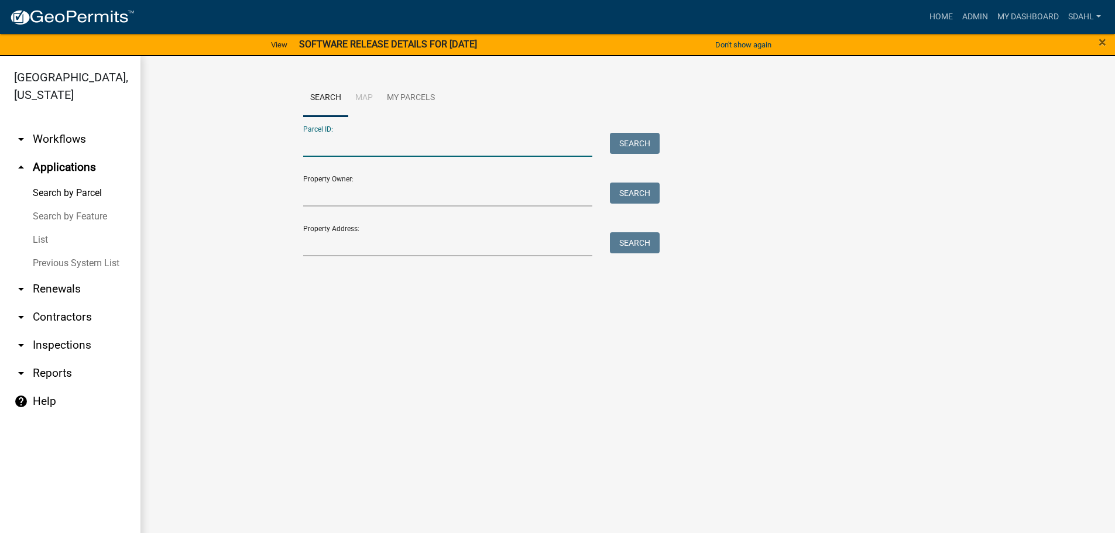
click at [323, 142] on input "Parcel ID:" at bounding box center [448, 145] width 290 height 24
paste input "04000360268000"
type input "04000360268000"
click at [629, 142] on button "Search" at bounding box center [635, 143] width 50 height 21
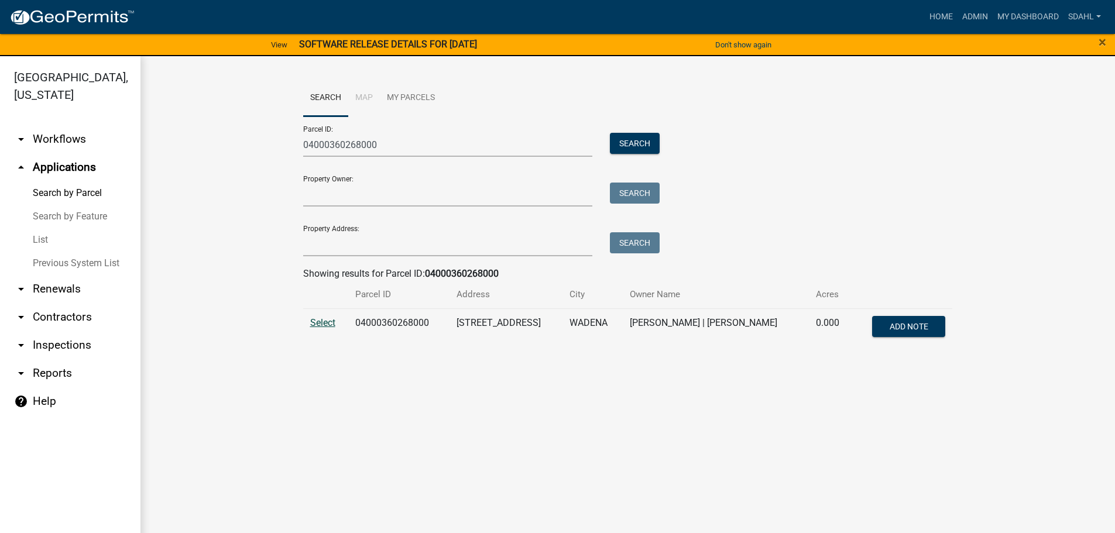
click at [318, 325] on span "Select" at bounding box center [322, 322] width 25 height 11
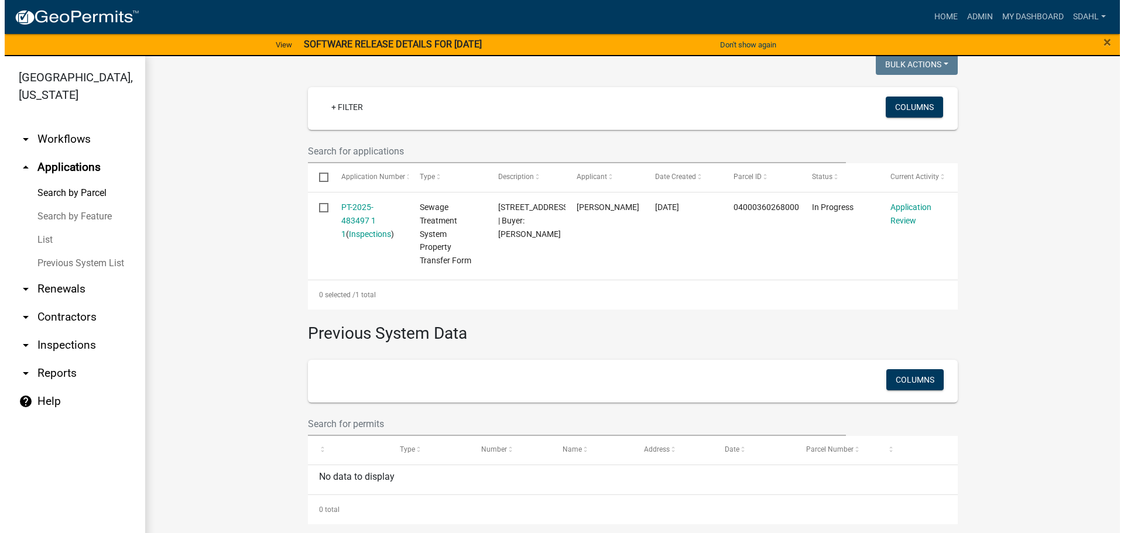
scroll to position [303, 0]
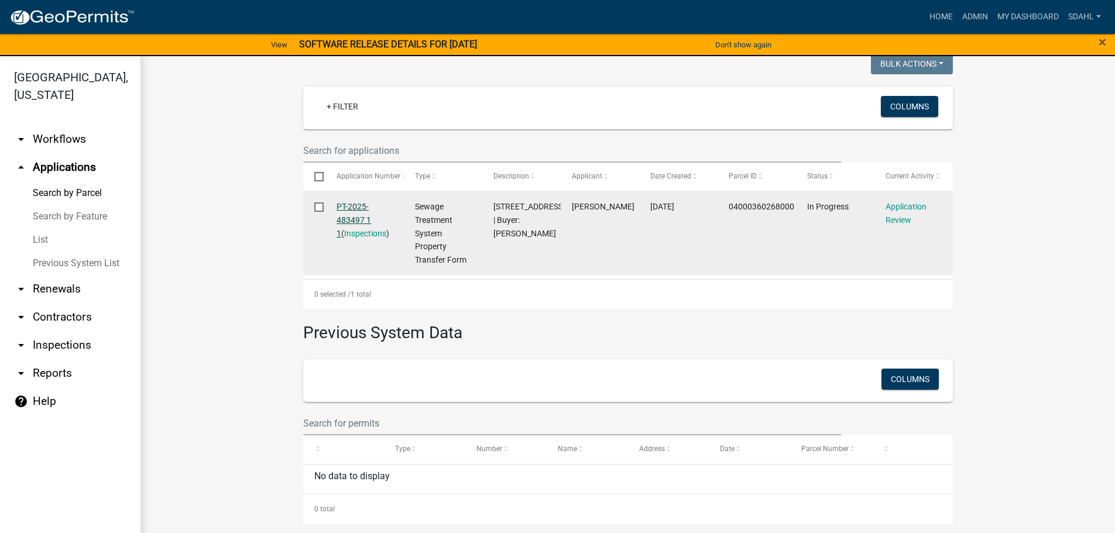
click at [351, 208] on link "PT-2025-483497 1 1" at bounding box center [354, 220] width 35 height 36
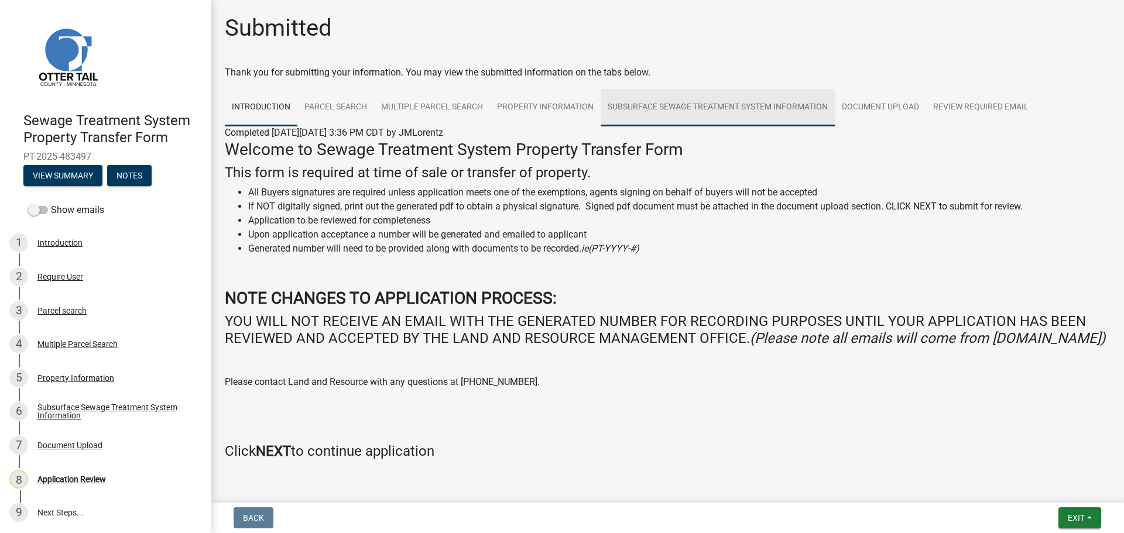
click at [656, 103] on link "Subsurface Sewage Treatment System Information" at bounding box center [717, 107] width 234 height 37
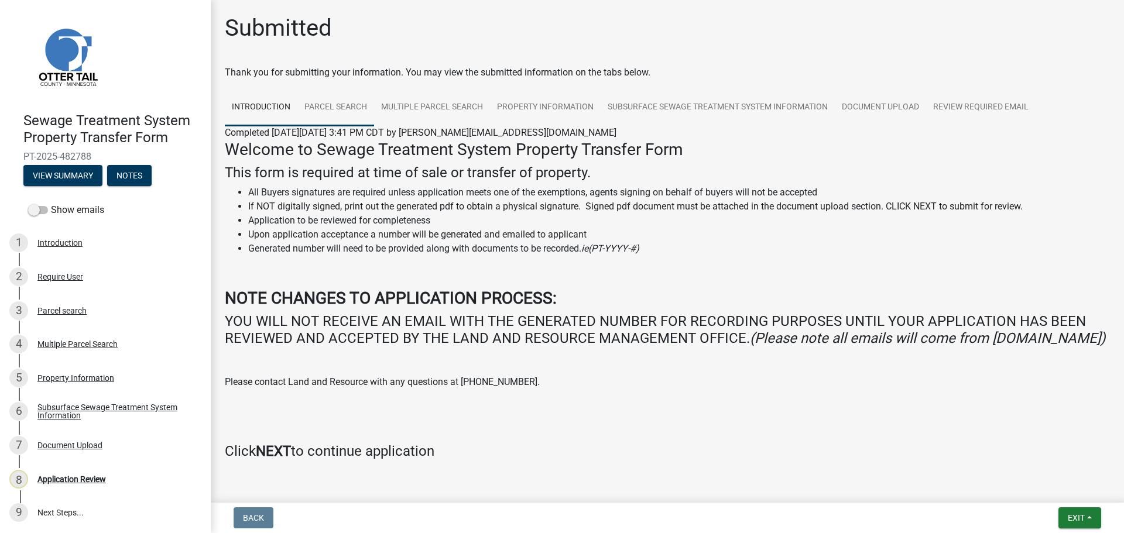
click at [336, 112] on link "Parcel search" at bounding box center [335, 107] width 77 height 37
drag, startPoint x: 66, startPoint y: 214, endPoint x: 64, endPoint y: 199, distance: 15.3
click at [66, 214] on label "Show emails" at bounding box center [66, 210] width 76 height 14
click at [51, 203] on input "Show emails" at bounding box center [51, 203] width 0 height 0
click at [640, 110] on link "Subsurface Sewage Treatment System Information" at bounding box center [717, 107] width 234 height 37
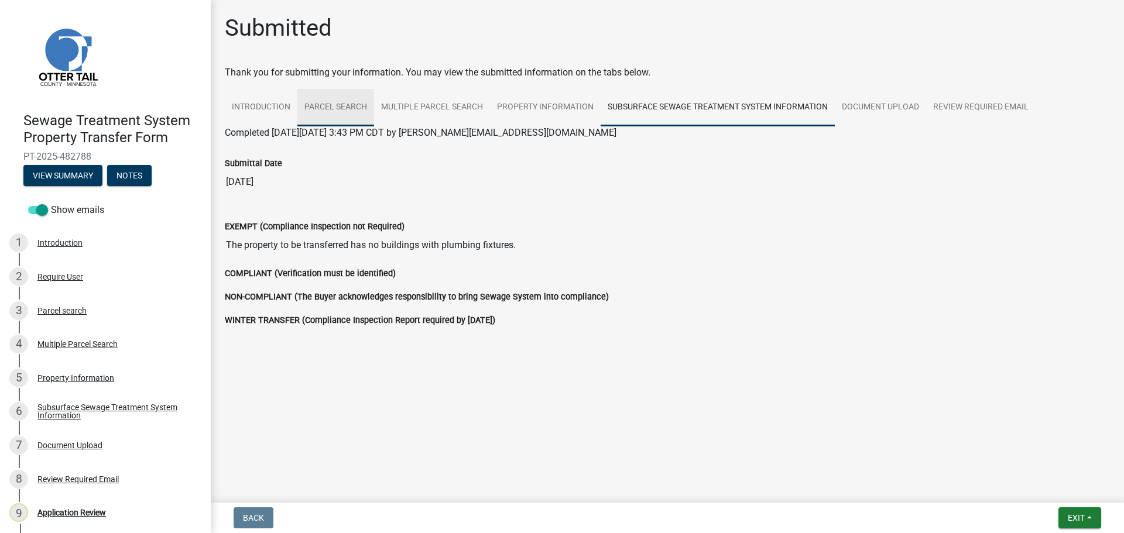
click at [332, 111] on link "Parcel search" at bounding box center [335, 107] width 77 height 37
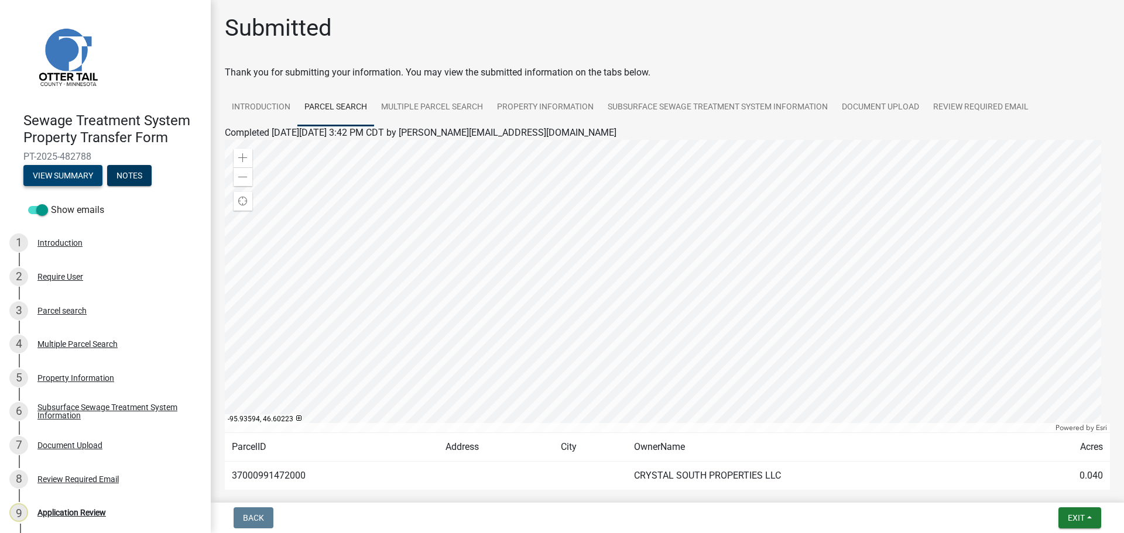
click at [69, 168] on button "View Summary" at bounding box center [62, 175] width 79 height 21
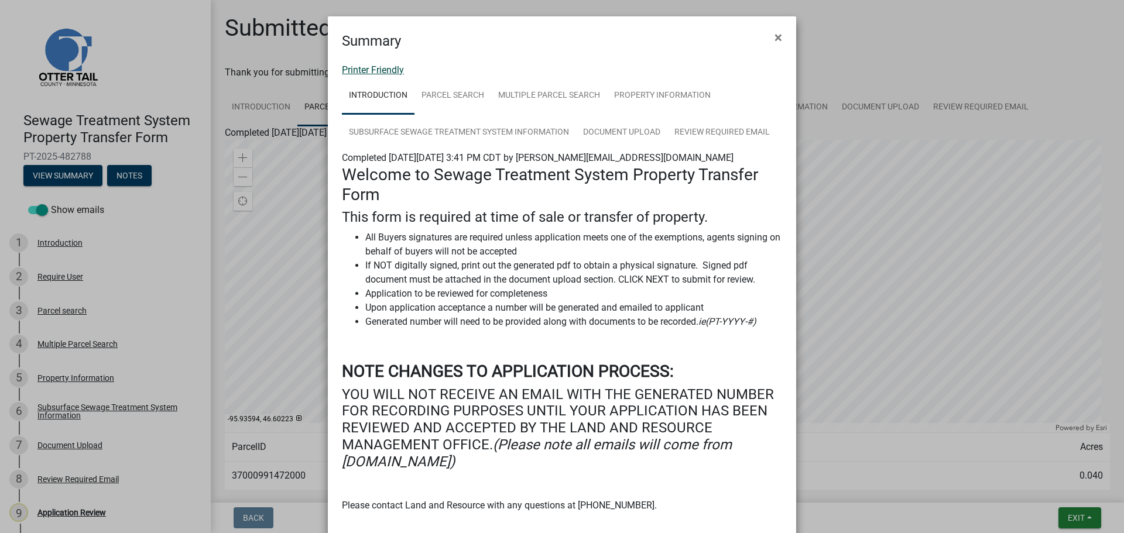
click at [382, 71] on link "Printer Friendly" at bounding box center [373, 69] width 62 height 11
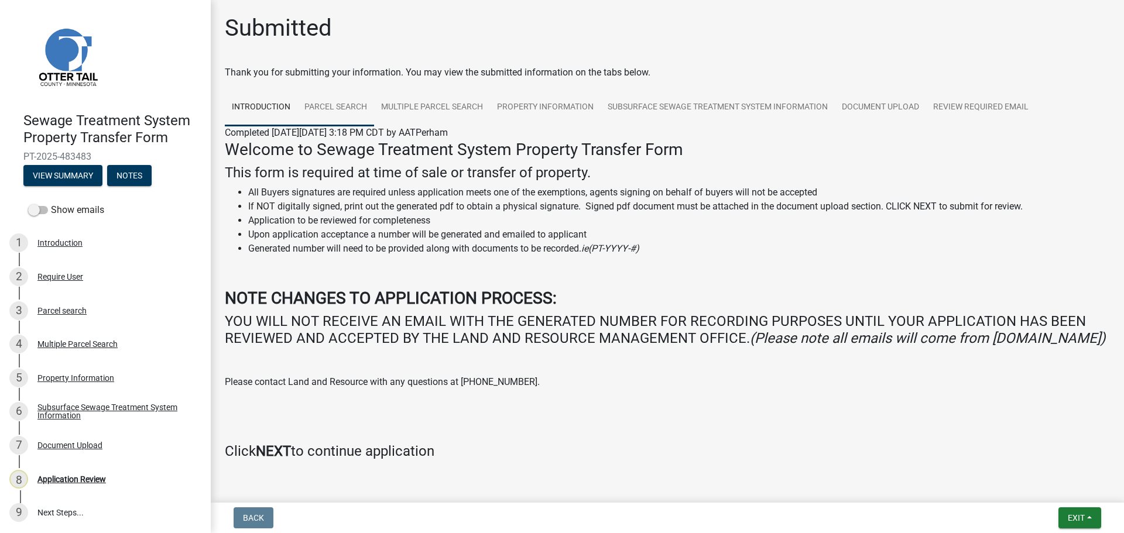
click at [332, 104] on link "Parcel search" at bounding box center [335, 107] width 77 height 37
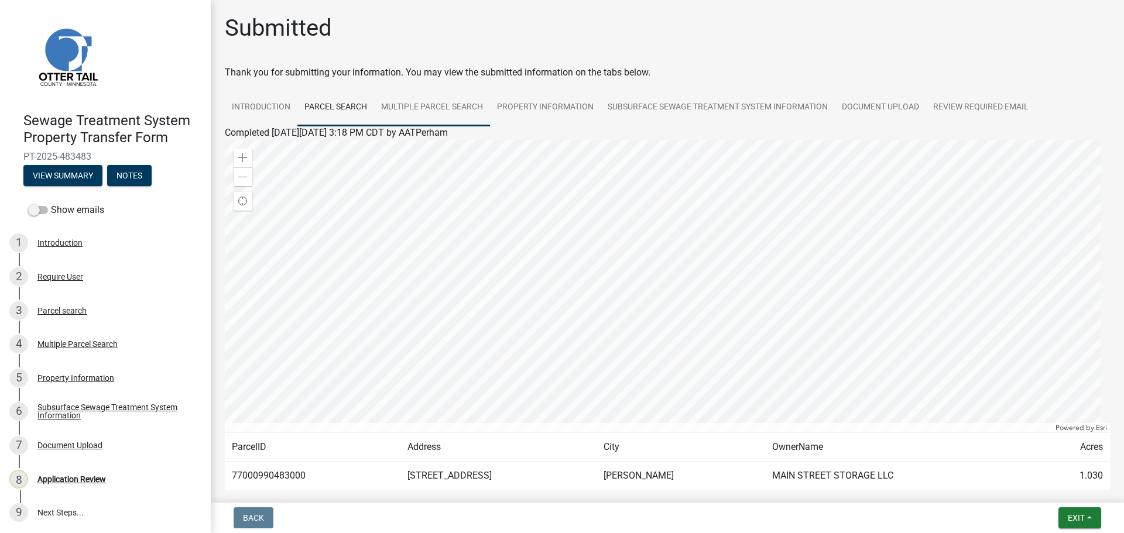
click at [439, 104] on link "Multiple Parcel Search" at bounding box center [432, 107] width 116 height 37
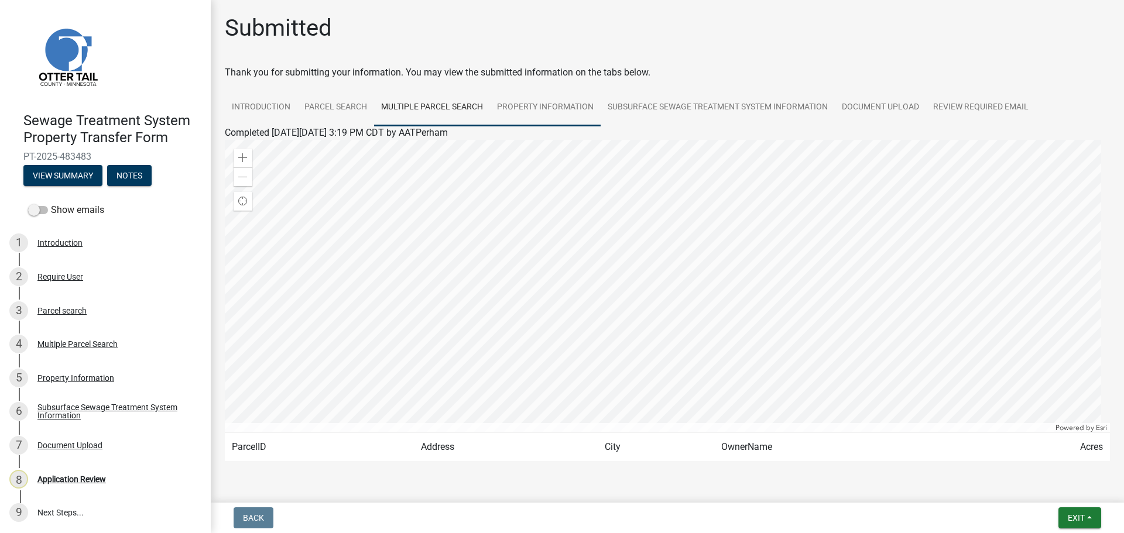
click at [554, 107] on link "Property Information" at bounding box center [545, 107] width 111 height 37
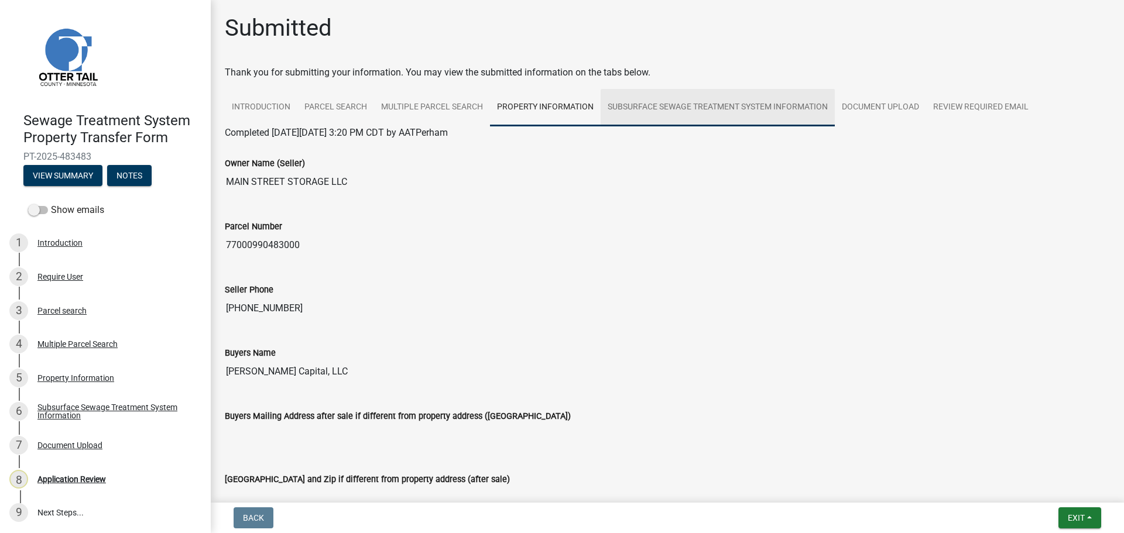
click at [718, 98] on link "Subsurface Sewage Treatment System Information" at bounding box center [717, 107] width 234 height 37
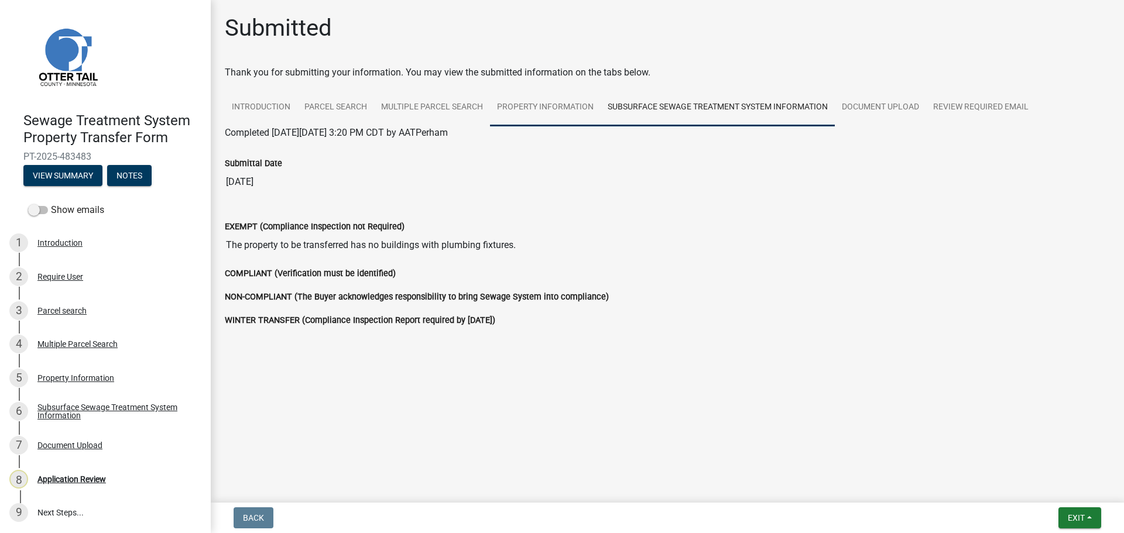
click at [559, 109] on link "Property Information" at bounding box center [545, 107] width 111 height 37
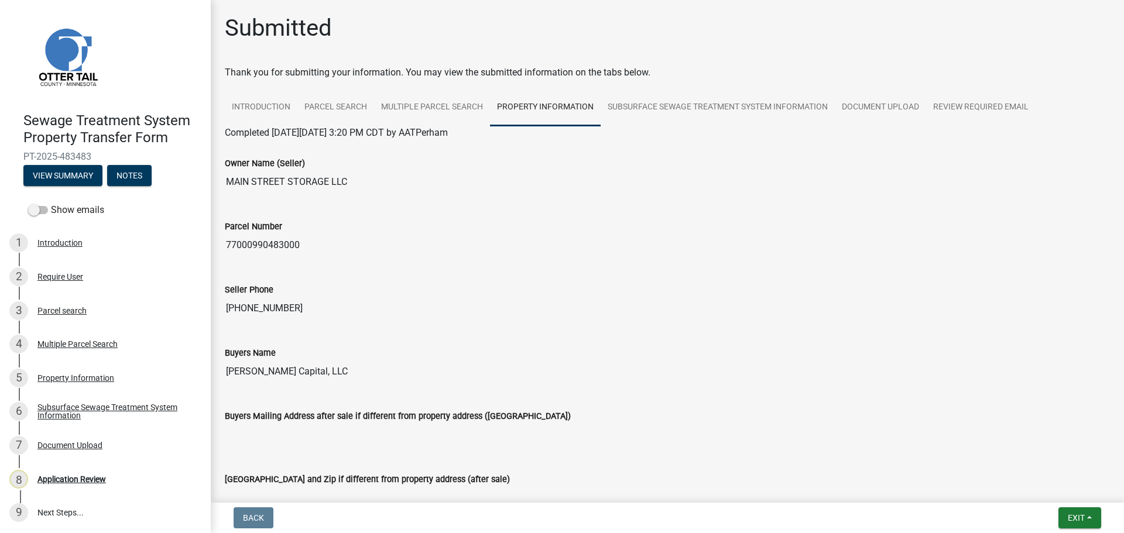
click at [274, 245] on input "77000990483000" at bounding box center [667, 245] width 885 height 23
click at [722, 106] on link "Subsurface Sewage Treatment System Information" at bounding box center [717, 107] width 234 height 37
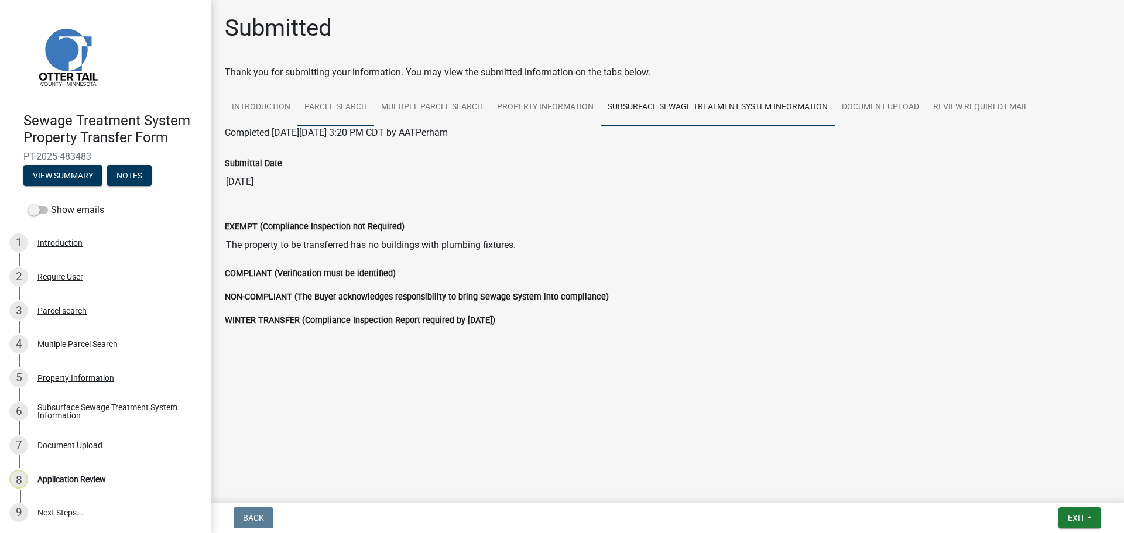
click at [313, 101] on link "Parcel search" at bounding box center [335, 107] width 77 height 37
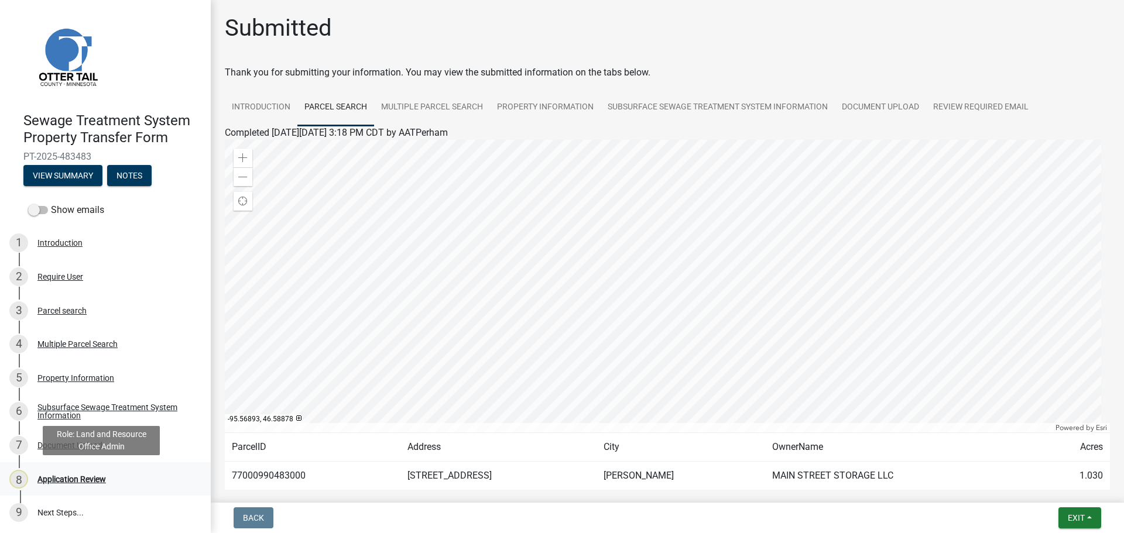
click at [74, 478] on div "Application Review" at bounding box center [71, 479] width 68 height 8
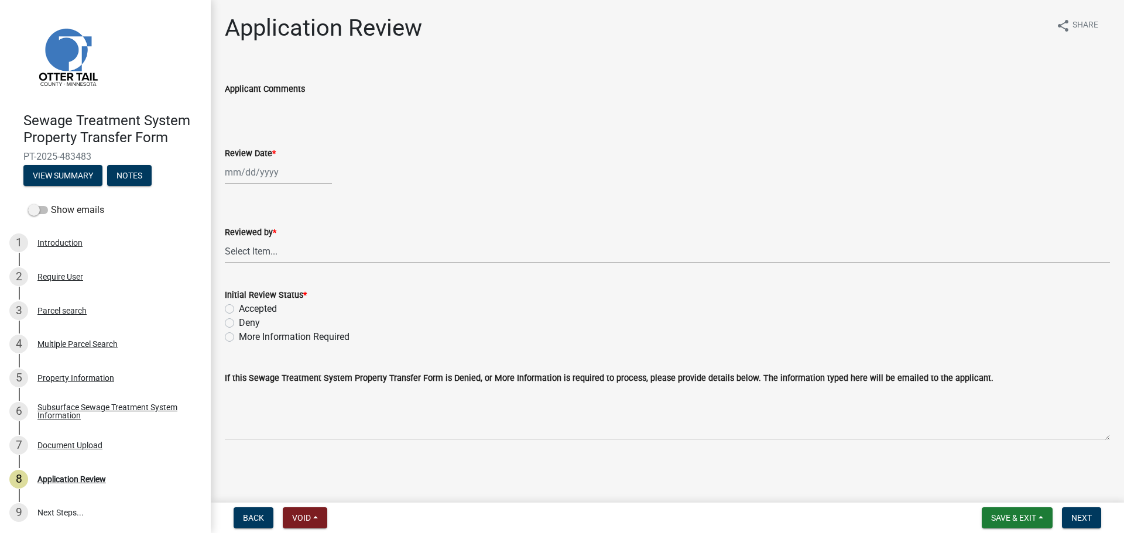
select select "9"
select select "2025"
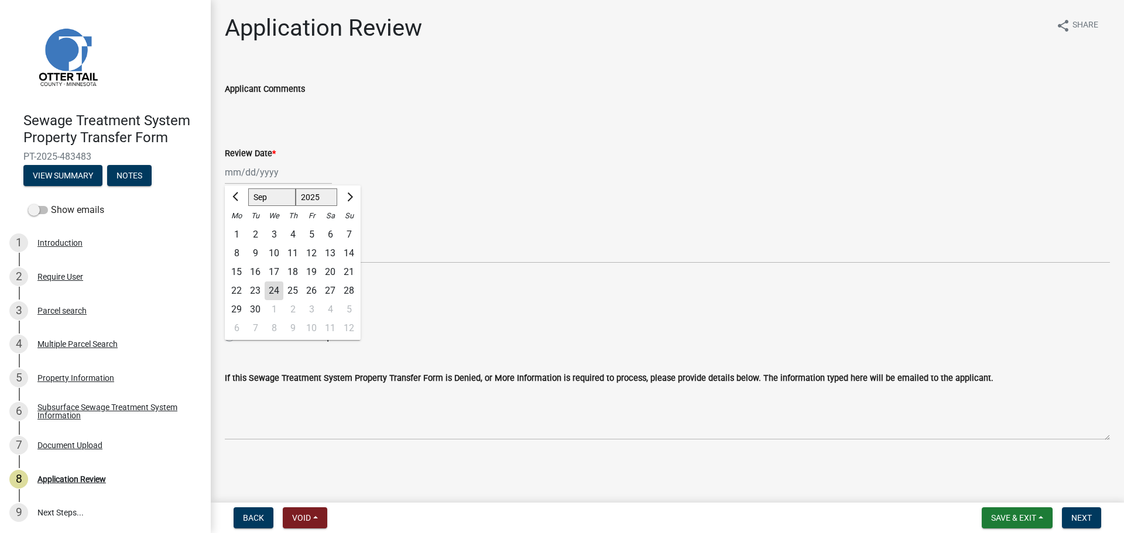
click at [259, 170] on div "Jan Feb Mar Apr May Jun Jul Aug Sep Oct Nov Dec 1525 1526 1527 1528 1529 1530 1…" at bounding box center [278, 172] width 107 height 24
click at [272, 291] on div "24" at bounding box center [274, 290] width 19 height 19
type input "[DATE]"
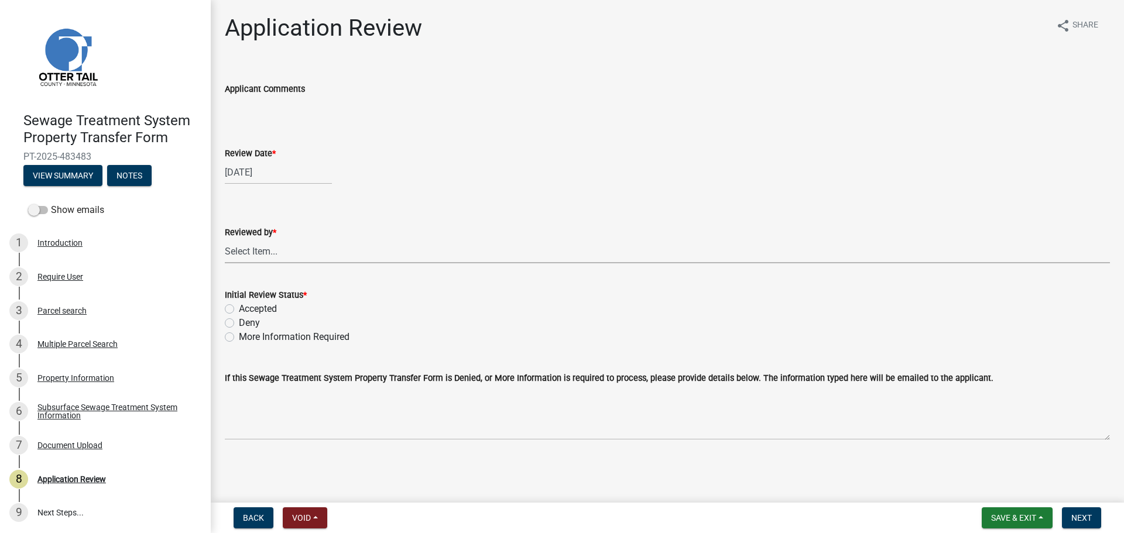
click at [270, 256] on select "Select Item... Alexis Newark Amy Busko Andrea Perales Brittany Tollefson Christ…" at bounding box center [667, 251] width 885 height 24
click at [225, 239] on select "Select Item... Alexis Newark Amy Busko Andrea Perales Brittany Tollefson Christ…" at bounding box center [667, 251] width 885 height 24
select select "67745ee8-7159-4960-80f9-a638286b467c"
click at [244, 308] on label "Accepted" at bounding box center [258, 309] width 38 height 14
click at [244, 308] on input "Accepted" at bounding box center [243, 306] width 8 height 8
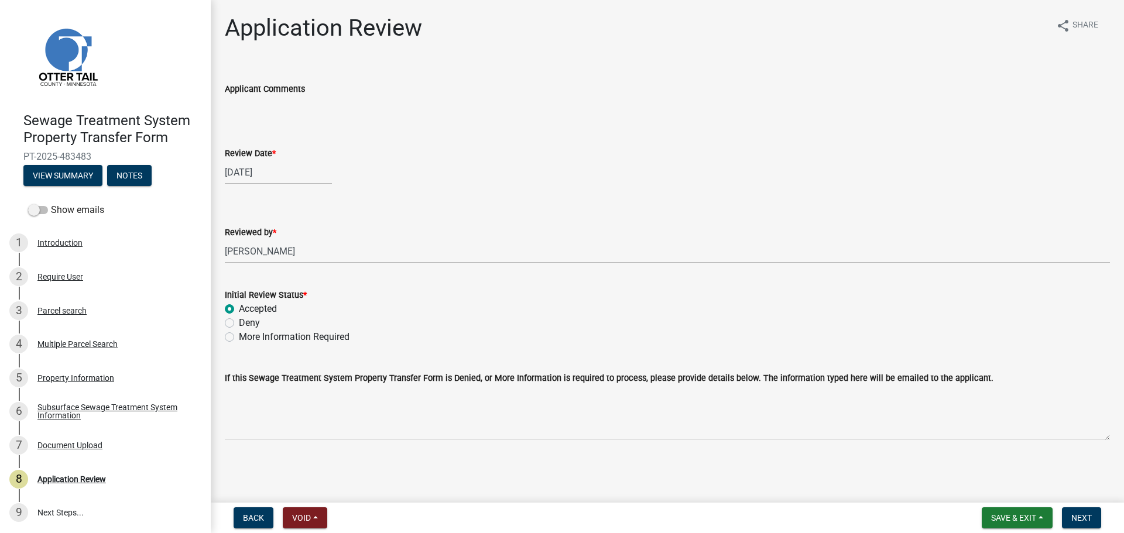
radio input "true"
click at [1081, 516] on span "Next" at bounding box center [1081, 517] width 20 height 9
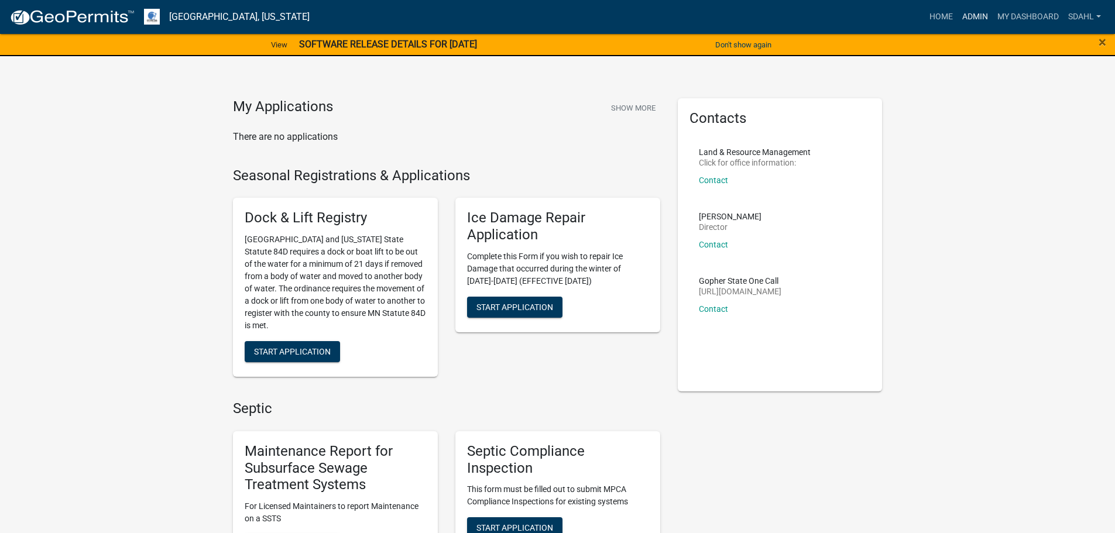
click at [969, 16] on link "Admin" at bounding box center [974, 17] width 35 height 22
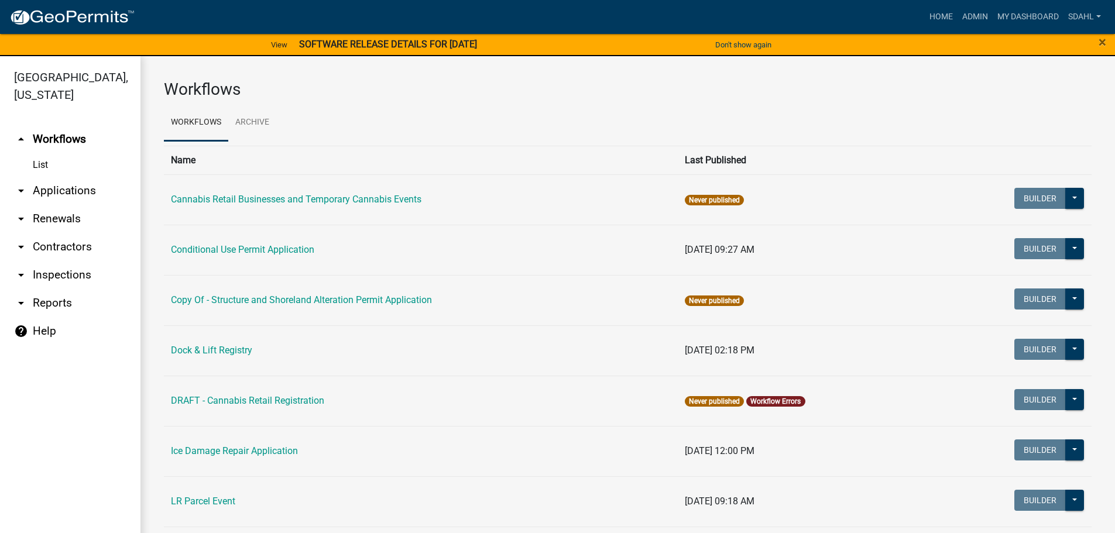
click at [71, 191] on link "arrow_drop_down Applications" at bounding box center [70, 191] width 140 height 28
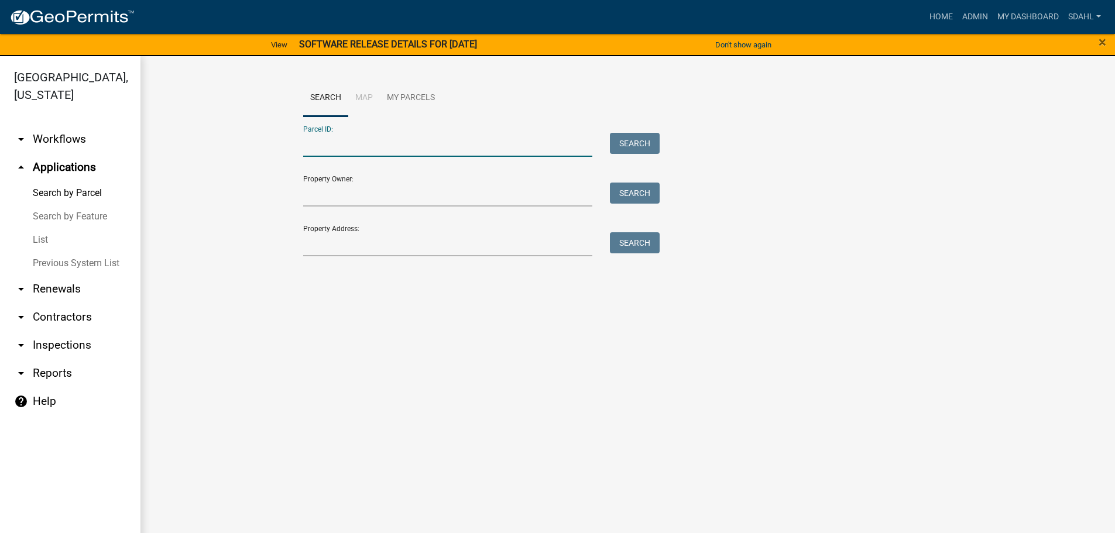
click at [352, 138] on input "Parcel ID:" at bounding box center [448, 145] width 290 height 24
paste input "77000990483000"
type input "77000990483000"
click at [624, 139] on button "Search" at bounding box center [635, 143] width 50 height 21
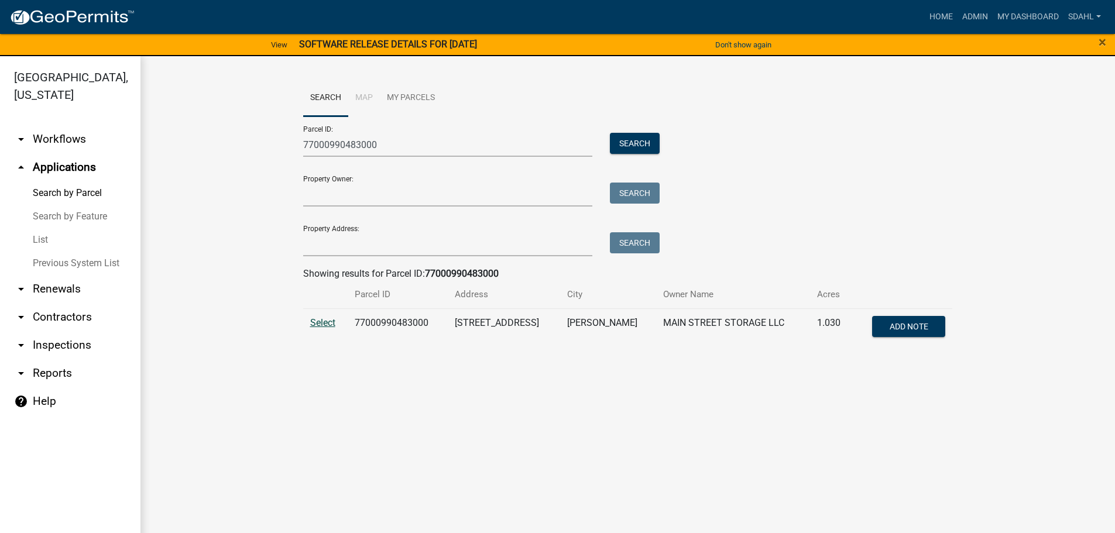
click at [334, 322] on span "Select" at bounding box center [322, 322] width 25 height 11
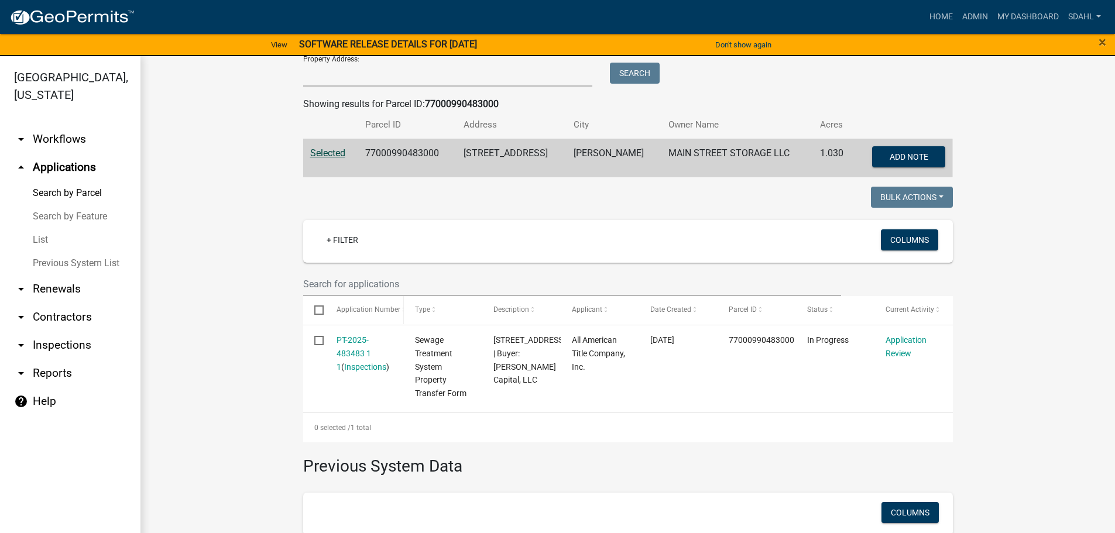
scroll to position [176, 0]
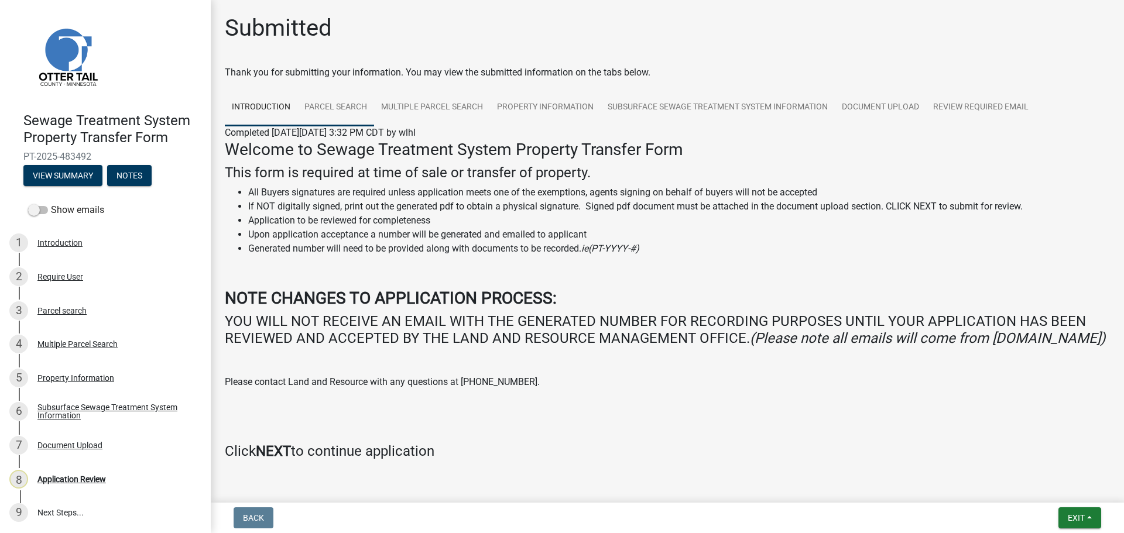
click at [318, 105] on link "Parcel search" at bounding box center [335, 107] width 77 height 37
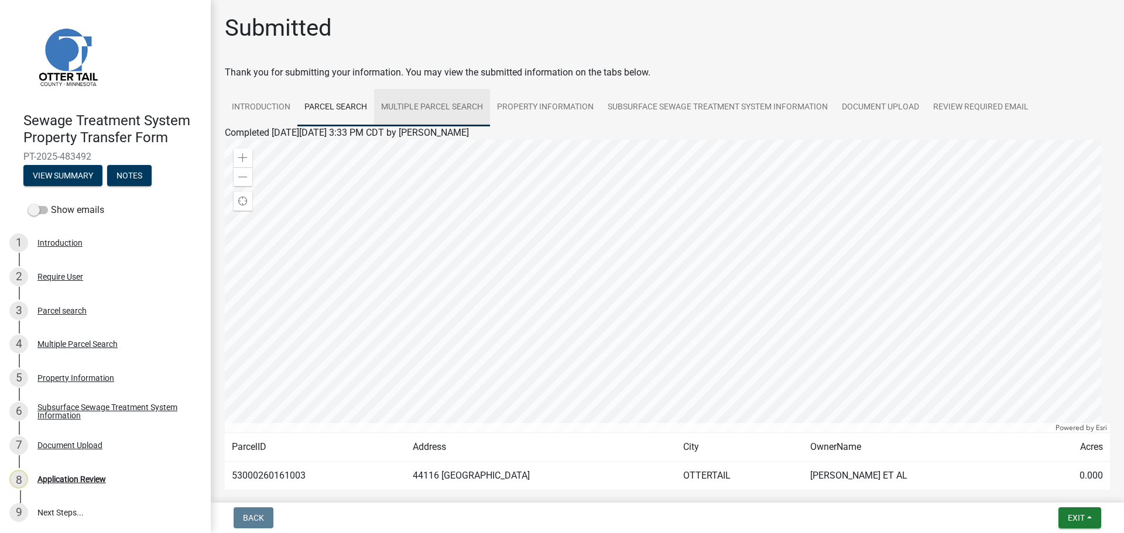
click at [442, 102] on link "Multiple Parcel Search" at bounding box center [432, 107] width 116 height 37
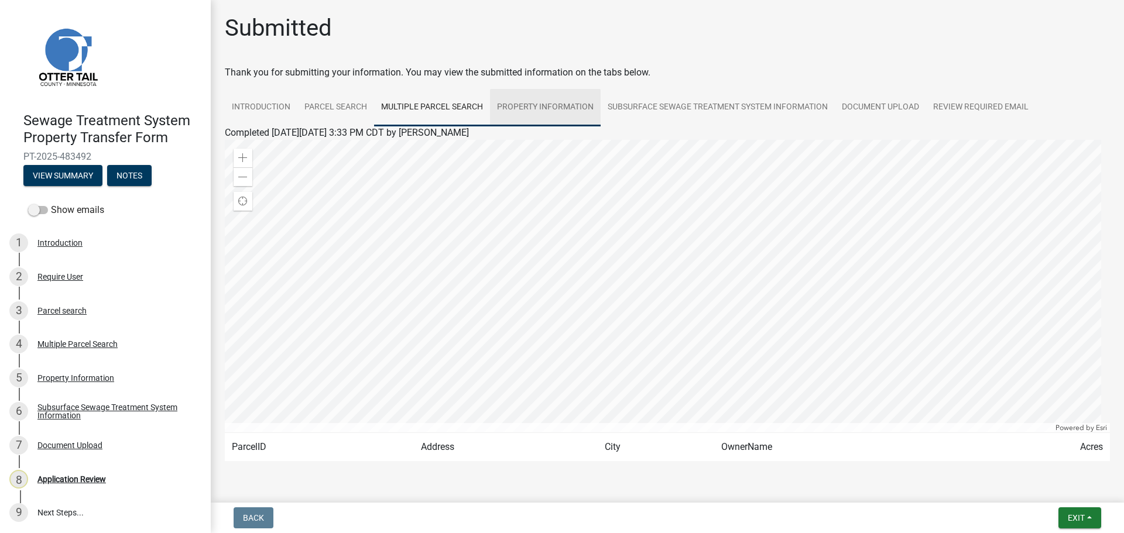
click at [543, 107] on link "Property Information" at bounding box center [545, 107] width 111 height 37
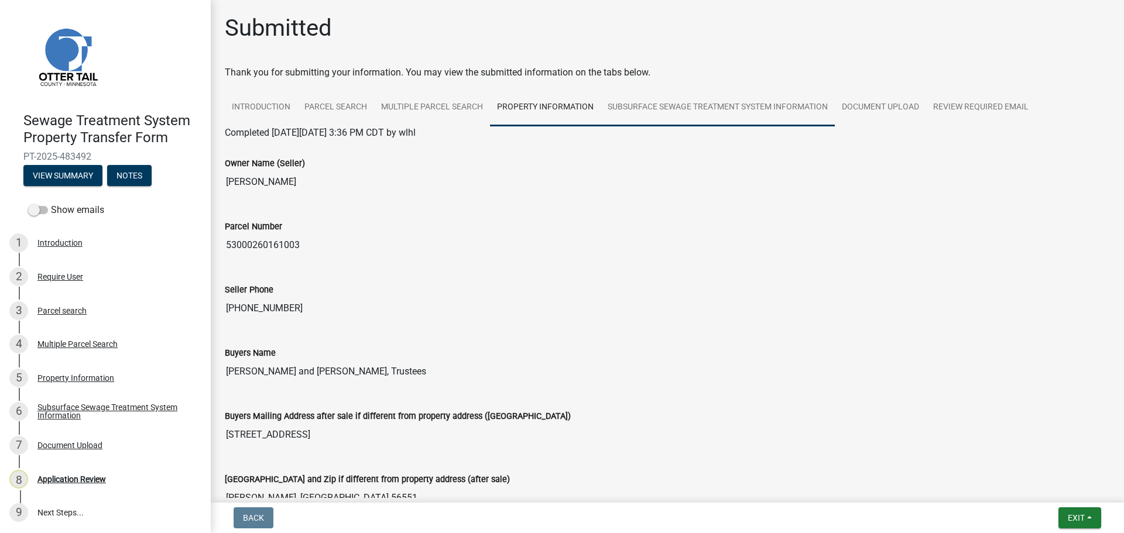
click at [708, 110] on link "Subsurface Sewage Treatment System Information" at bounding box center [717, 107] width 234 height 37
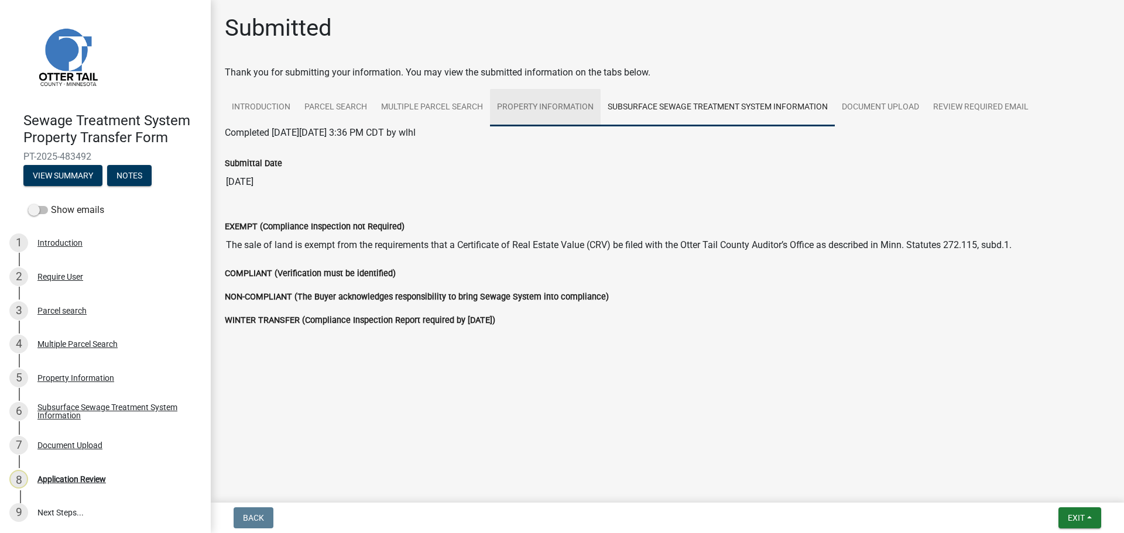
click at [534, 107] on link "Property Information" at bounding box center [545, 107] width 111 height 37
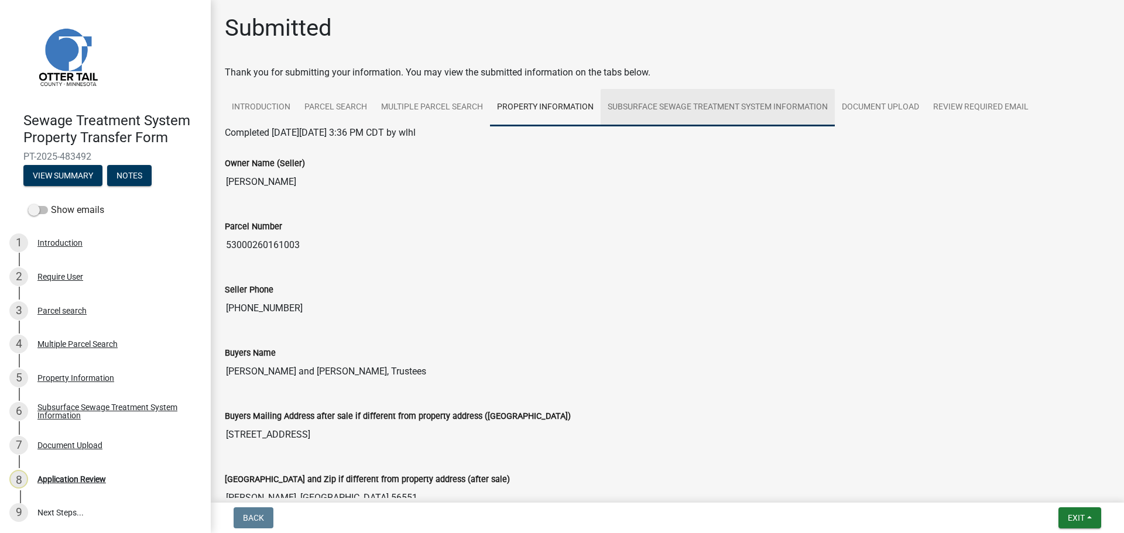
click at [724, 106] on link "Subsurface Sewage Treatment System Information" at bounding box center [717, 107] width 234 height 37
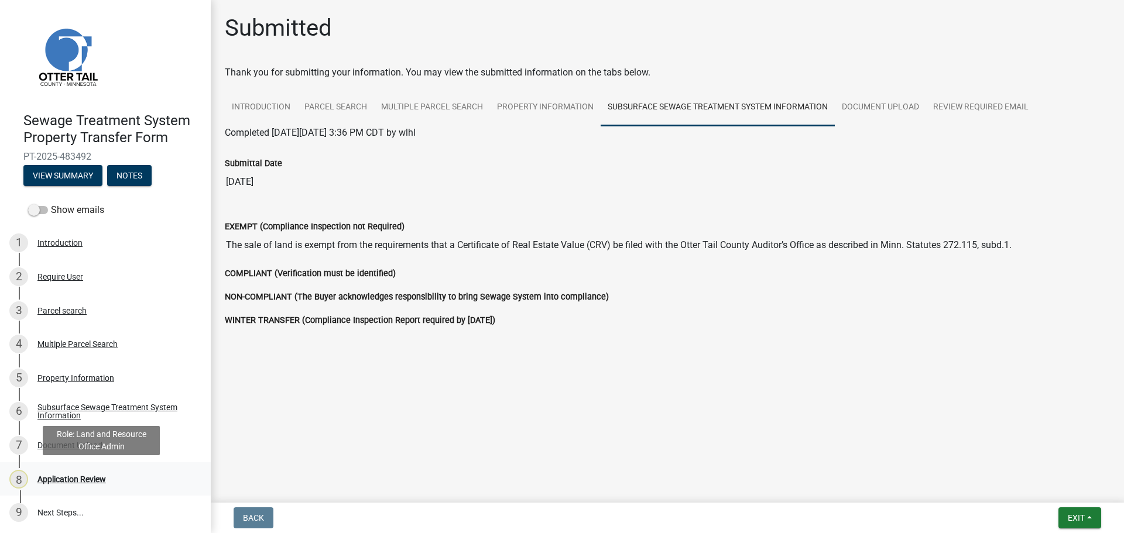
click at [72, 471] on div "8 Application Review" at bounding box center [100, 479] width 183 height 19
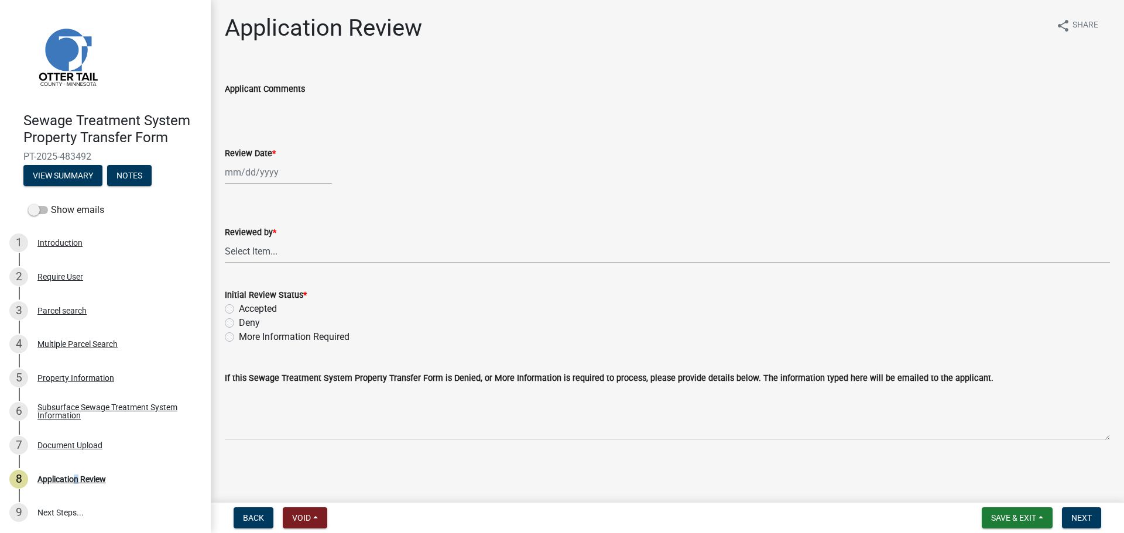
select select "9"
select select "2025"
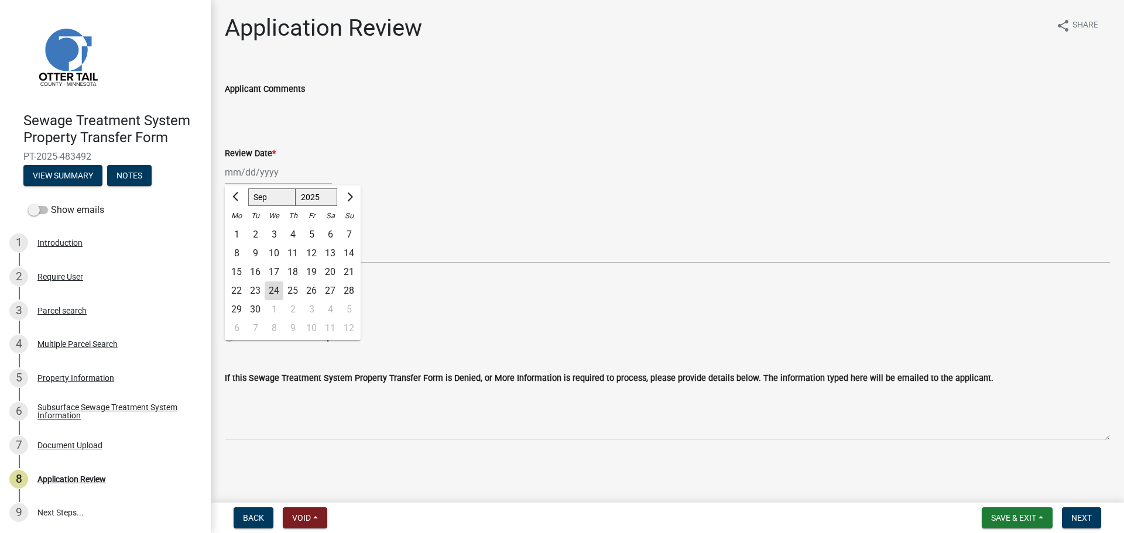
click at [259, 172] on div "Jan Feb Mar Apr May Jun Jul Aug Sep Oct Nov Dec 1525 1526 1527 1528 1529 1530 1…" at bounding box center [278, 172] width 107 height 24
click at [267, 290] on div "24" at bounding box center [274, 290] width 19 height 19
type input "09/24/2025"
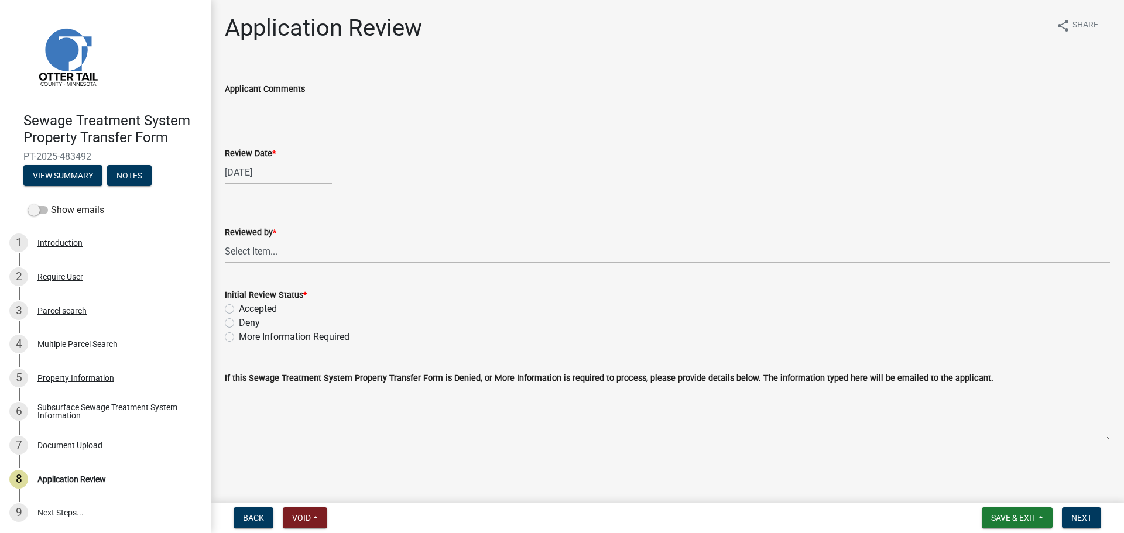
click at [264, 248] on select "Select Item... Alexis Newark Amy Busko Andrea Perales Brittany Tollefson Christ…" at bounding box center [667, 251] width 885 height 24
click at [225, 239] on select "Select Item... Alexis Newark Amy Busko Andrea Perales Brittany Tollefson Christ…" at bounding box center [667, 251] width 885 height 24
select select "67745ee8-7159-4960-80f9-a638286b467c"
click at [257, 311] on label "Accepted" at bounding box center [258, 309] width 38 height 14
click at [246, 310] on input "Accepted" at bounding box center [243, 306] width 8 height 8
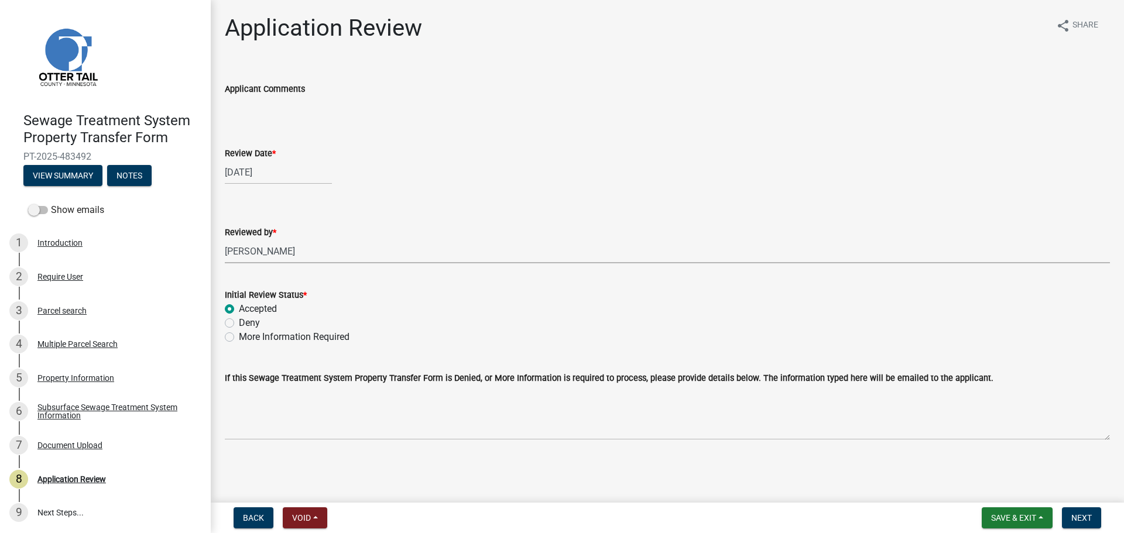
radio input "true"
click at [1083, 514] on span "Next" at bounding box center [1081, 517] width 20 height 9
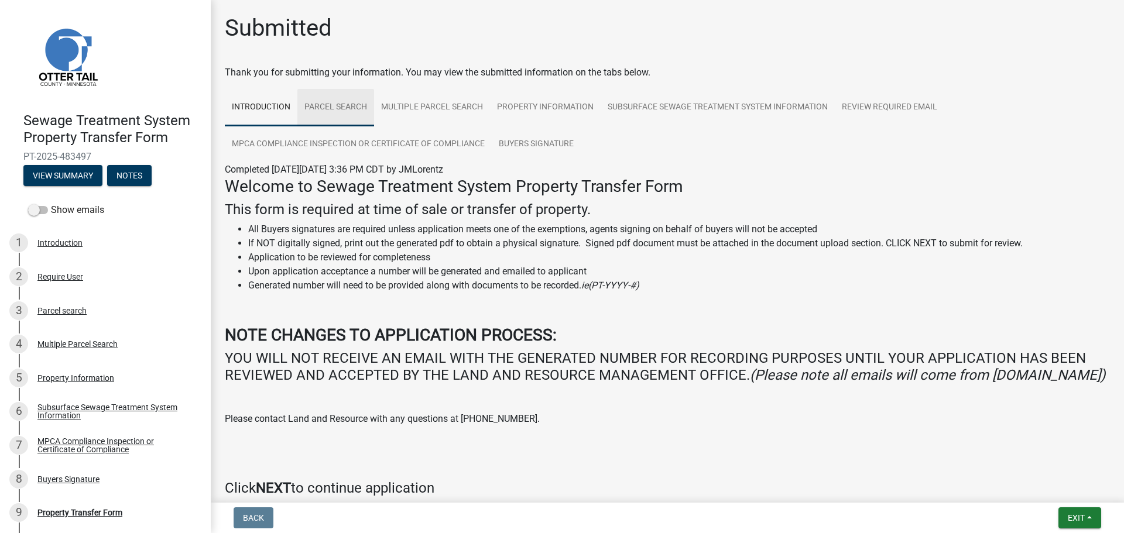
click at [351, 117] on link "Parcel search" at bounding box center [335, 107] width 77 height 37
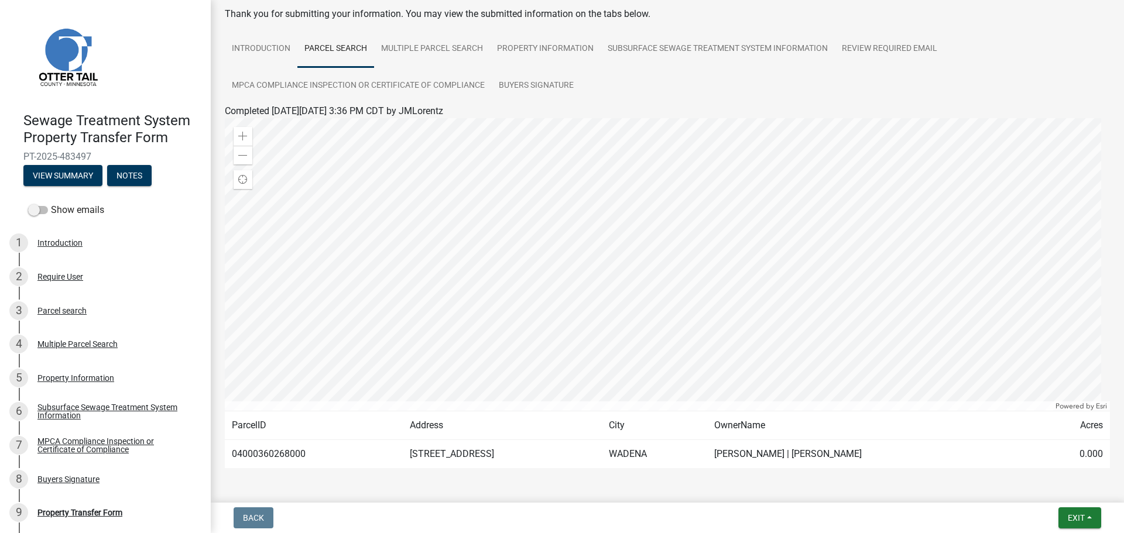
scroll to position [98, 0]
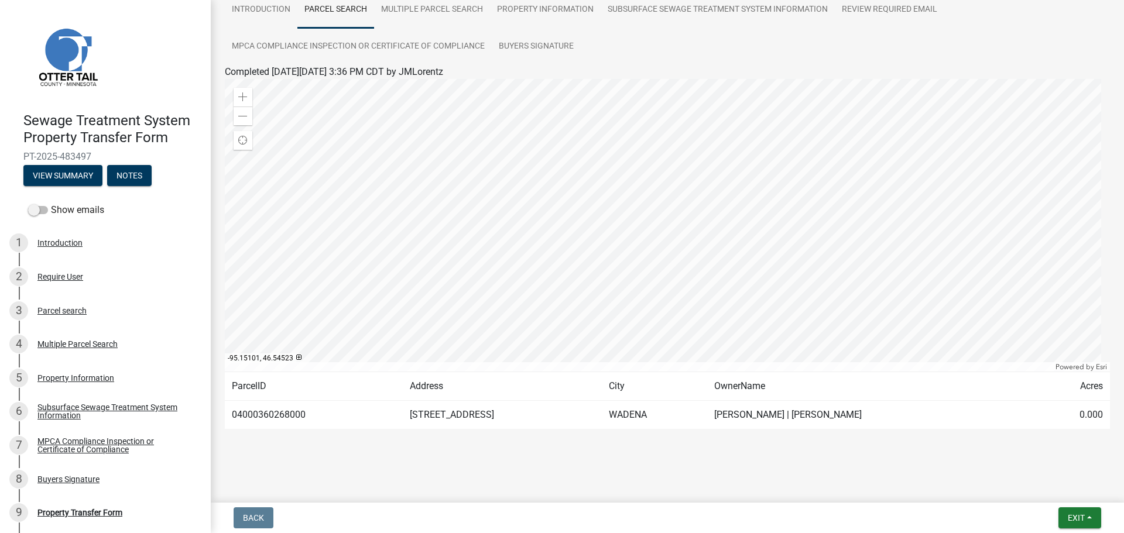
click at [273, 415] on td "04000360268000" at bounding box center [314, 415] width 178 height 29
copy td "04000360268000"
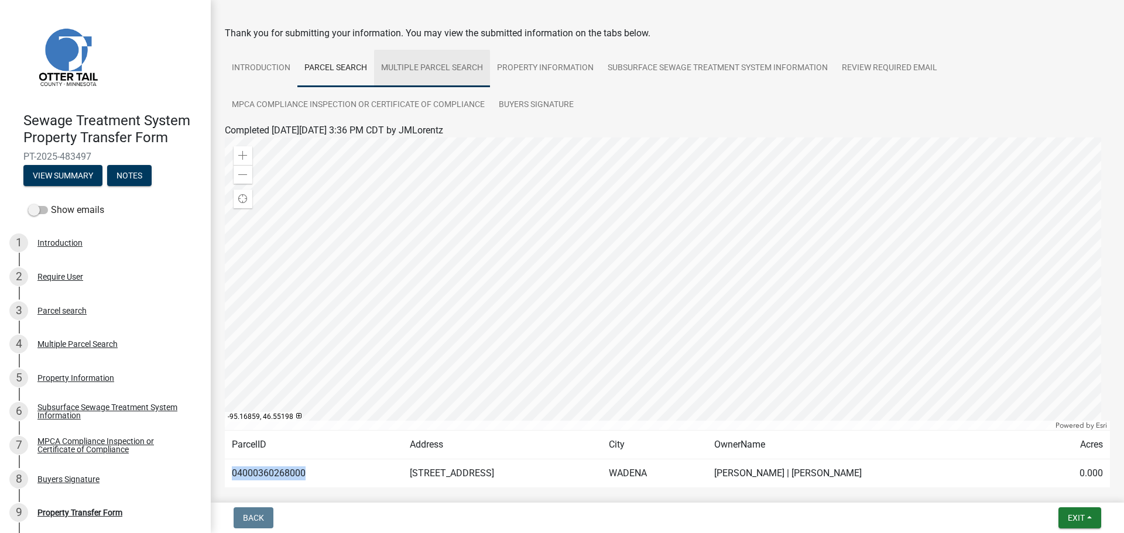
click at [444, 74] on link "Multiple Parcel Search" at bounding box center [432, 68] width 116 height 37
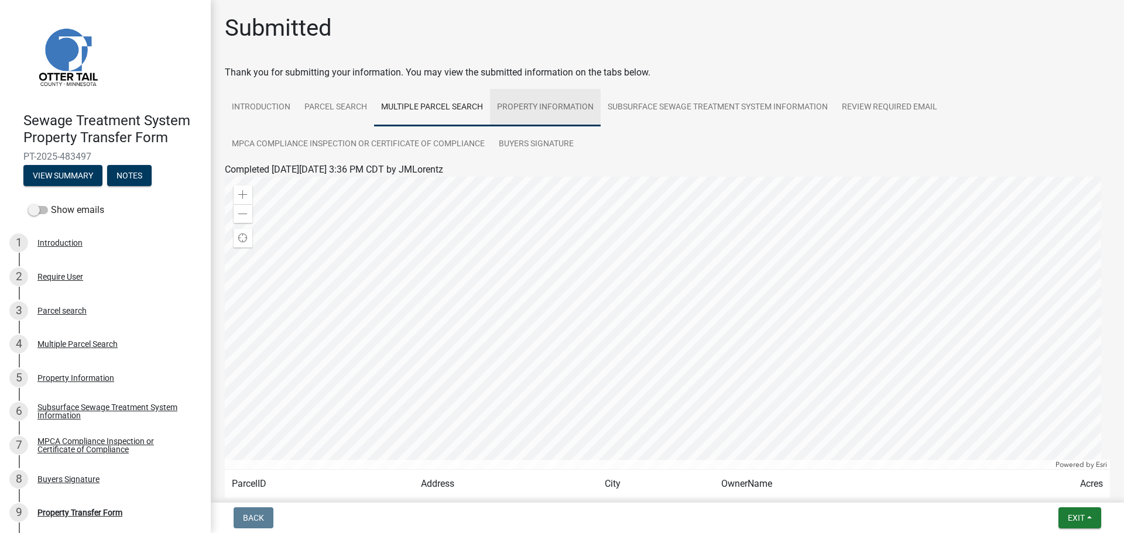
click at [552, 107] on link "Property Information" at bounding box center [545, 107] width 111 height 37
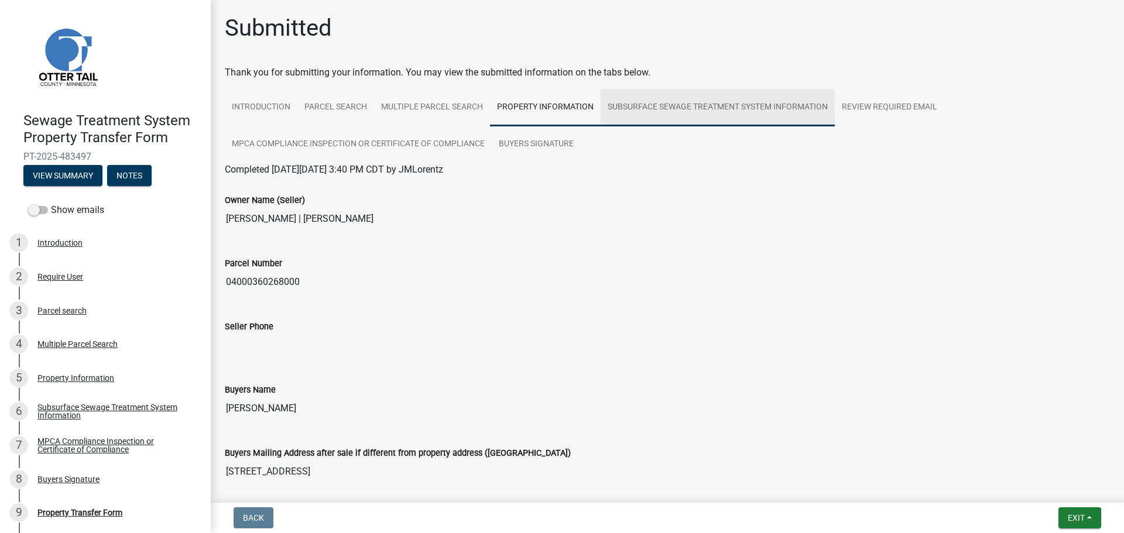
click at [711, 106] on link "Subsurface Sewage Treatment System Information" at bounding box center [717, 107] width 234 height 37
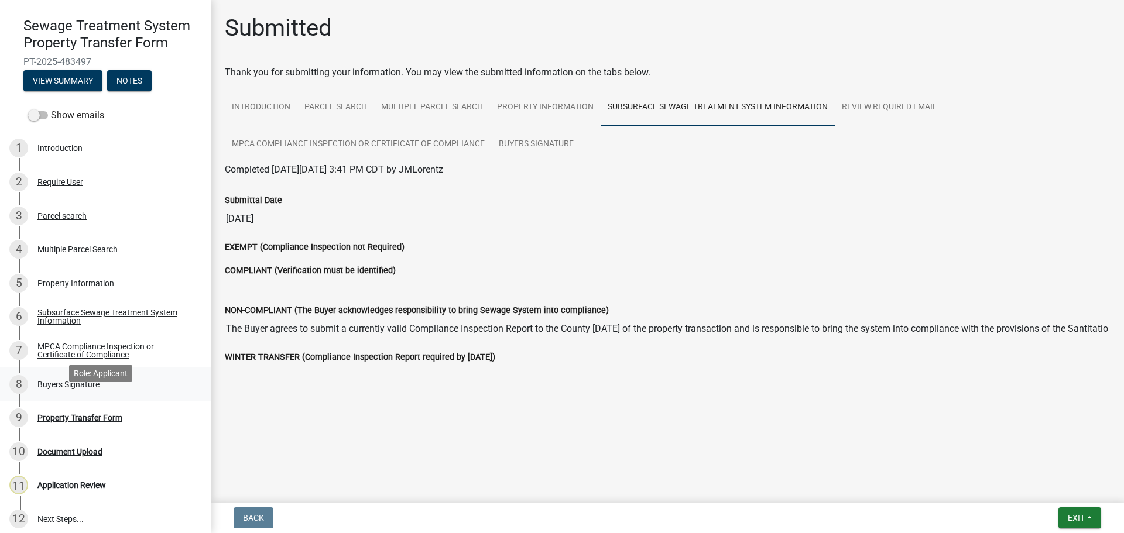
scroll to position [102, 0]
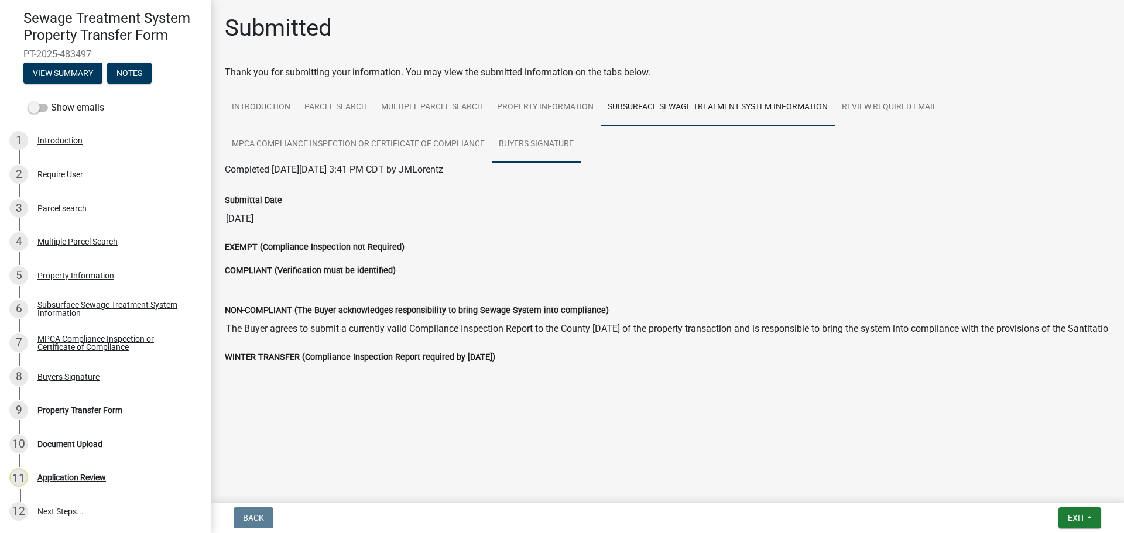
click at [520, 148] on link "Buyers Signature" at bounding box center [536, 144] width 89 height 37
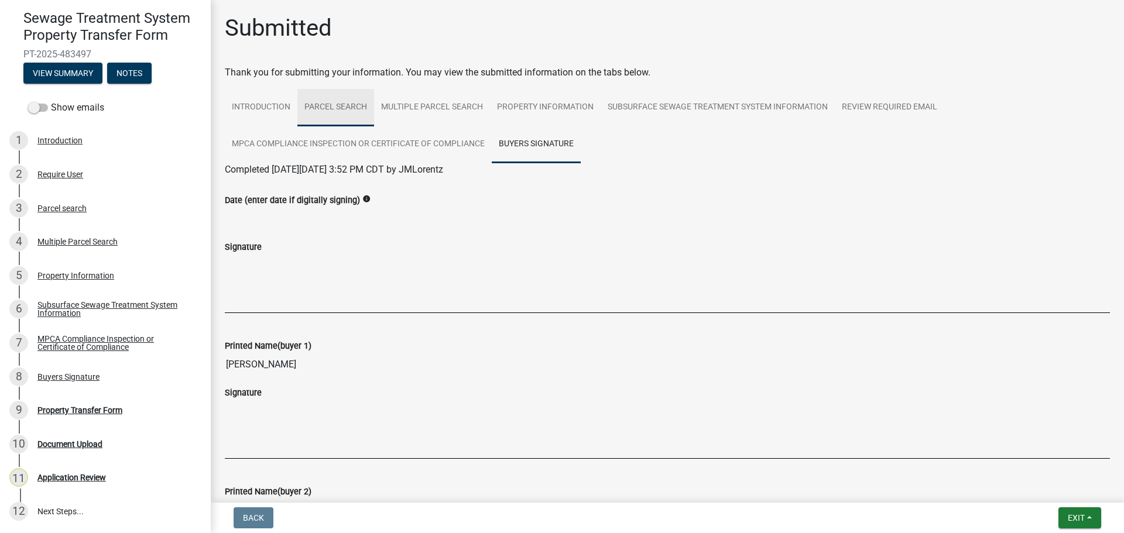
click at [315, 107] on link "Parcel search" at bounding box center [335, 107] width 77 height 37
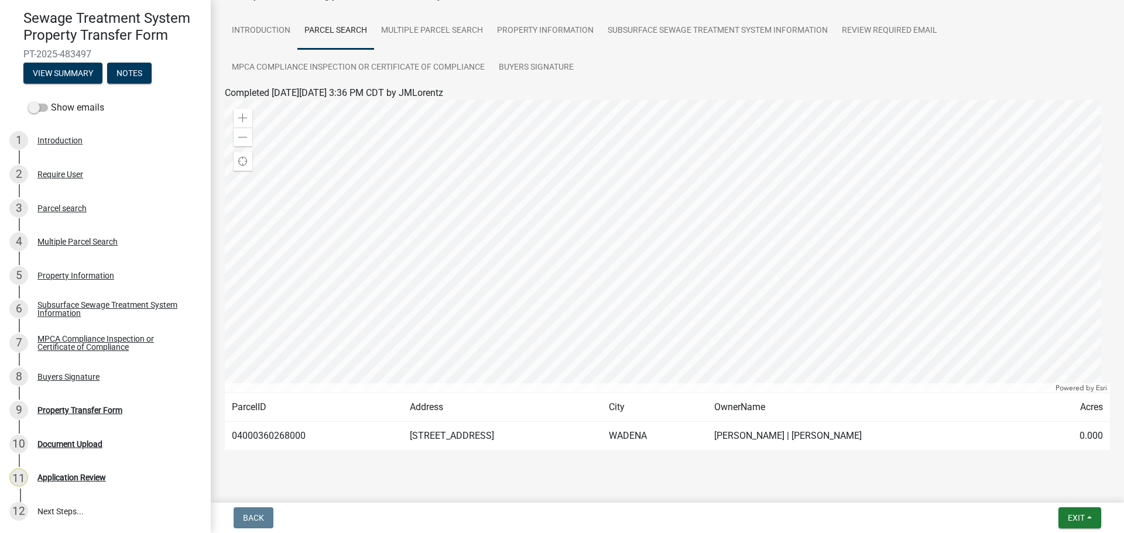
scroll to position [98, 0]
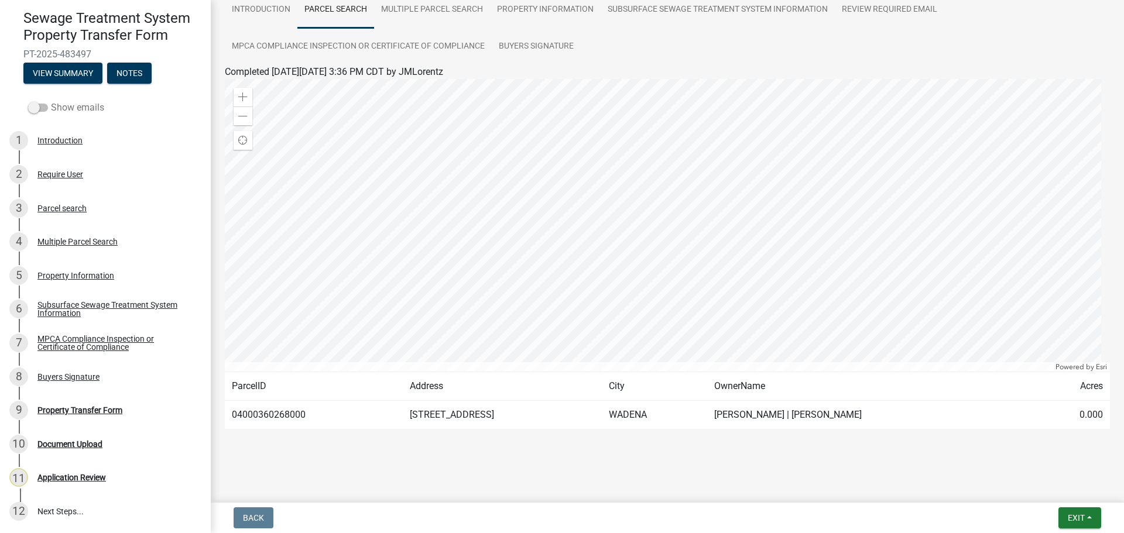
click at [51, 108] on label "Show emails" at bounding box center [66, 108] width 76 height 14
click at [51, 101] on input "Show emails" at bounding box center [51, 101] width 0 height 0
click at [65, 71] on button "View Summary" at bounding box center [62, 73] width 79 height 21
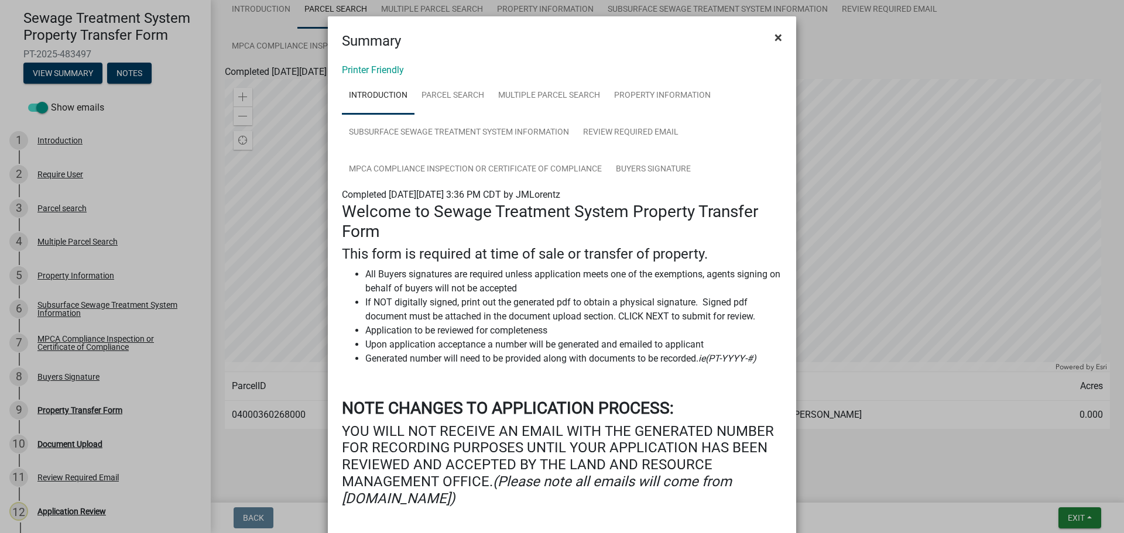
click at [774, 36] on span "×" at bounding box center [778, 37] width 8 height 16
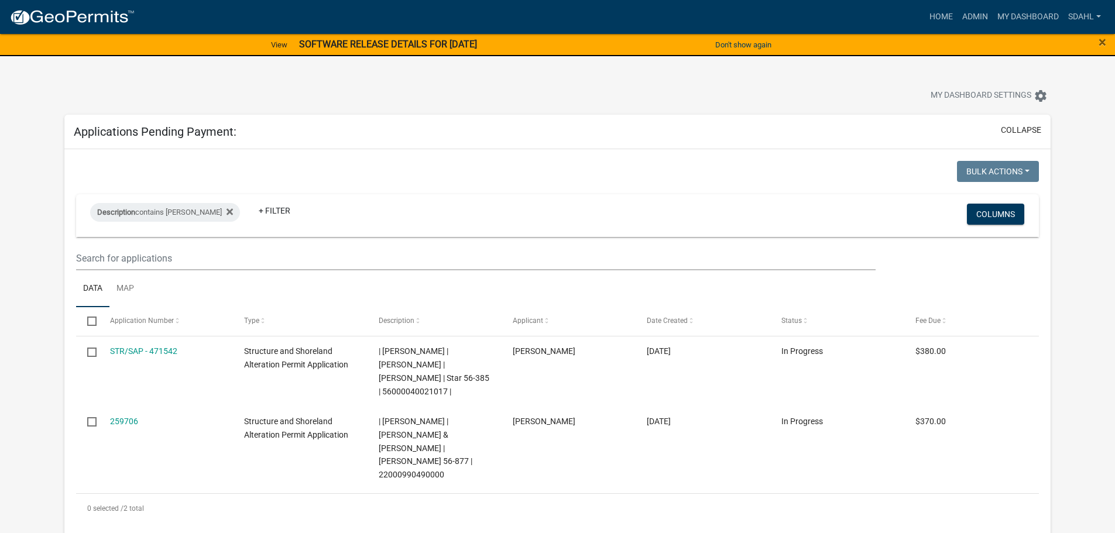
select select "3: 100"
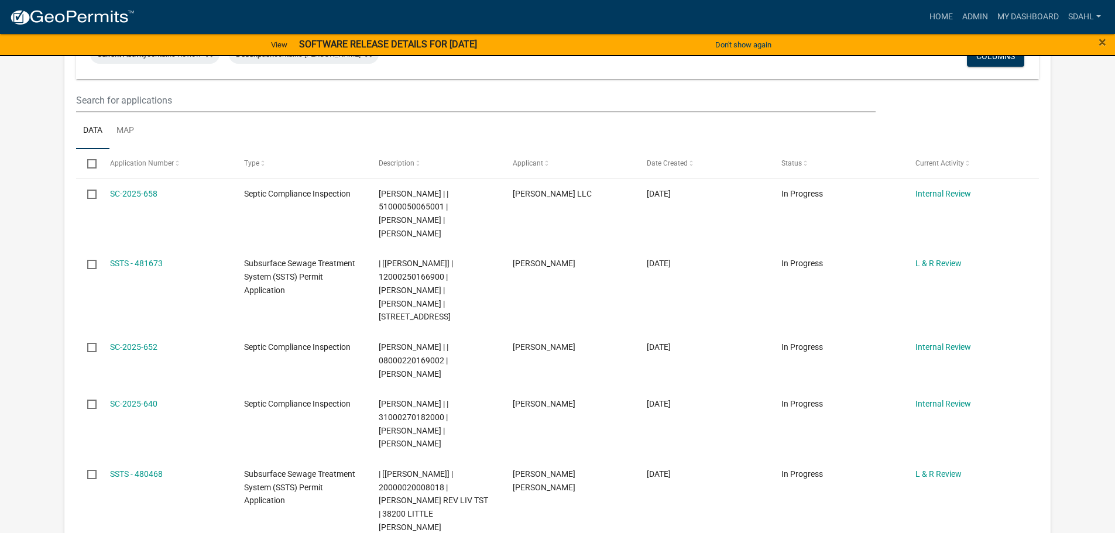
scroll to position [490, 0]
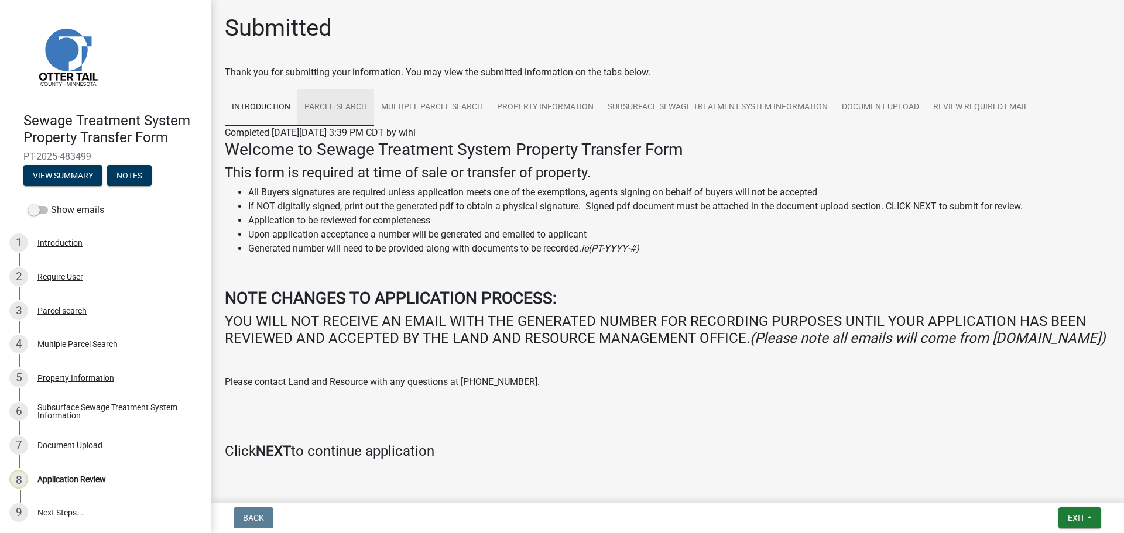
click at [332, 108] on link "Parcel search" at bounding box center [335, 107] width 77 height 37
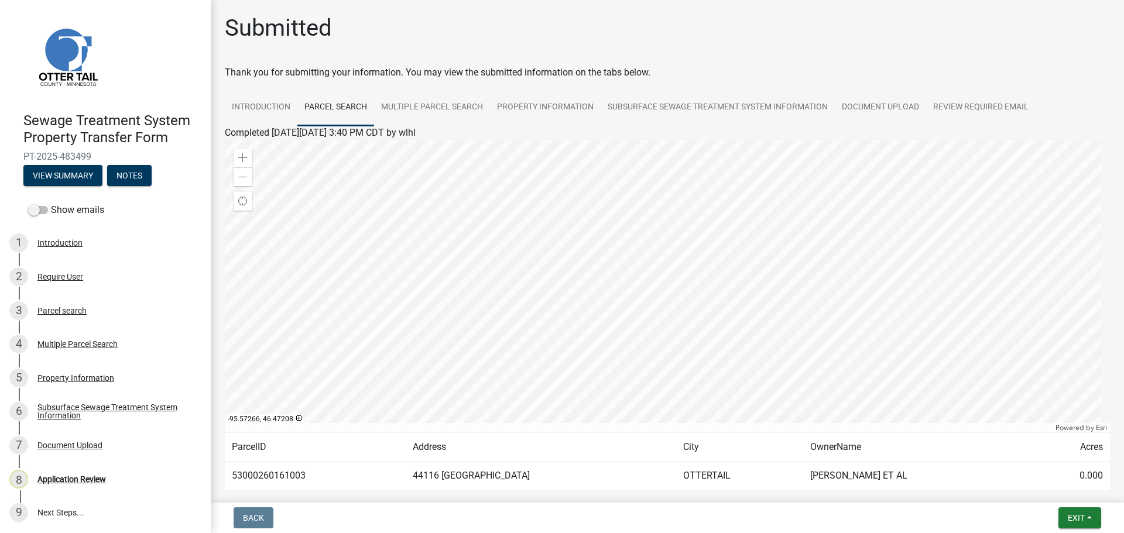
click at [288, 474] on td "53000260161003" at bounding box center [315, 476] width 181 height 29
copy td "53000260161003"
click at [692, 109] on link "Subsurface Sewage Treatment System Information" at bounding box center [717, 107] width 234 height 37
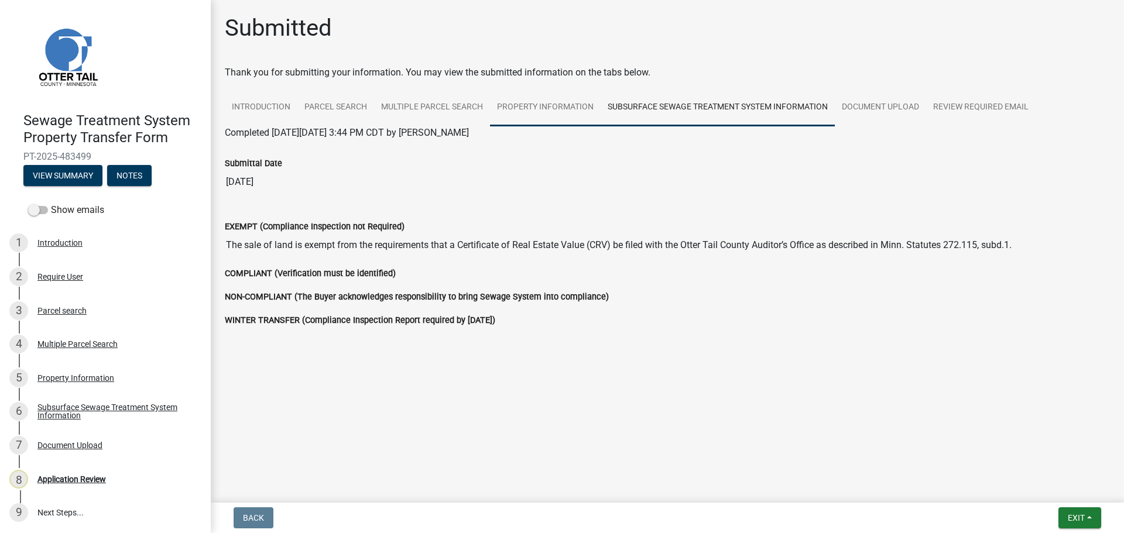
click at [554, 108] on link "Property Information" at bounding box center [545, 107] width 111 height 37
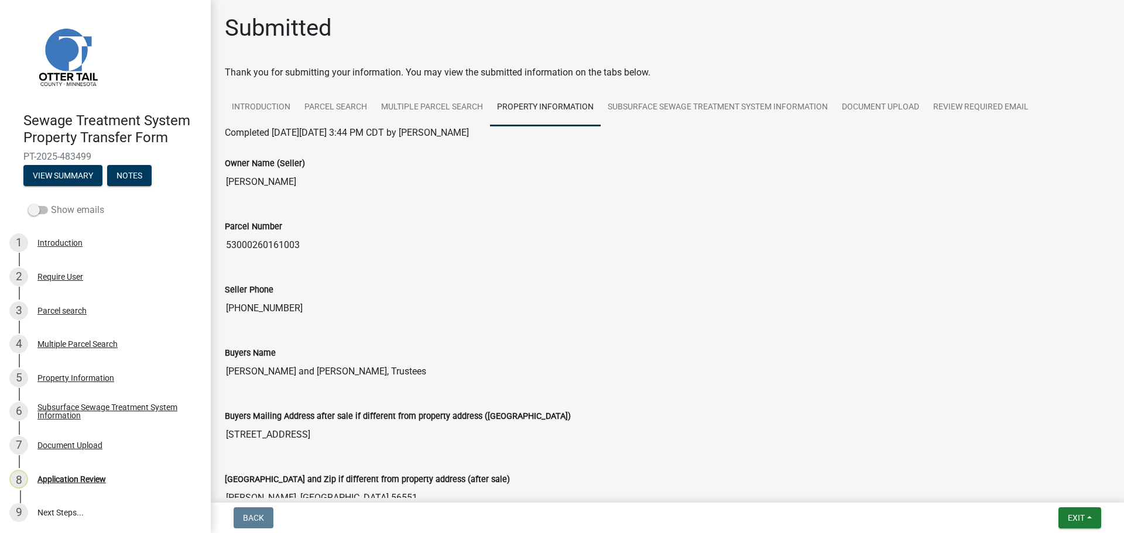
click at [63, 215] on label "Show emails" at bounding box center [66, 210] width 76 height 14
click at [51, 203] on input "Show emails" at bounding box center [51, 203] width 0 height 0
click at [62, 176] on button "View Summary" at bounding box center [62, 175] width 79 height 21
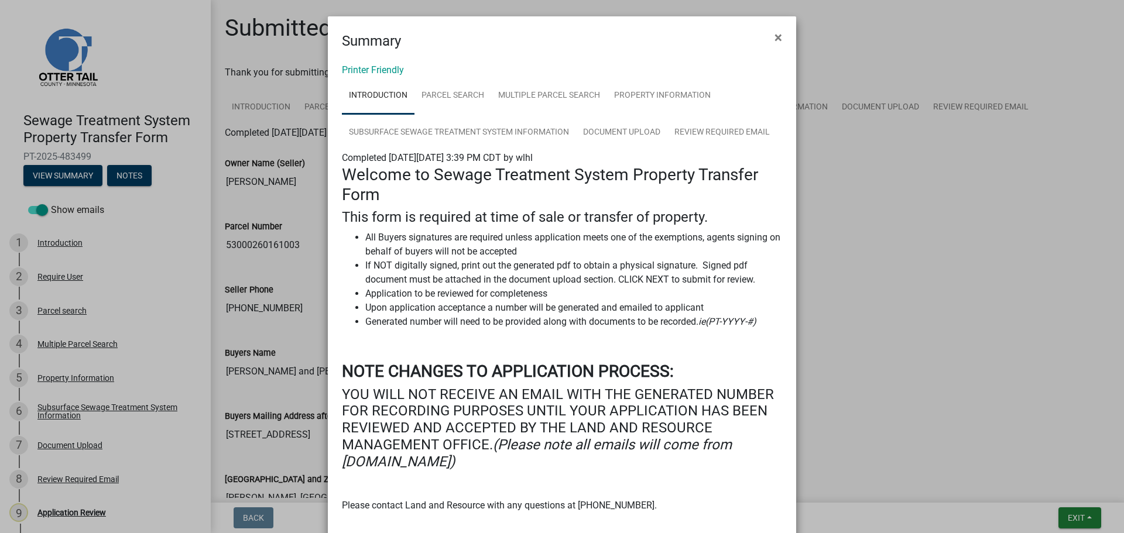
click at [401, 60] on div "Printer Friendly Introduction Parcel search Multiple Parcel Search Property Inf…" at bounding box center [562, 335] width 468 height 569
click at [387, 68] on link "Printer Friendly" at bounding box center [373, 69] width 62 height 11
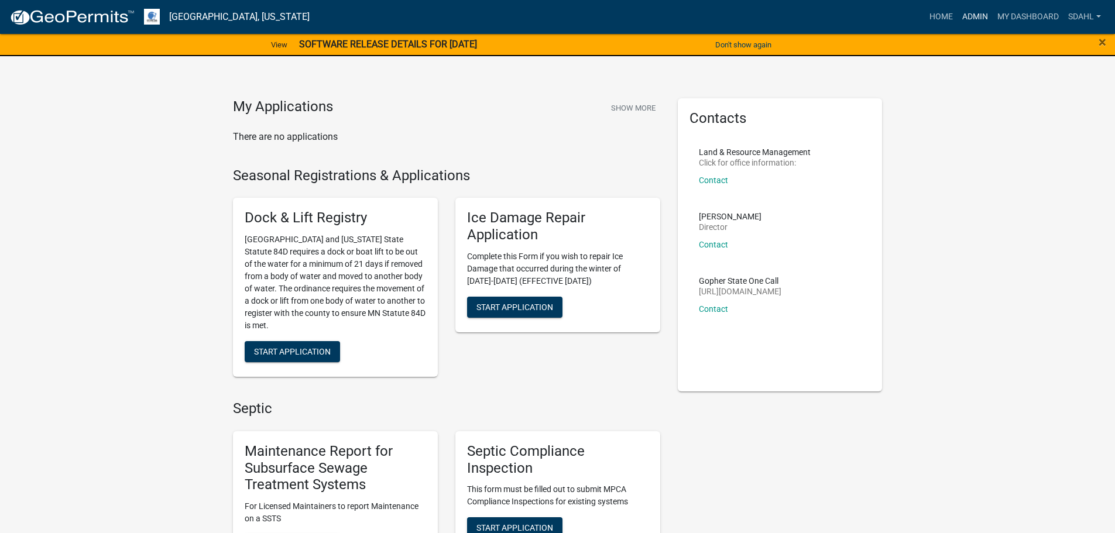
click at [967, 8] on link "Admin" at bounding box center [974, 17] width 35 height 22
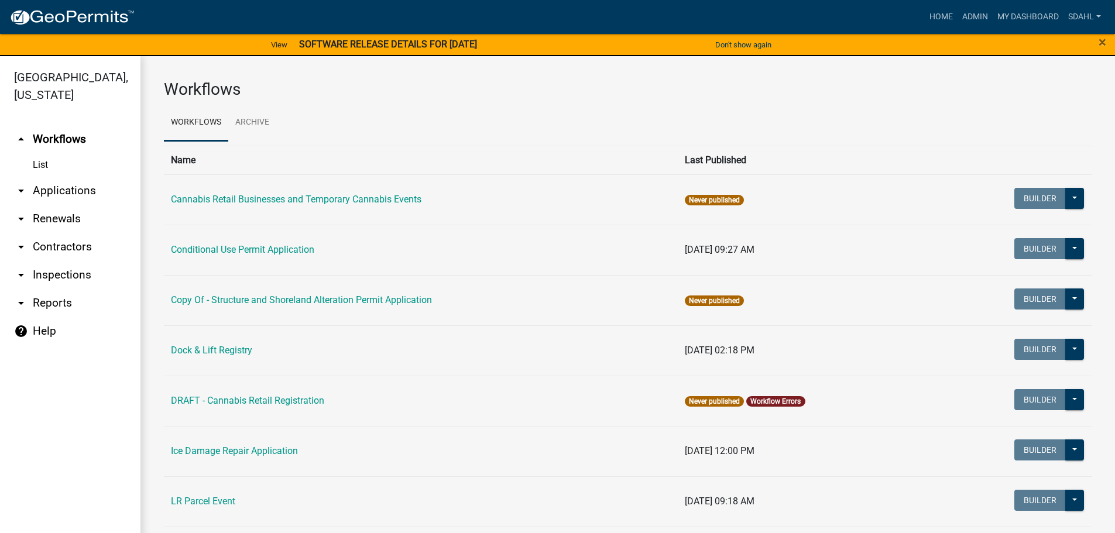
click at [80, 184] on link "arrow_drop_down Applications" at bounding box center [70, 191] width 140 height 28
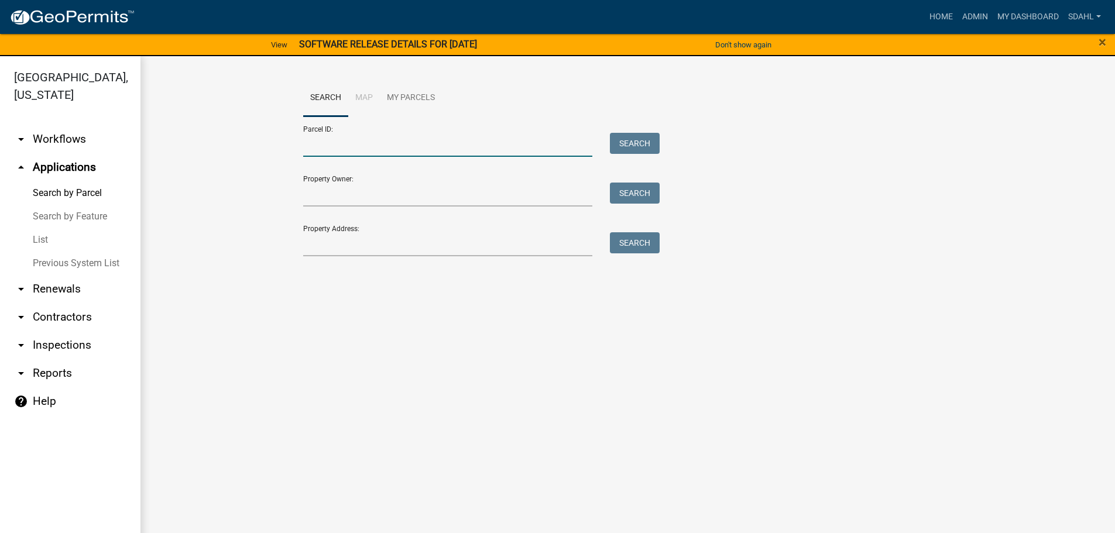
click at [334, 147] on input "Parcel ID:" at bounding box center [448, 145] width 290 height 24
paste input "53000260161003"
type input "53000260161003"
click at [652, 142] on button "Search" at bounding box center [635, 143] width 50 height 21
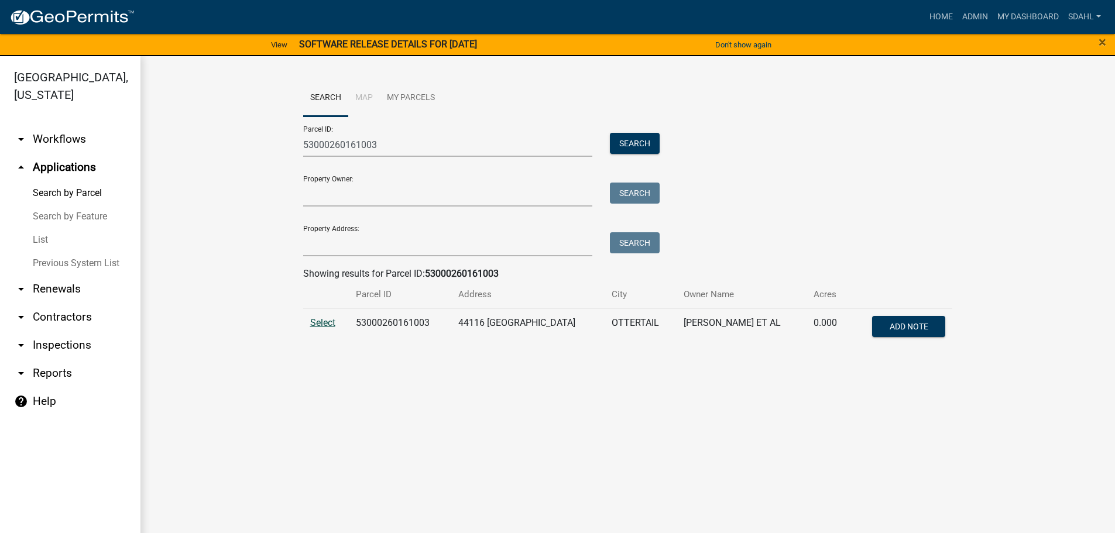
click at [317, 327] on span "Select" at bounding box center [322, 322] width 25 height 11
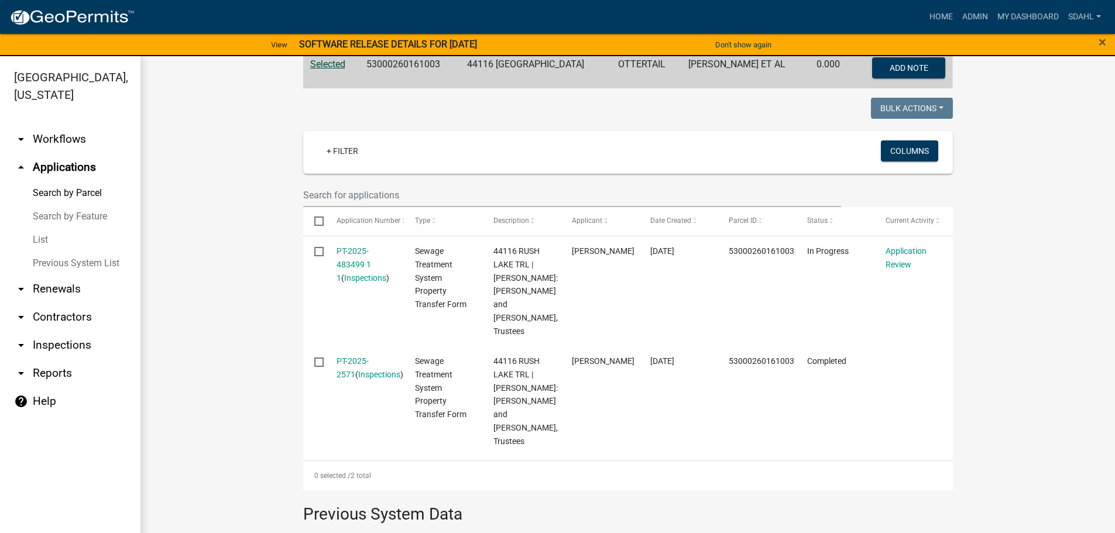
scroll to position [179, 0]
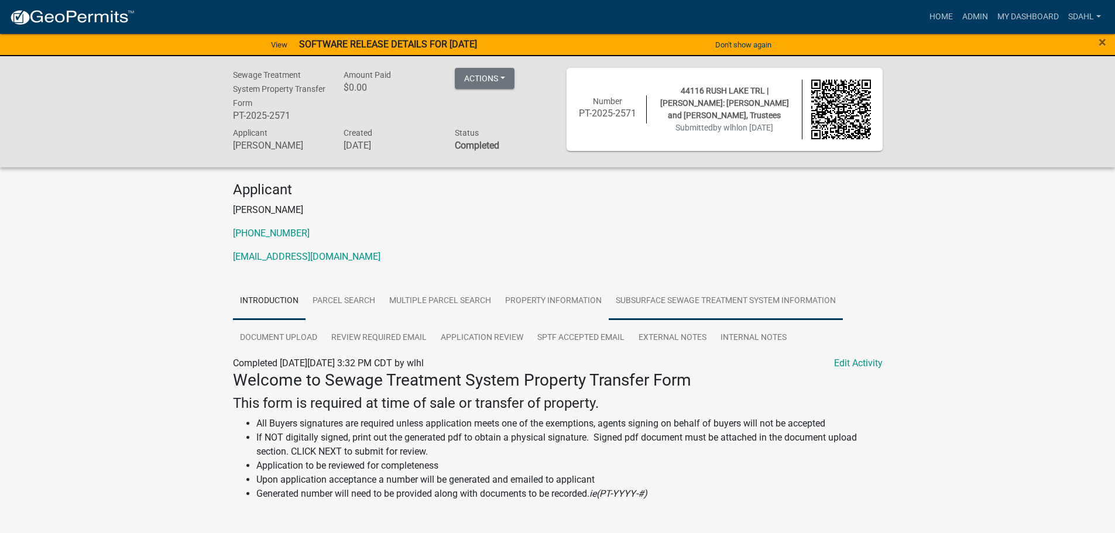
click at [655, 292] on link "Subsurface Sewage Treatment System Information" at bounding box center [726, 301] width 234 height 37
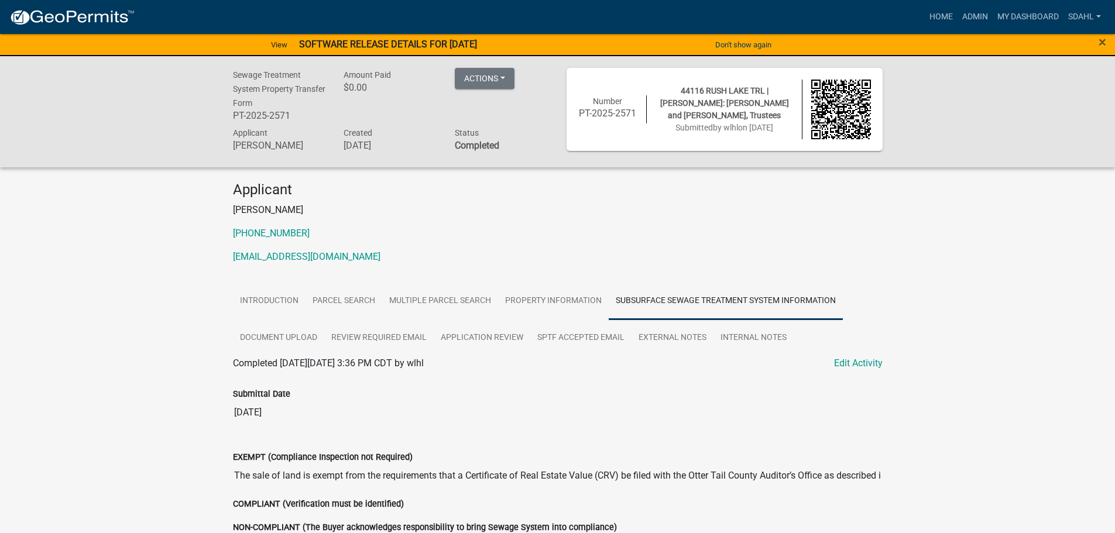
scroll to position [59, 0]
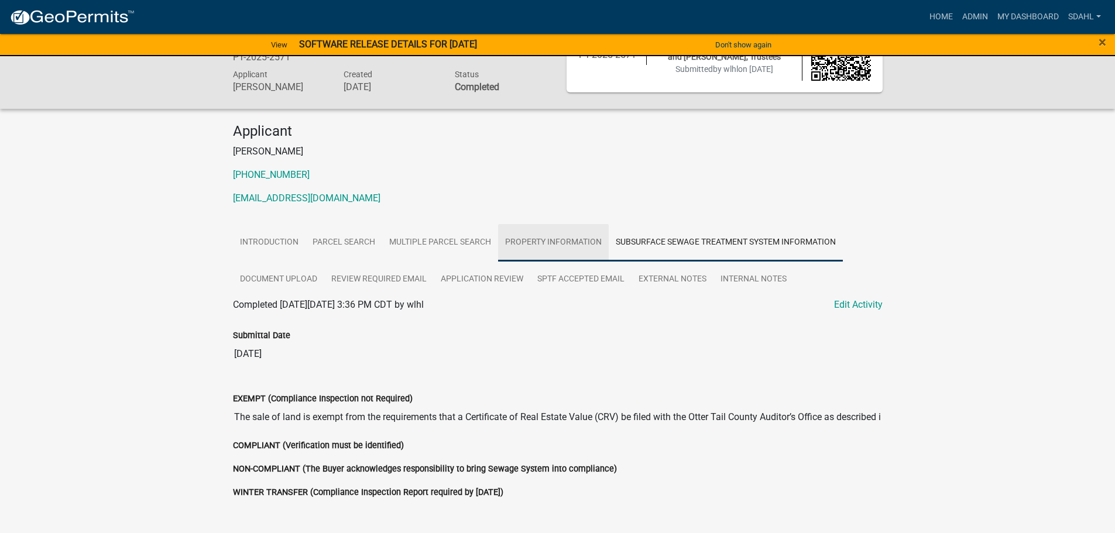
click at [549, 244] on link "Property Information" at bounding box center [553, 242] width 111 height 37
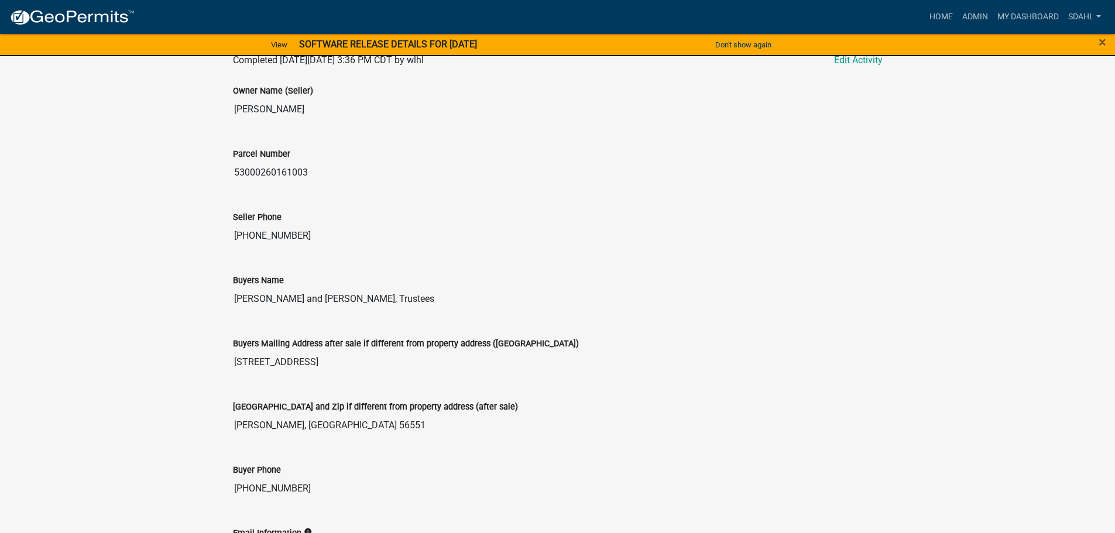
scroll to position [245, 0]
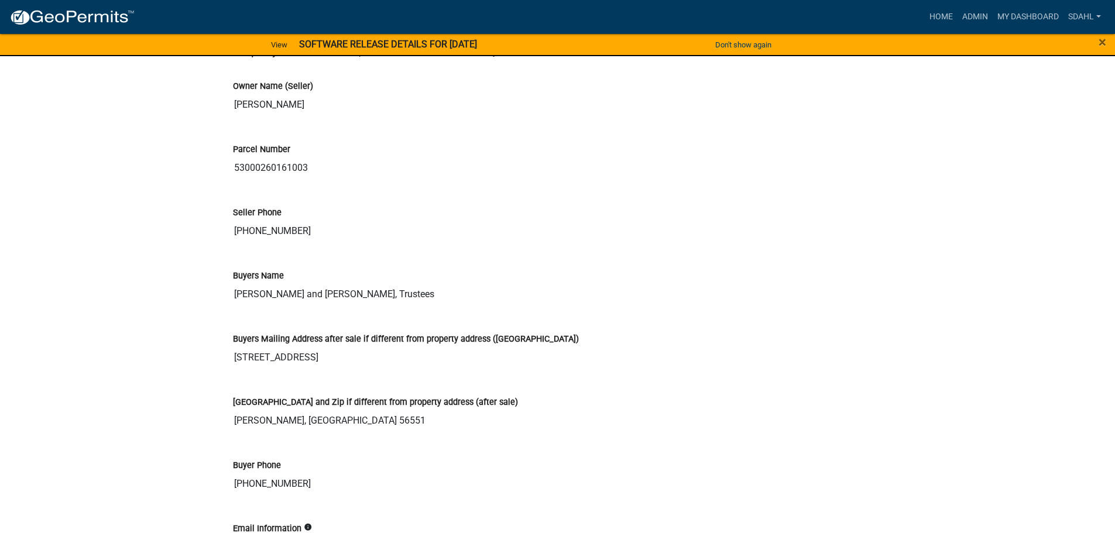
scroll to position [1346, 0]
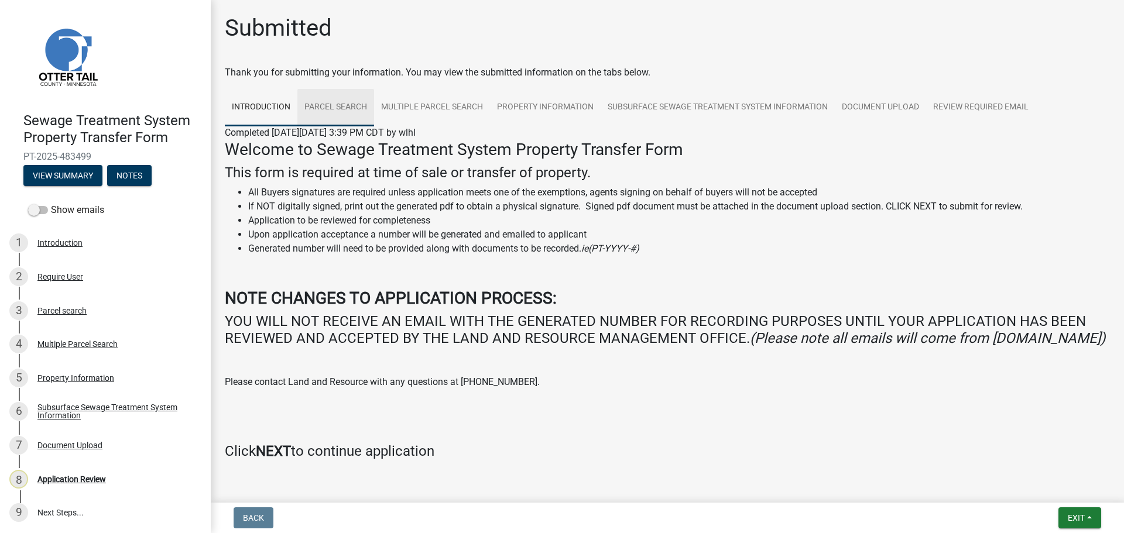
click at [355, 104] on link "Parcel search" at bounding box center [335, 107] width 77 height 37
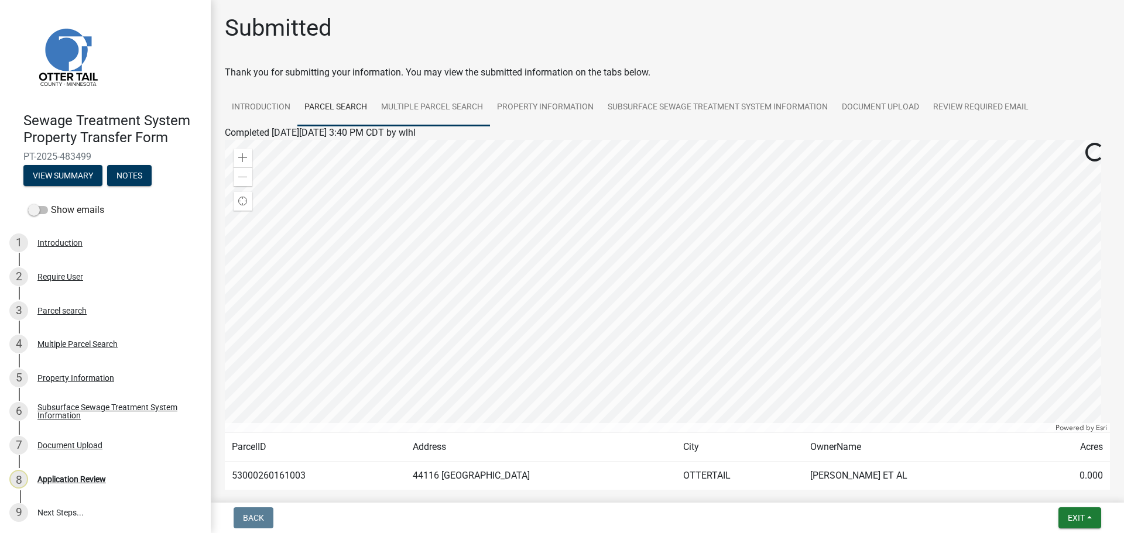
click at [451, 112] on link "Multiple Parcel Search" at bounding box center [432, 107] width 116 height 37
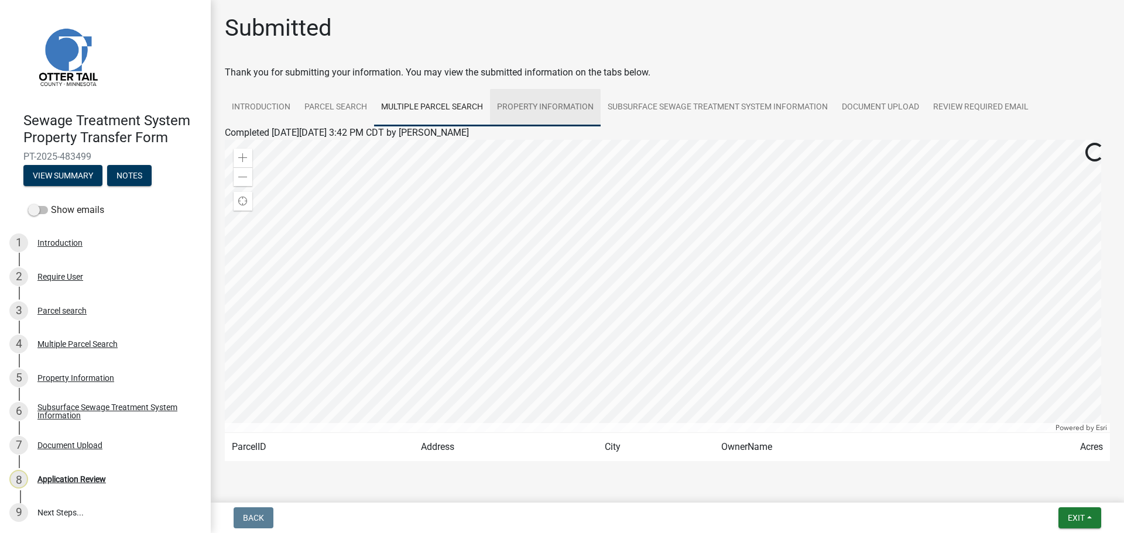
click at [545, 108] on link "Property Information" at bounding box center [545, 107] width 111 height 37
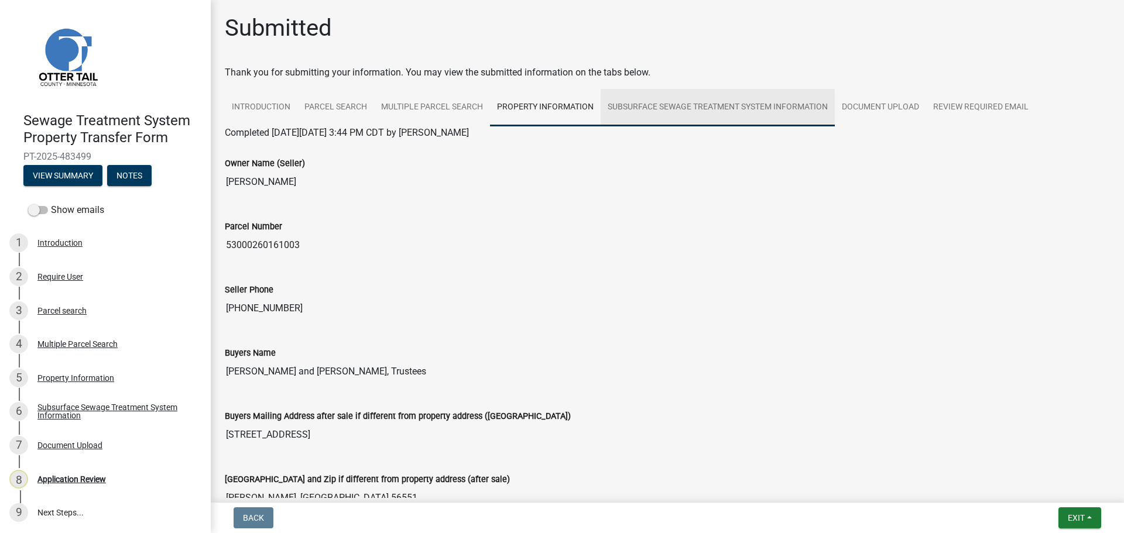
click at [729, 111] on link "Subsurface Sewage Treatment System Information" at bounding box center [717, 107] width 234 height 37
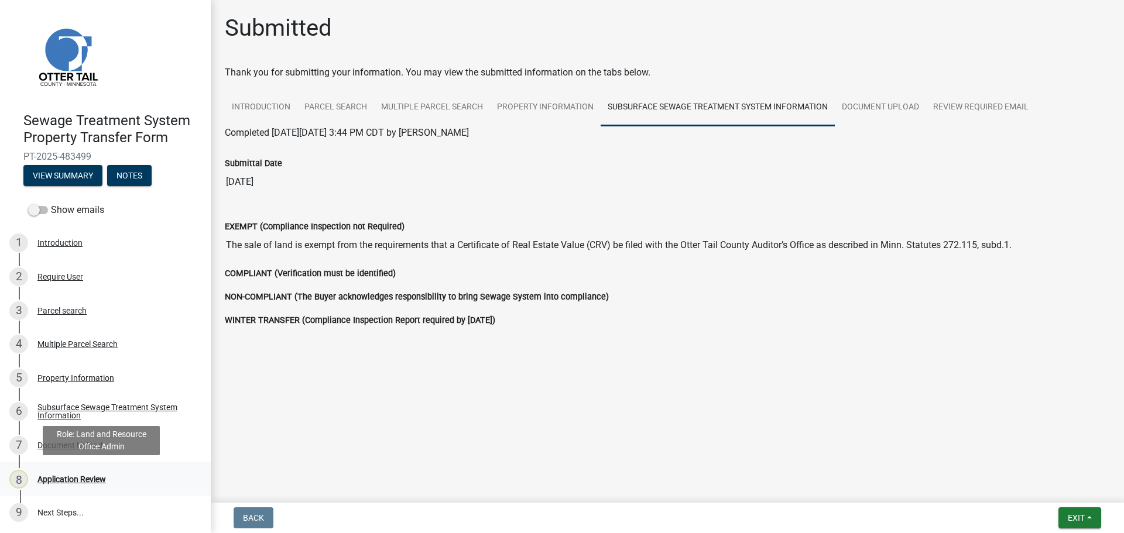
click at [92, 473] on div "8 Application Review" at bounding box center [100, 479] width 183 height 19
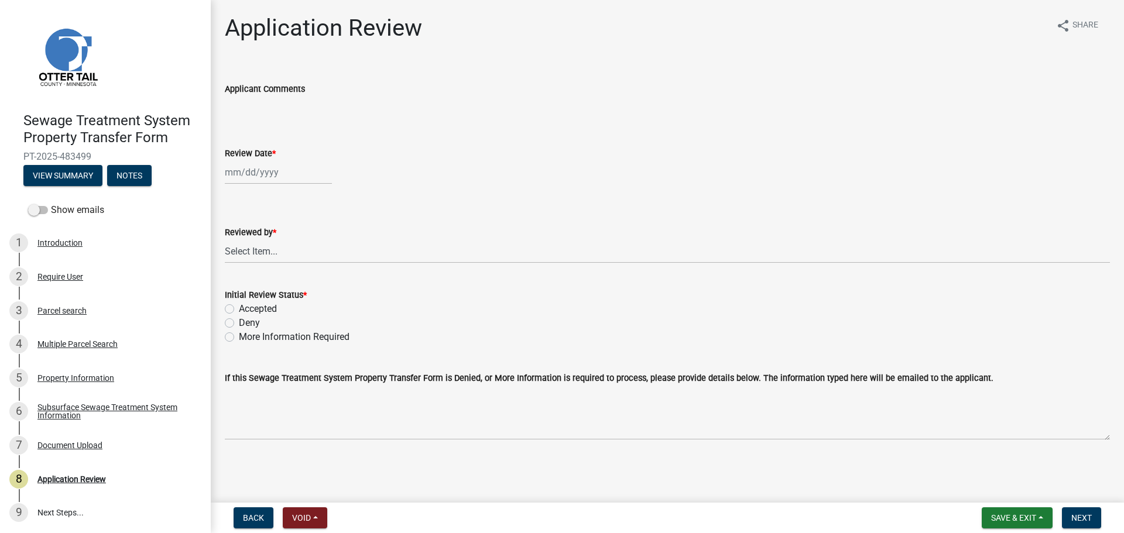
click at [247, 173] on div at bounding box center [278, 172] width 107 height 24
select select "9"
select select "2025"
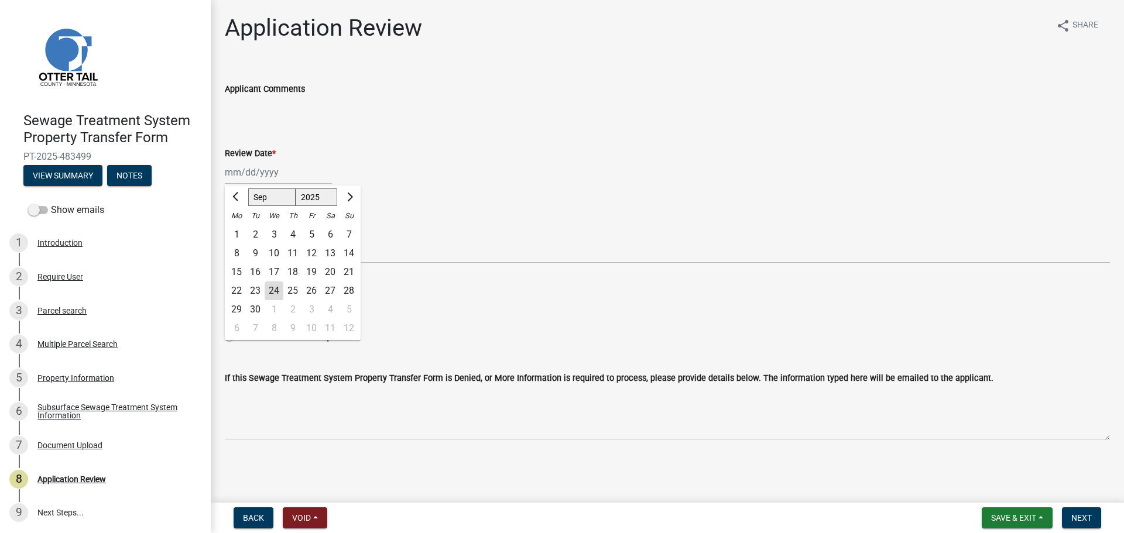
click at [269, 293] on div "24" at bounding box center [274, 290] width 19 height 19
type input "09/24/2025"
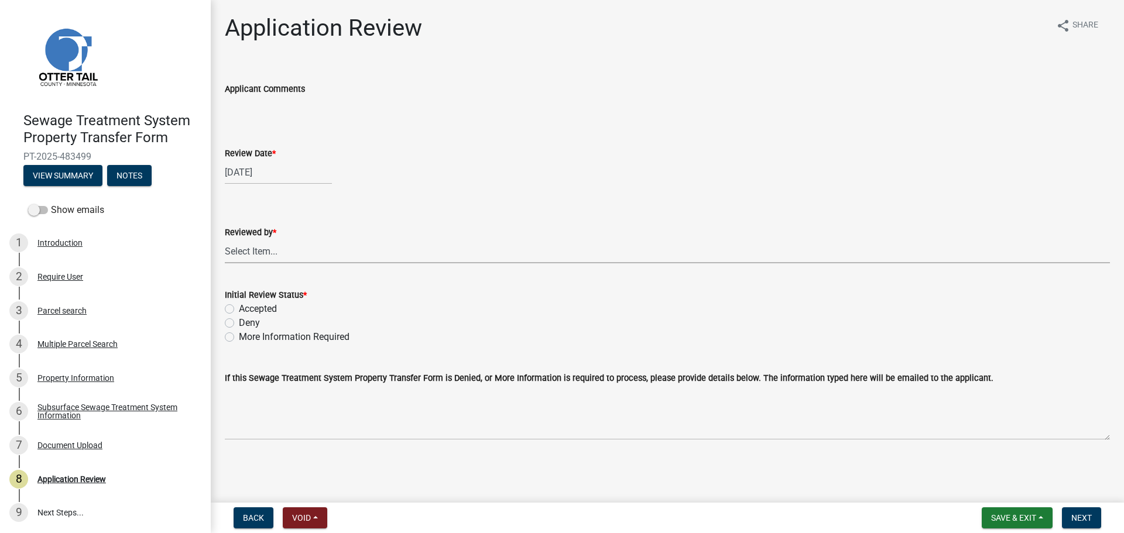
click at [263, 255] on select "Select Item... Alexis Newark Amy Busko Andrea Perales Brittany Tollefson Christ…" at bounding box center [667, 251] width 885 height 24
click at [225, 239] on select "Select Item... Alexis Newark Amy Busko Andrea Perales Brittany Tollefson Christ…" at bounding box center [667, 251] width 885 height 24
select select "67745ee8-7159-4960-80f9-a638286b467c"
click at [253, 301] on div "Initial Review Status *" at bounding box center [667, 295] width 885 height 14
click at [257, 309] on label "Accepted" at bounding box center [258, 309] width 38 height 14
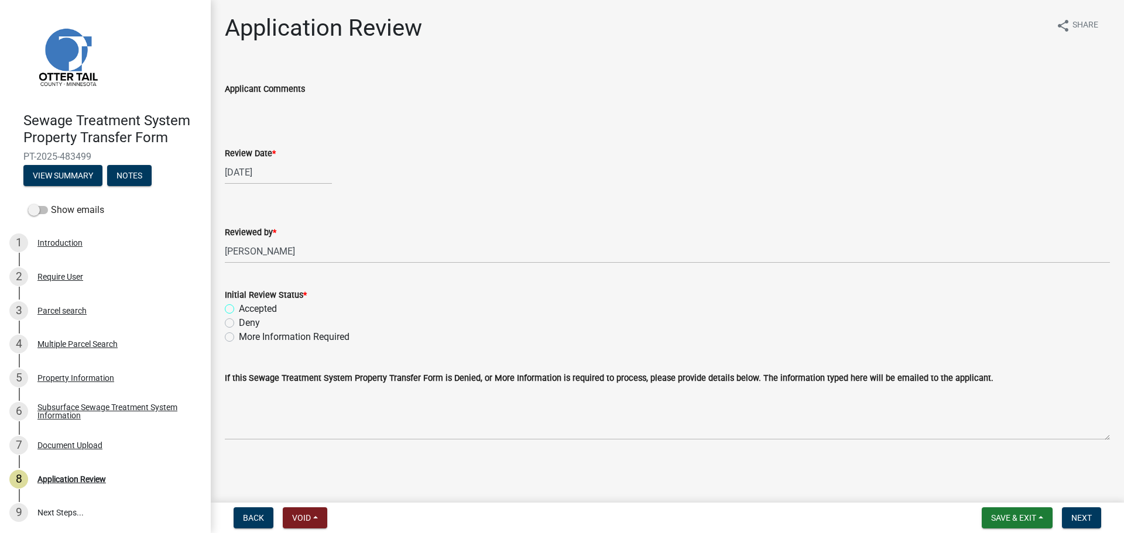
click at [246, 309] on input "Accepted" at bounding box center [243, 306] width 8 height 8
radio input "true"
click at [1091, 516] on span "Next" at bounding box center [1081, 517] width 20 height 9
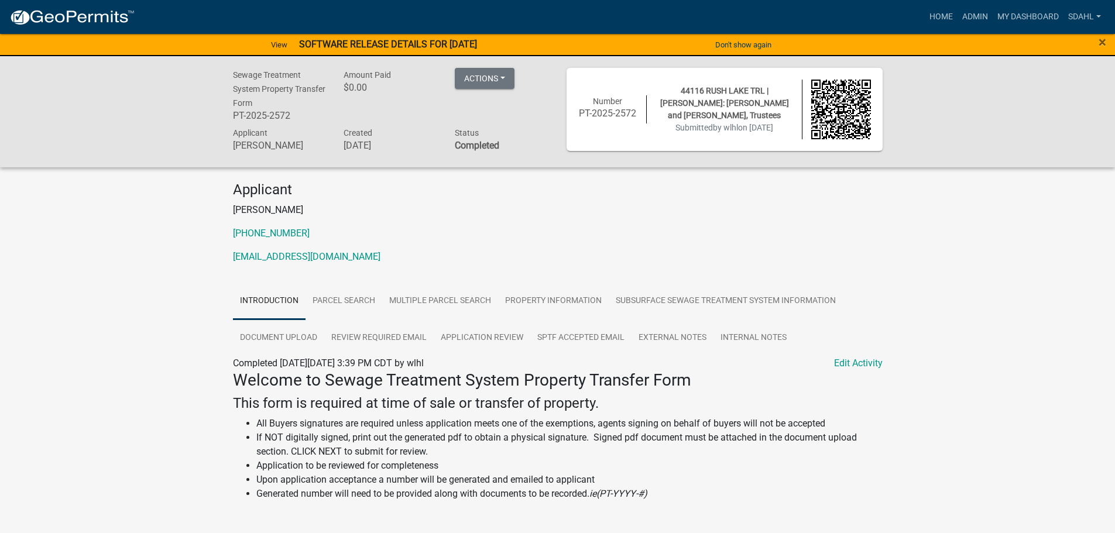
click at [955, 142] on div "Sewage Treatment System Property Transfer Form PT-2025-2572 Amount Paid $0.00 A…" at bounding box center [557, 111] width 1115 height 111
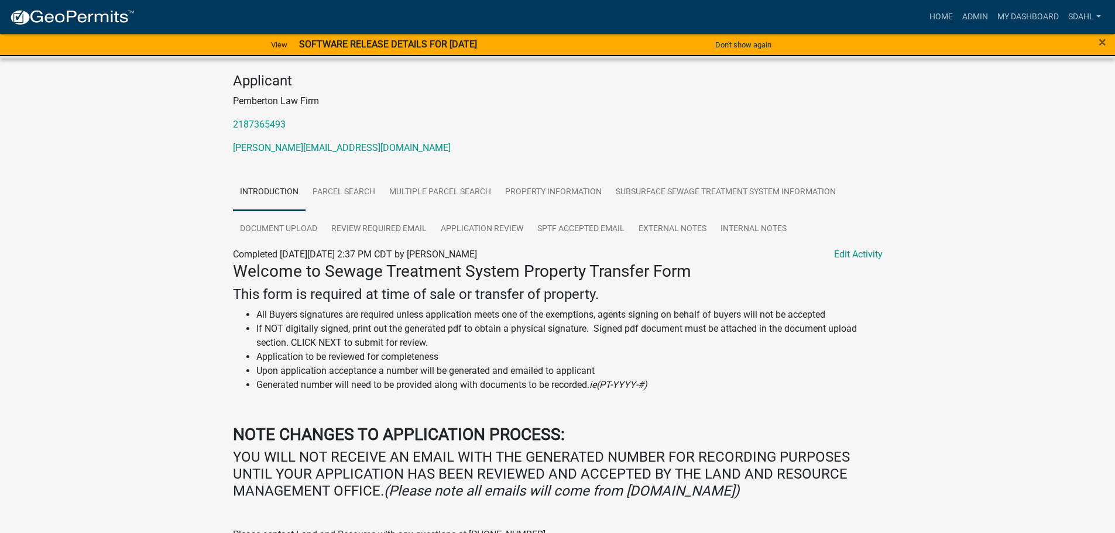
scroll to position [176, 0]
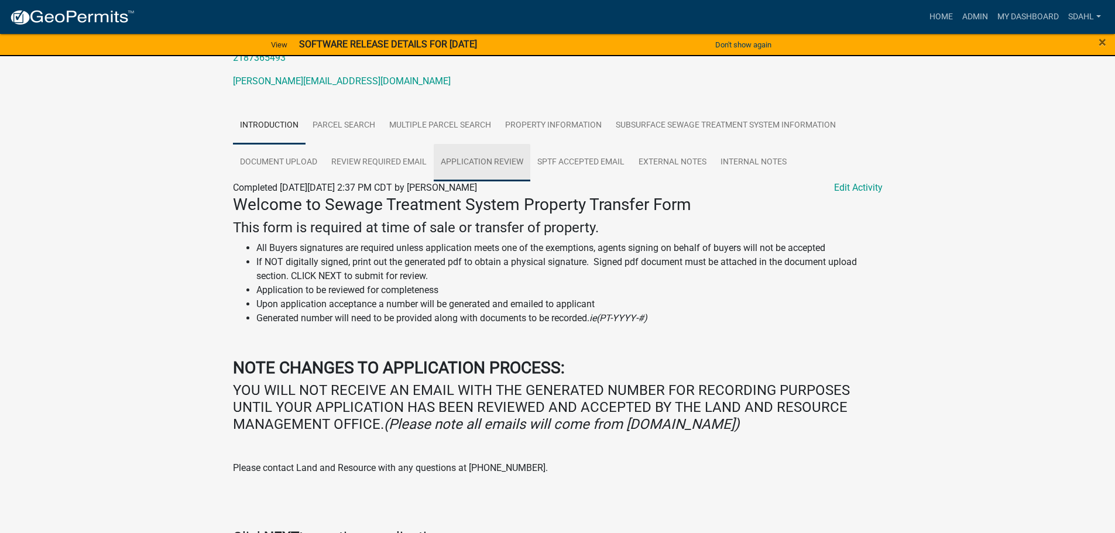
click at [490, 162] on link "Application Review" at bounding box center [482, 162] width 97 height 37
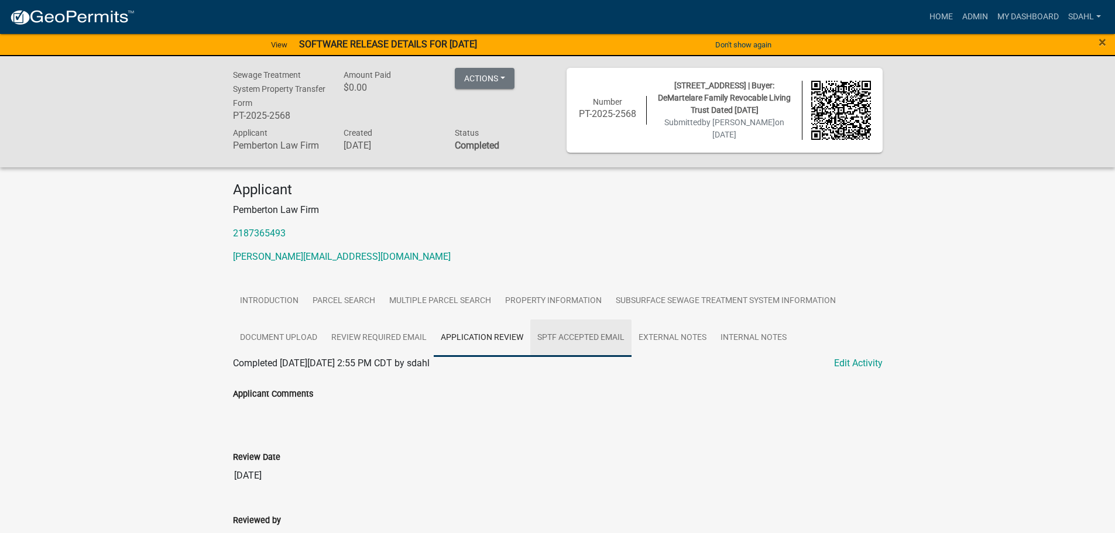
click at [561, 339] on link "SPTF Accepted Email" at bounding box center [580, 338] width 101 height 37
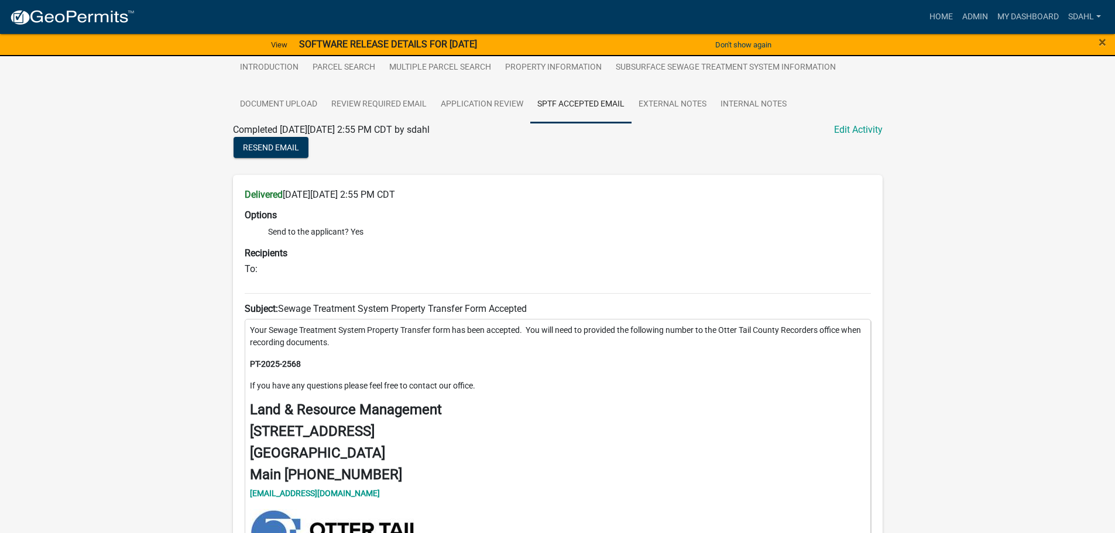
scroll to position [234, 0]
